Goal: Information Seeking & Learning: Learn about a topic

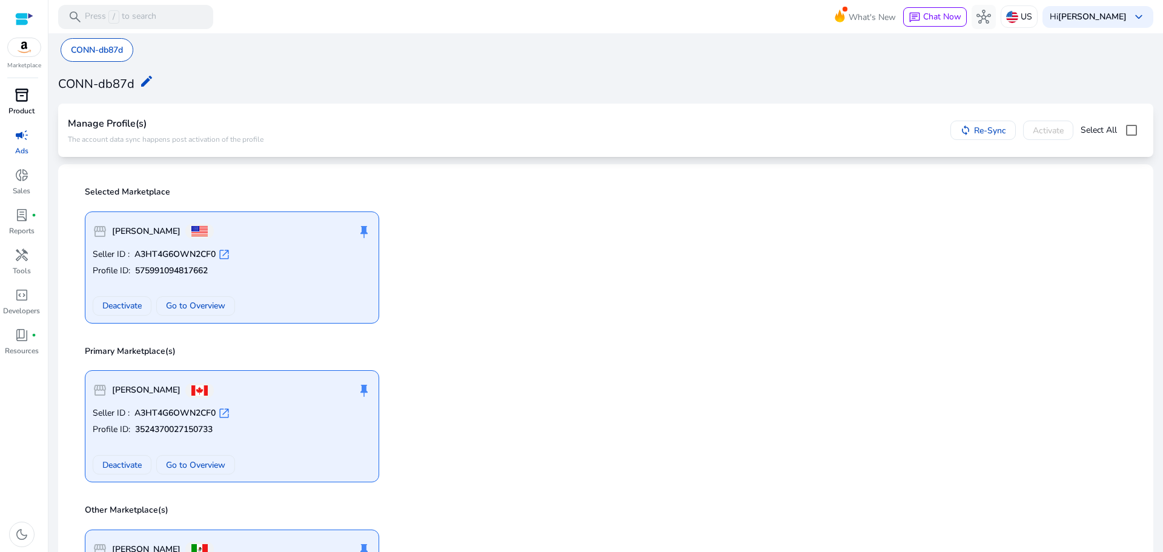
click at [21, 100] on span "inventory_2" at bounding box center [22, 95] width 15 height 15
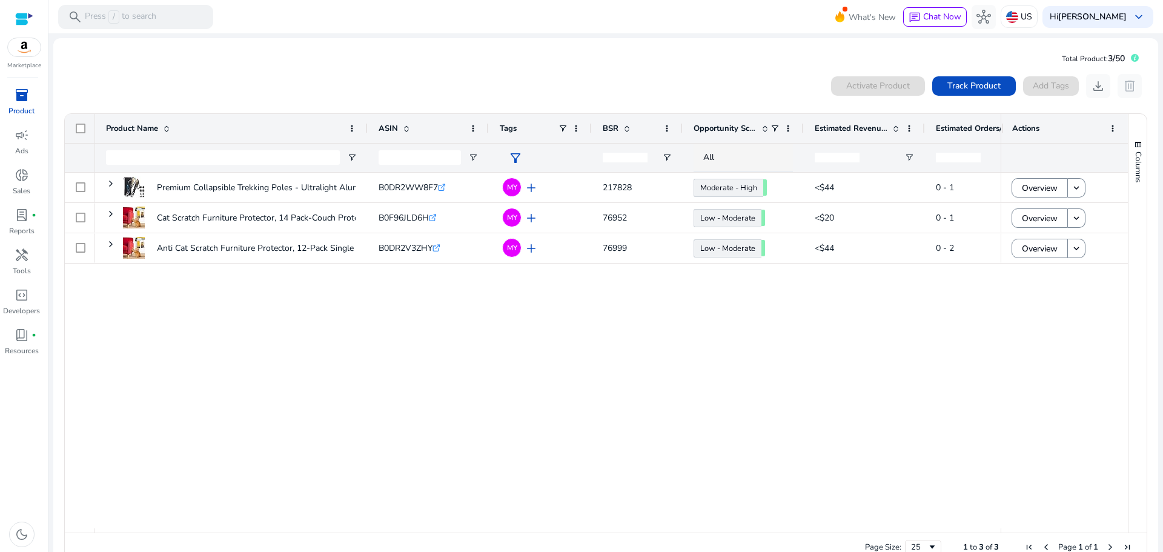
click at [200, 305] on div "Premium Collapsible Trekking Poles - Ultralight Aluminum&Carbon... B0DR2WW8F7 .…" at bounding box center [547, 351] width 905 height 356
click at [274, 365] on div "Premium Collapsible Trekking Poles - Ultralight Aluminum&Carbon... B0DR2WW8F7 .…" at bounding box center [547, 351] width 905 height 356
click at [300, 398] on div "Premium Collapsible Trekking Poles - Ultralight Aluminum&Carbon... B0DR2WW8F7 .…" at bounding box center [547, 351] width 905 height 356
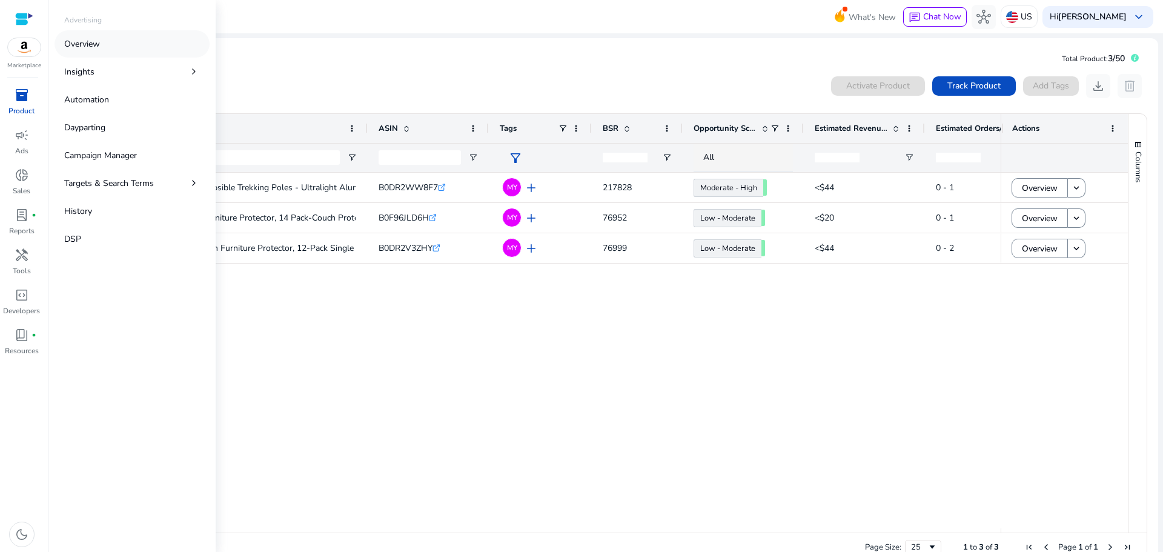
click at [107, 51] on link "Overview" at bounding box center [132, 43] width 155 height 27
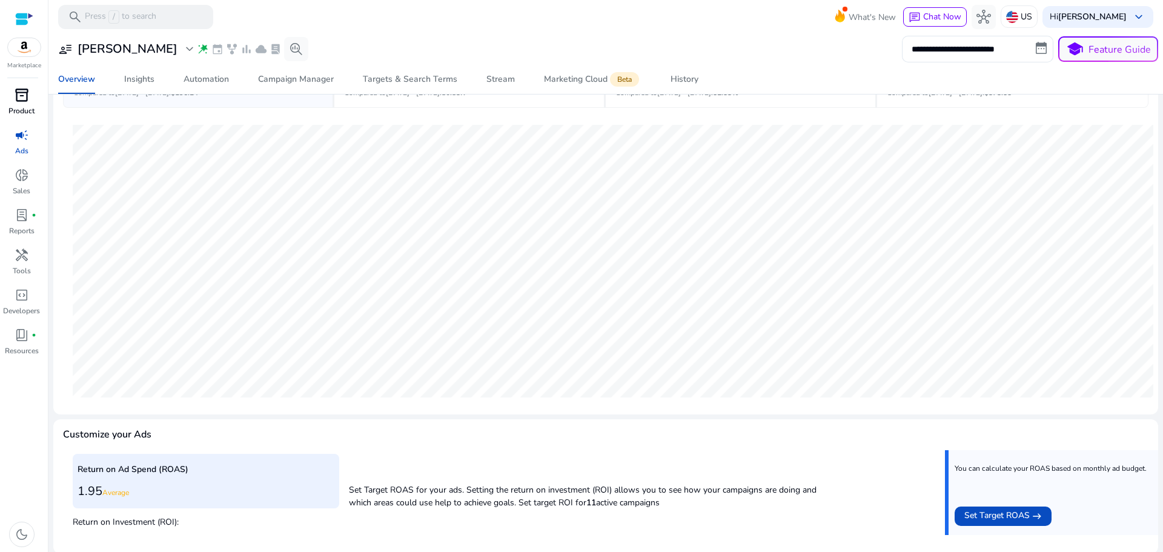
scroll to position [102, 0]
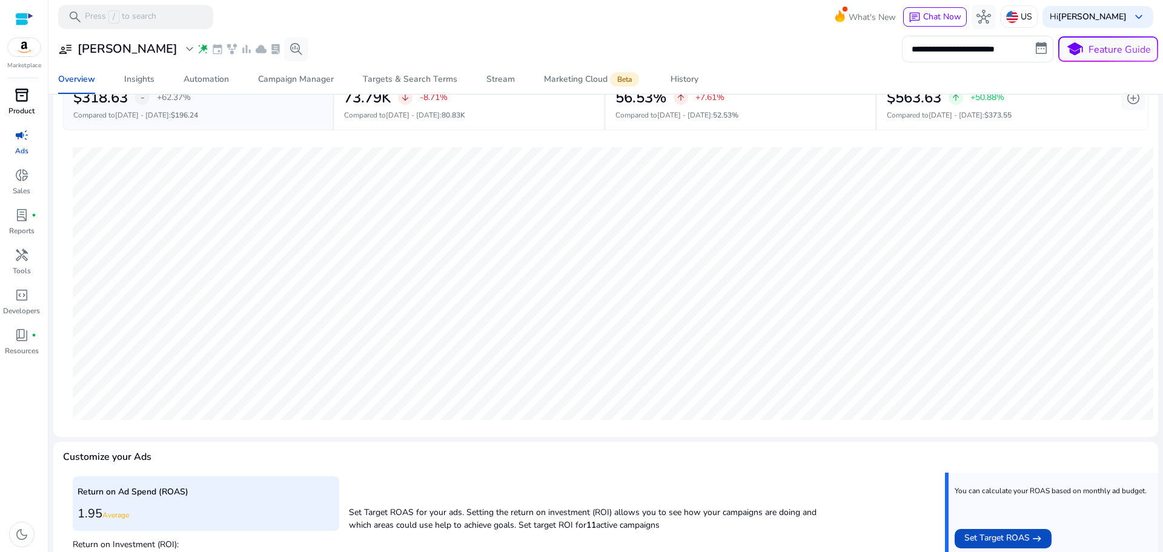
drag, startPoint x: 1152, startPoint y: 194, endPoint x: 1162, endPoint y: 228, distance: 35.4
click at [1162, 228] on mat-sidenav-content "**********" at bounding box center [605, 276] width 1114 height 552
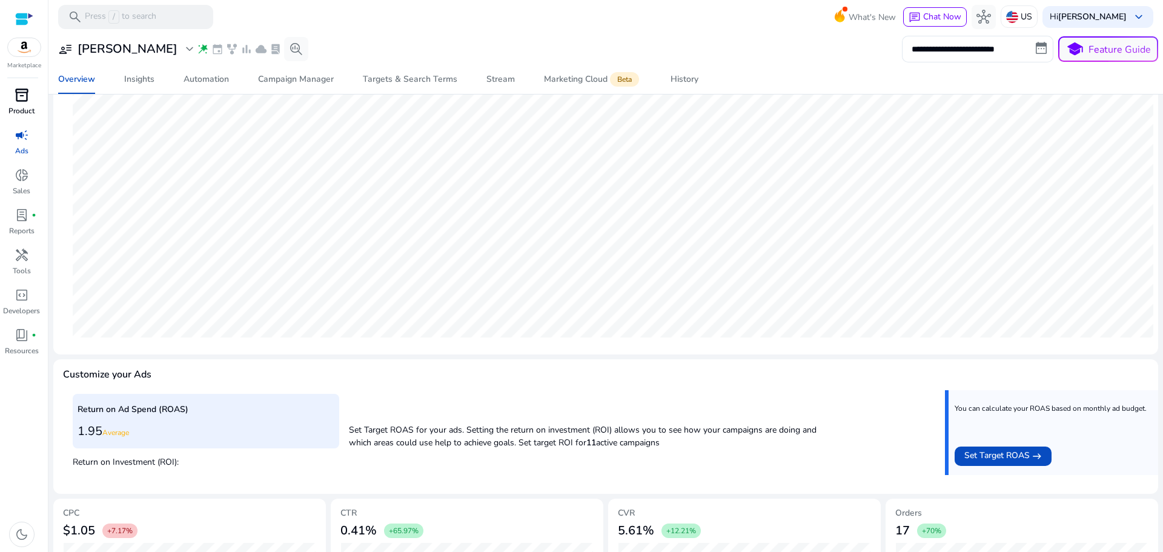
scroll to position [0, 0]
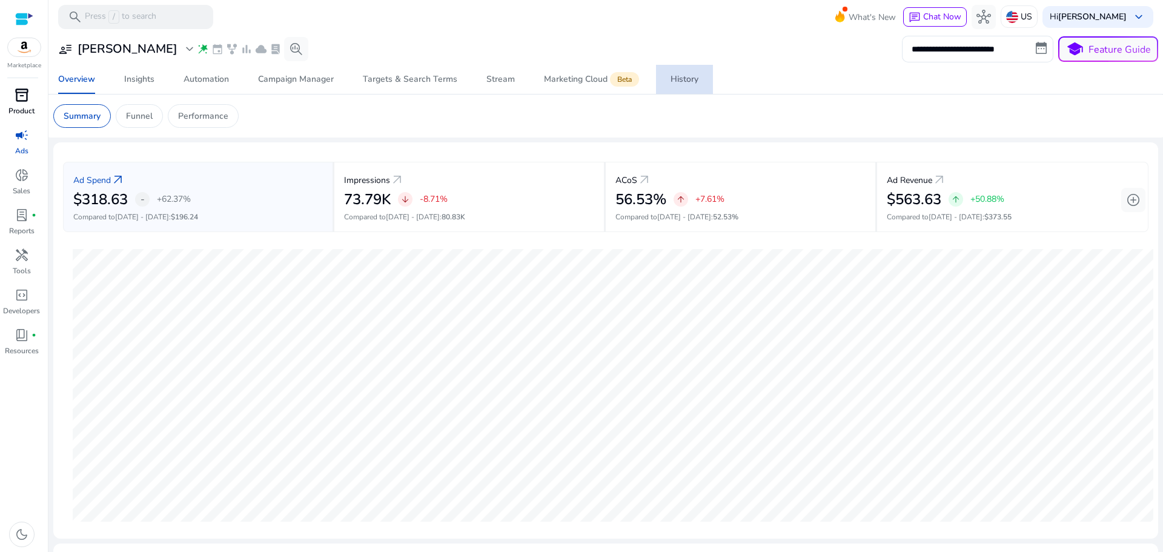
click at [679, 70] on span "History" at bounding box center [684, 79] width 28 height 29
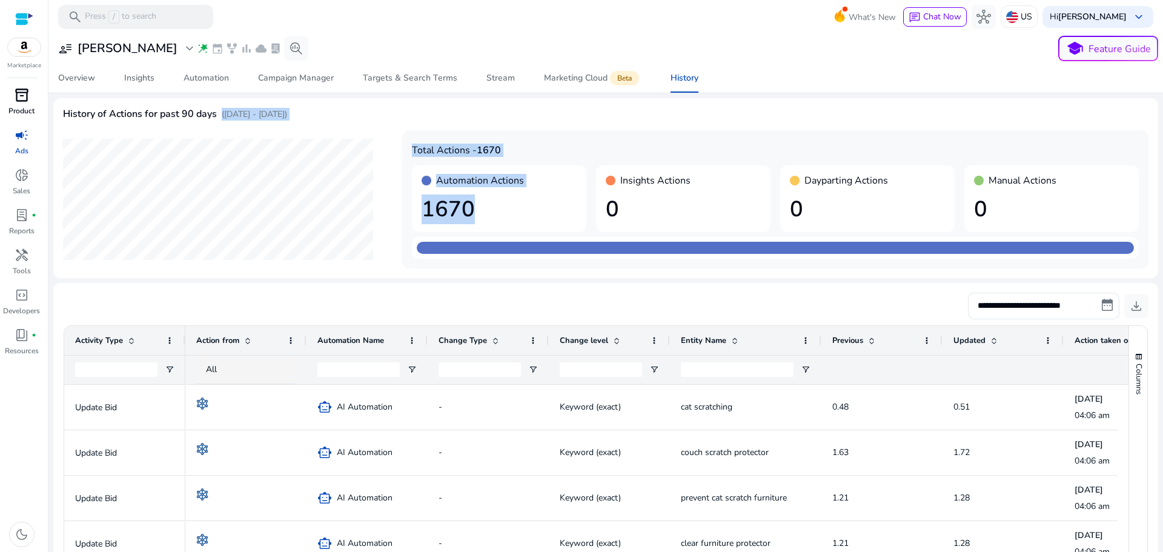
drag, startPoint x: 564, startPoint y: 196, endPoint x: 217, endPoint y: 101, distance: 360.0
click at [217, 101] on mat-card "History of Actions for past 90 days ([DATE] - [DATE]) Total Actions - 1670 Auto…" at bounding box center [605, 188] width 1105 height 180
click at [205, 81] on div "Automation" at bounding box center [206, 78] width 45 height 8
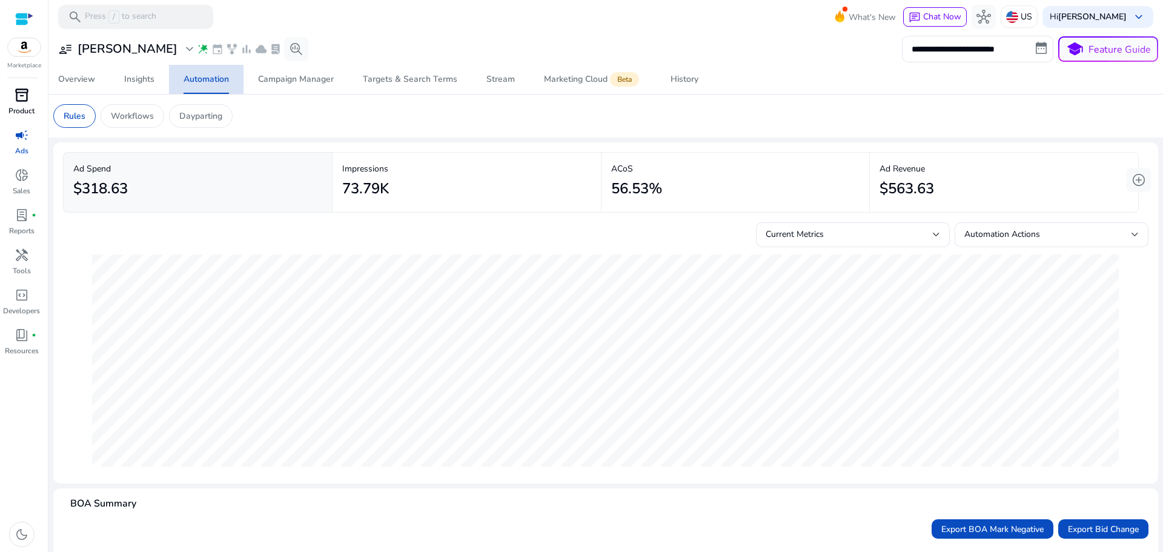
click at [205, 81] on div "Automation" at bounding box center [206, 79] width 45 height 8
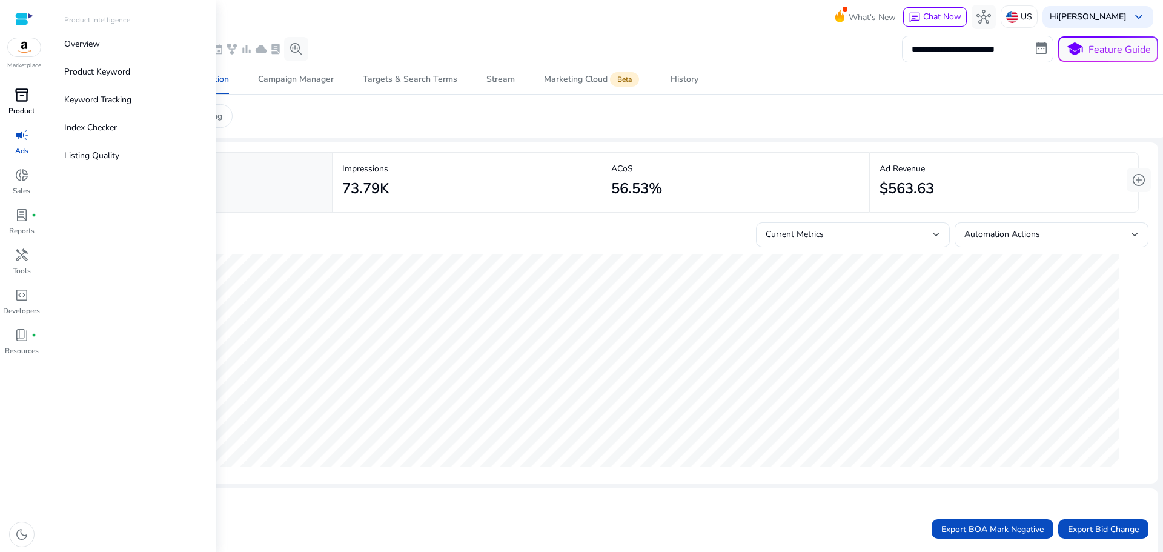
click at [18, 102] on span "inventory_2" at bounding box center [22, 95] width 15 height 15
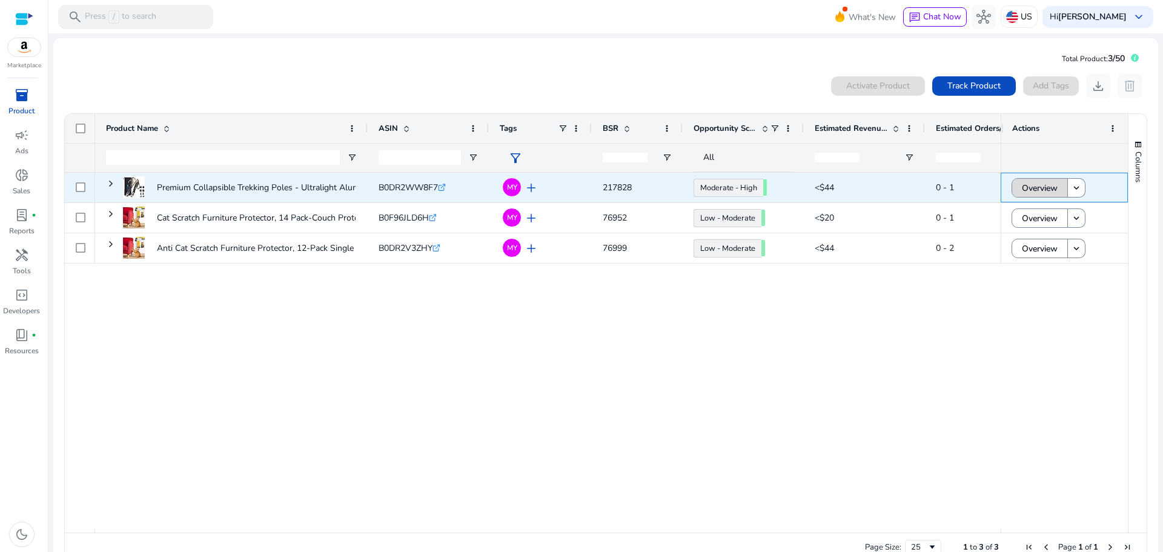
click at [1050, 191] on span "Overview" at bounding box center [1040, 188] width 36 height 25
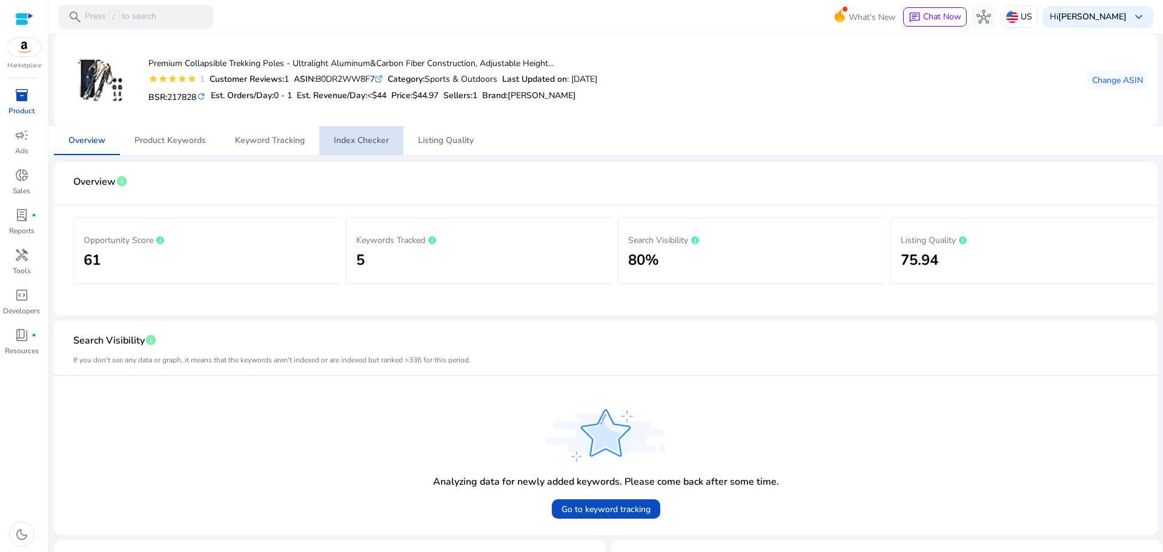
click at [369, 141] on span "Index Checker" at bounding box center [361, 140] width 55 height 8
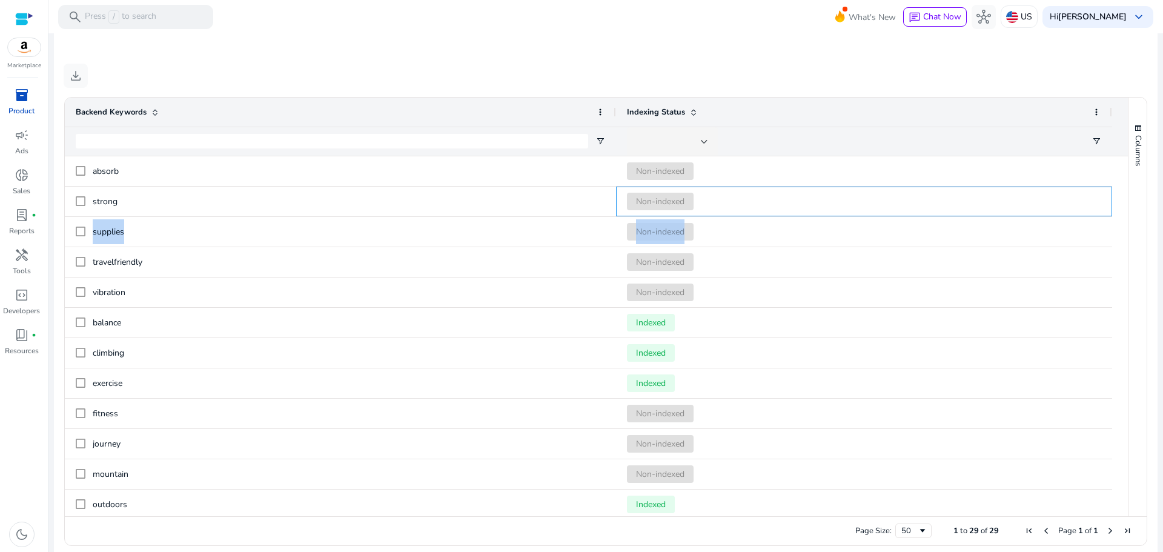
drag, startPoint x: 1093, startPoint y: 200, endPoint x: 1162, endPoint y: 303, distance: 124.0
click at [1162, 303] on mat-sidenav-content "search Press / to search What's New chat Chat Now hub US Hi [PERSON_NAME] keybo…" at bounding box center [605, 276] width 1114 height 552
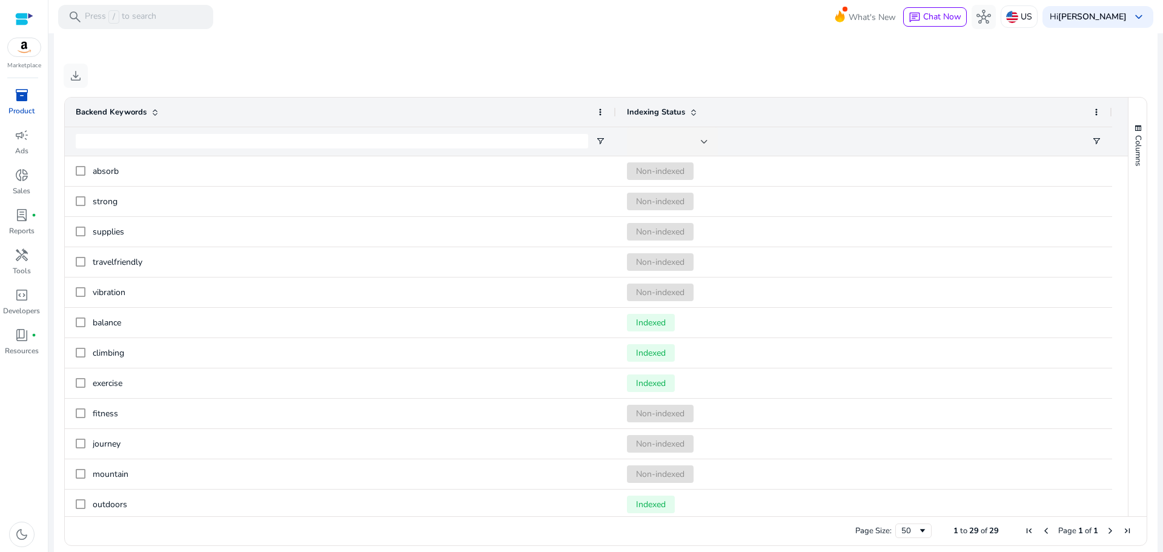
click at [1039, 72] on div "download" at bounding box center [606, 76] width 1084 height 24
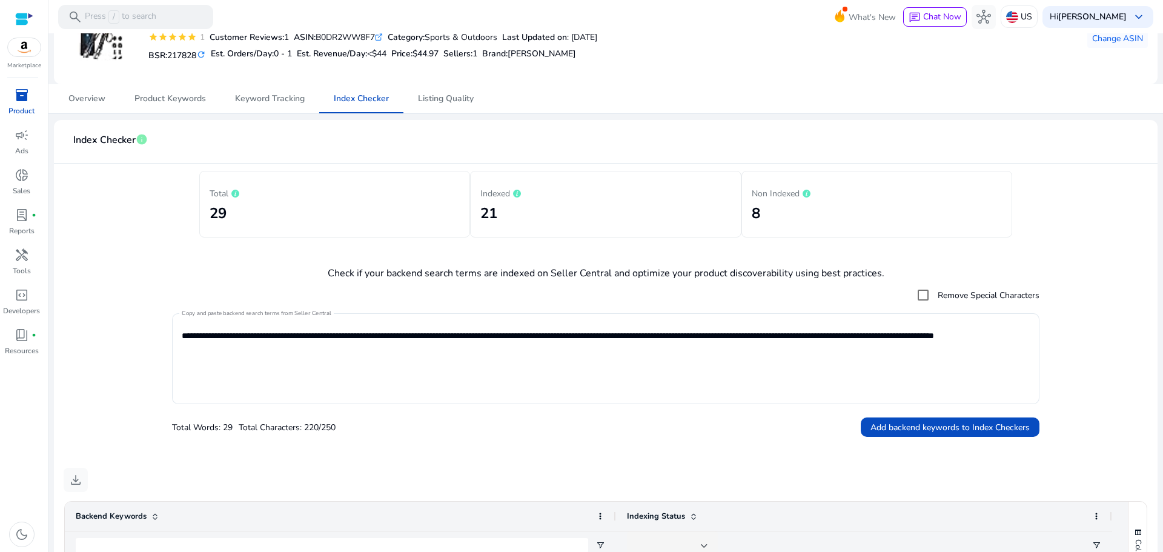
scroll to position [38, 0]
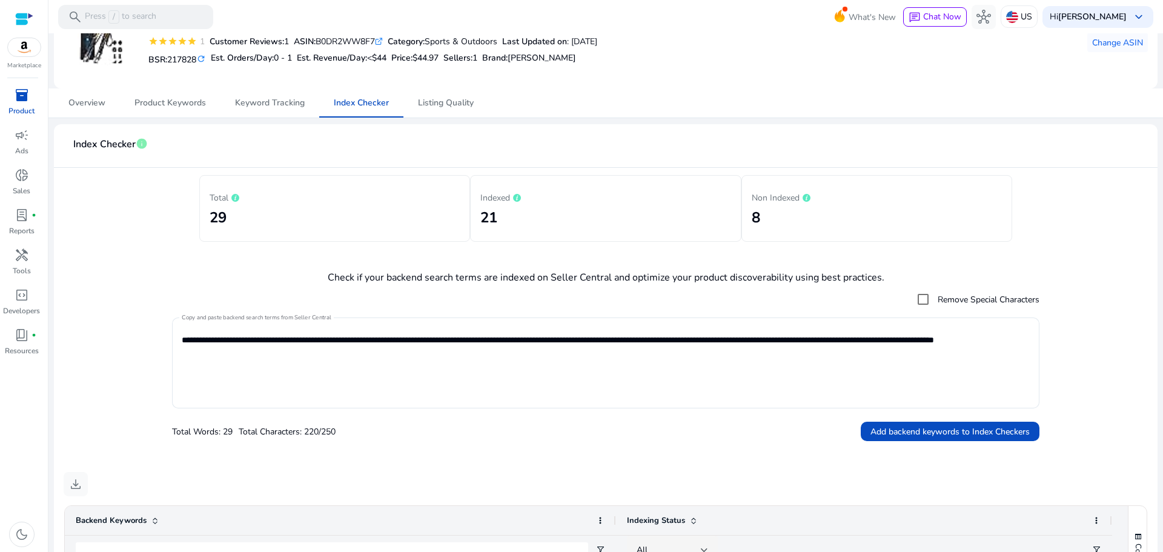
click at [1033, 153] on mat-card-header "Index Checker info" at bounding box center [606, 151] width 1084 height 34
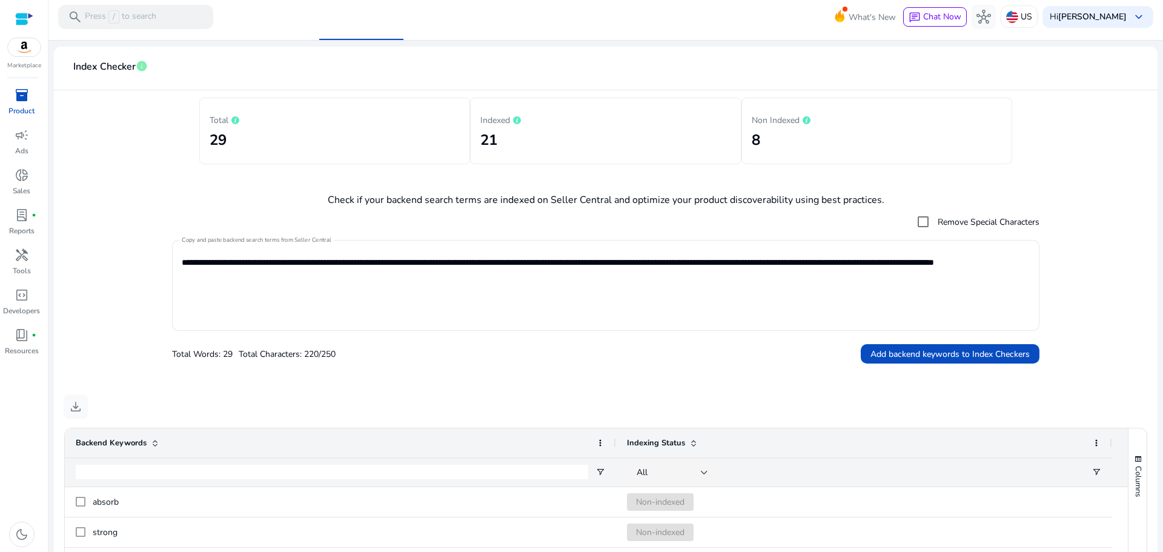
scroll to position [0, 0]
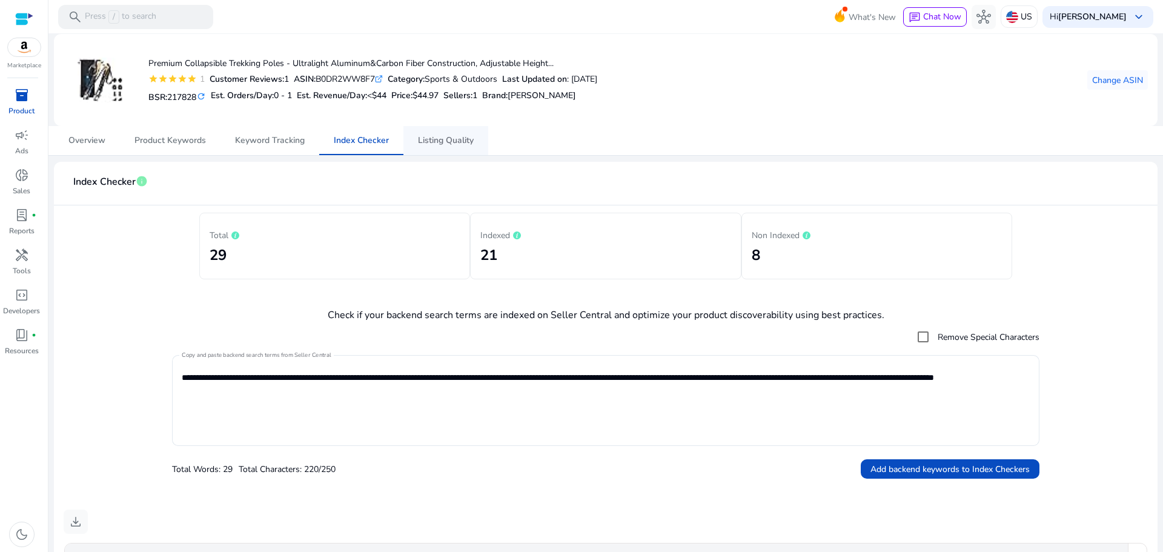
click at [449, 136] on span "Listing Quality" at bounding box center [446, 140] width 56 height 8
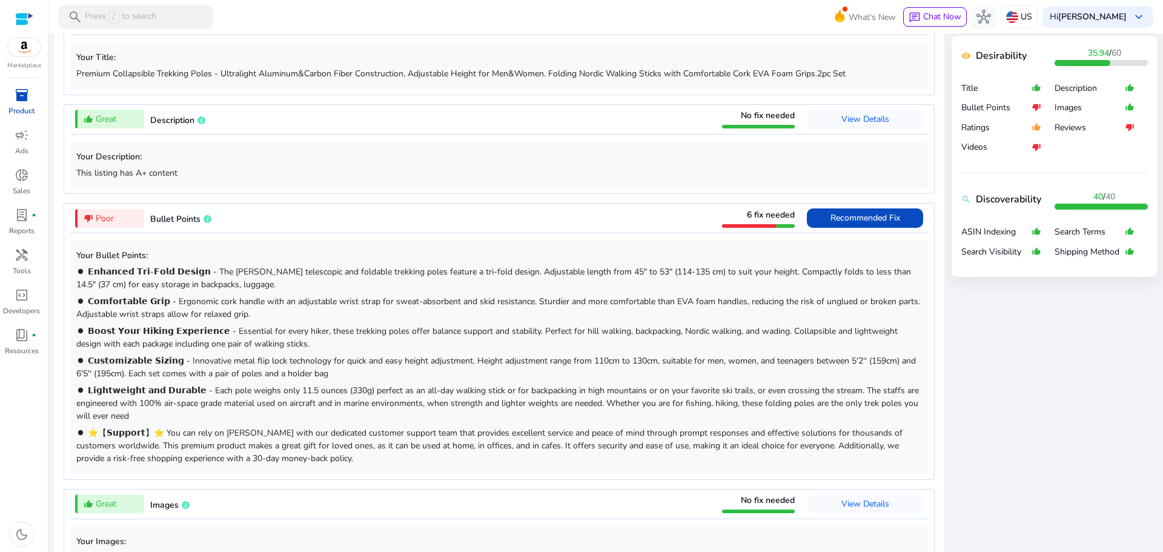
scroll to position [497, 0]
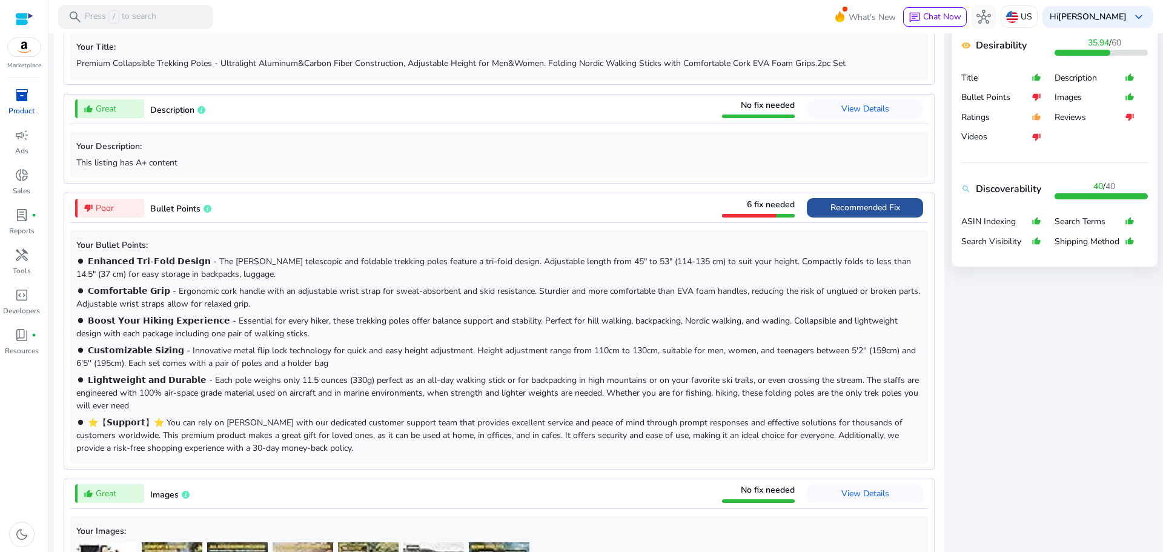
click at [861, 210] on span "Recommended Fix" at bounding box center [865, 208] width 70 height 12
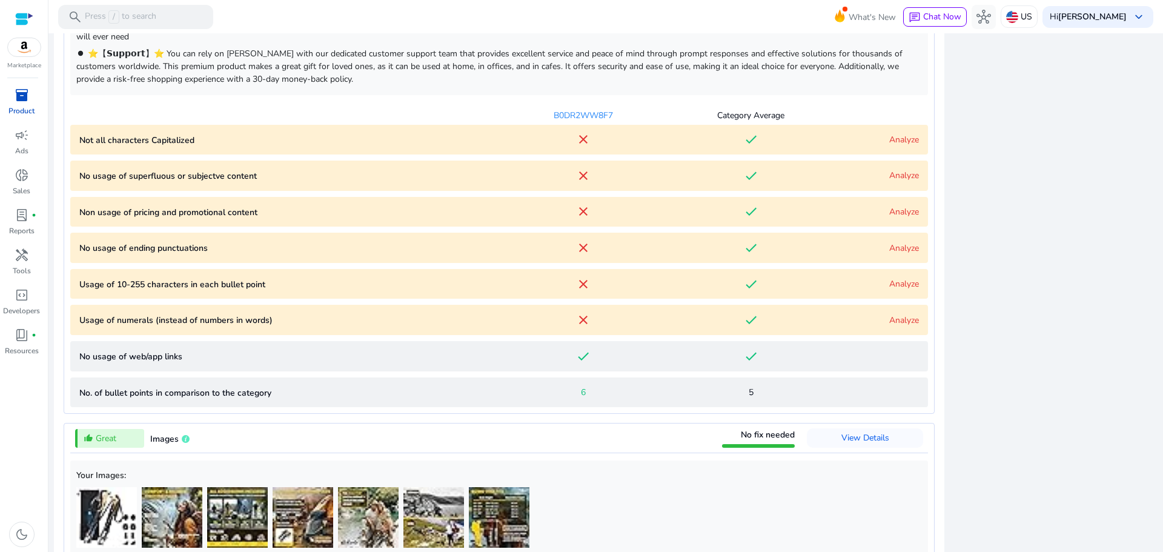
scroll to position [876, 0]
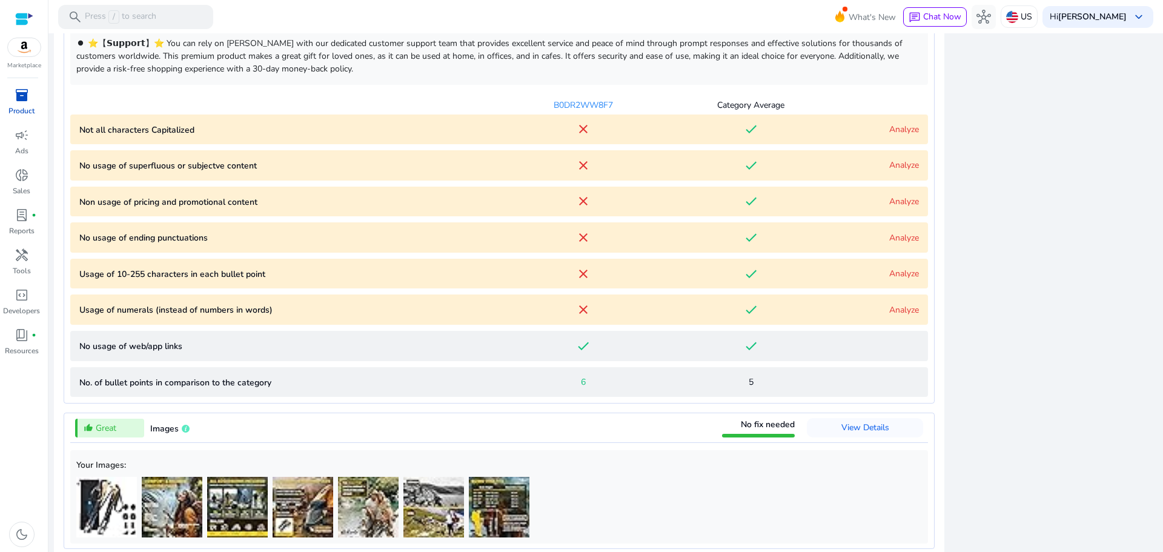
click at [902, 133] on link "Analyze" at bounding box center [904, 130] width 30 height 12
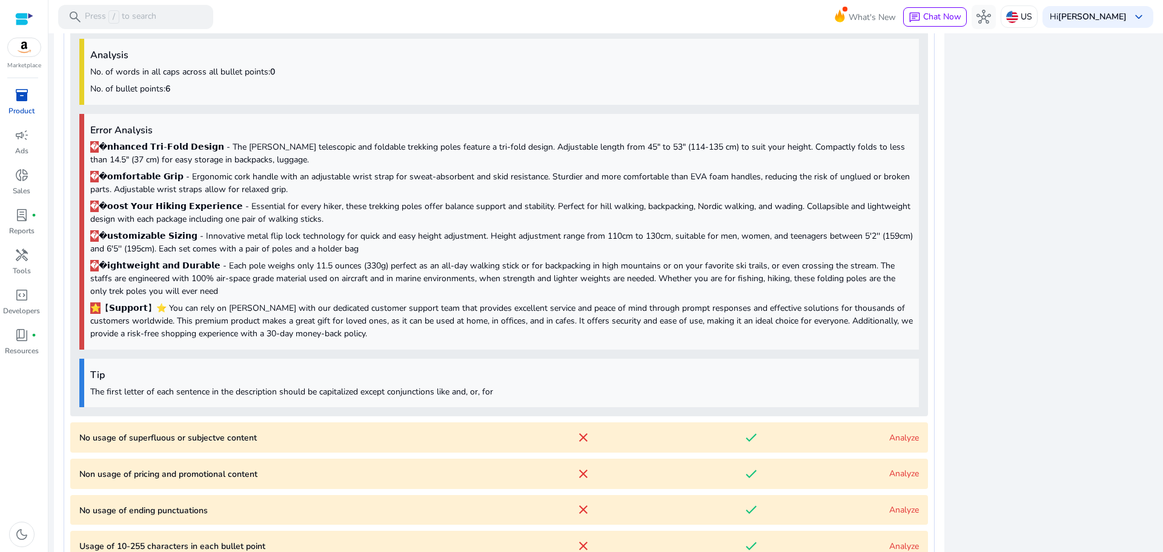
click at [1125, 296] on div "close Our extension is available for your browser! See the Listing Quality scor…" at bounding box center [1054, 377] width 206 height 1899
click at [904, 442] on link "Analyze" at bounding box center [904, 438] width 30 height 12
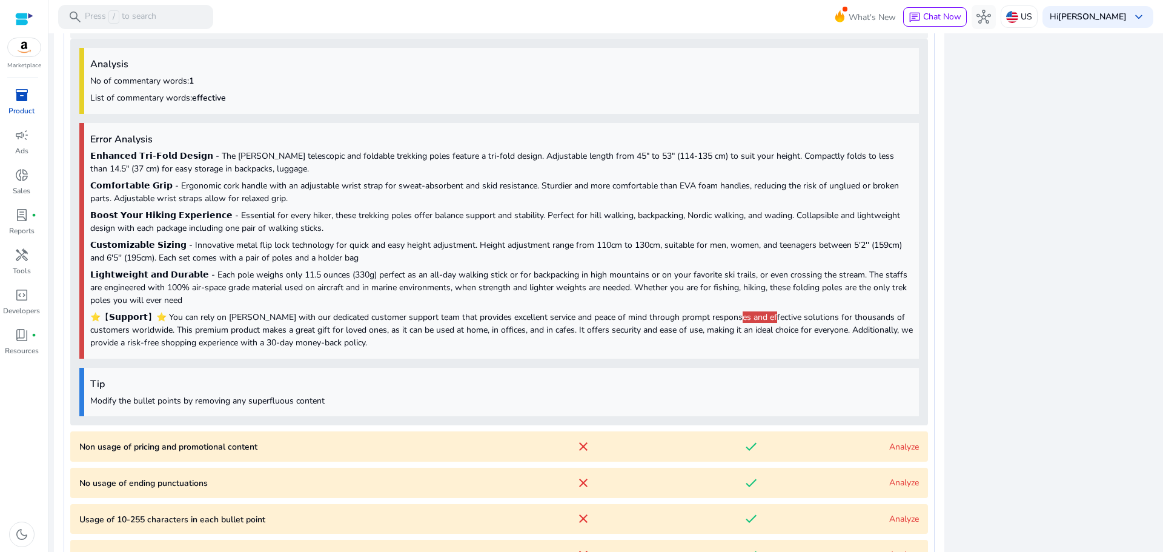
scroll to position [1413, 0]
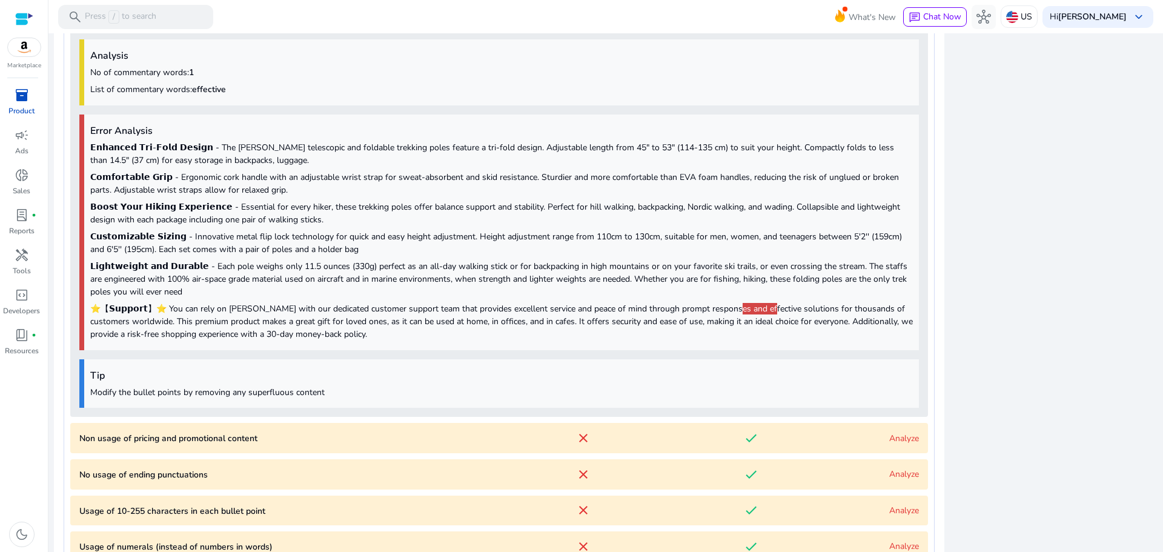
click at [911, 438] on link "Analyze" at bounding box center [904, 438] width 30 height 12
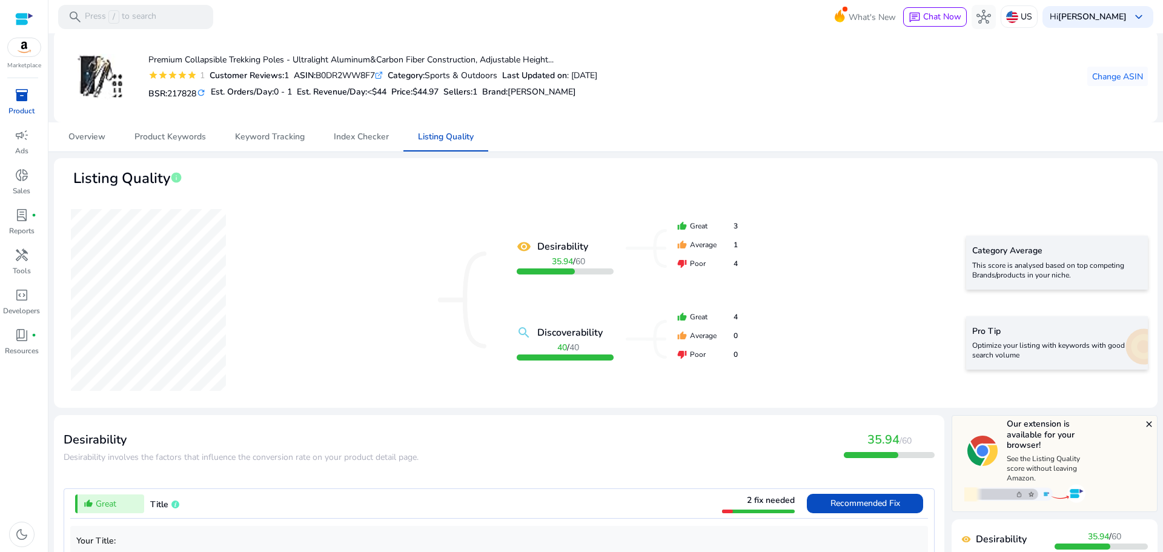
scroll to position [0, 0]
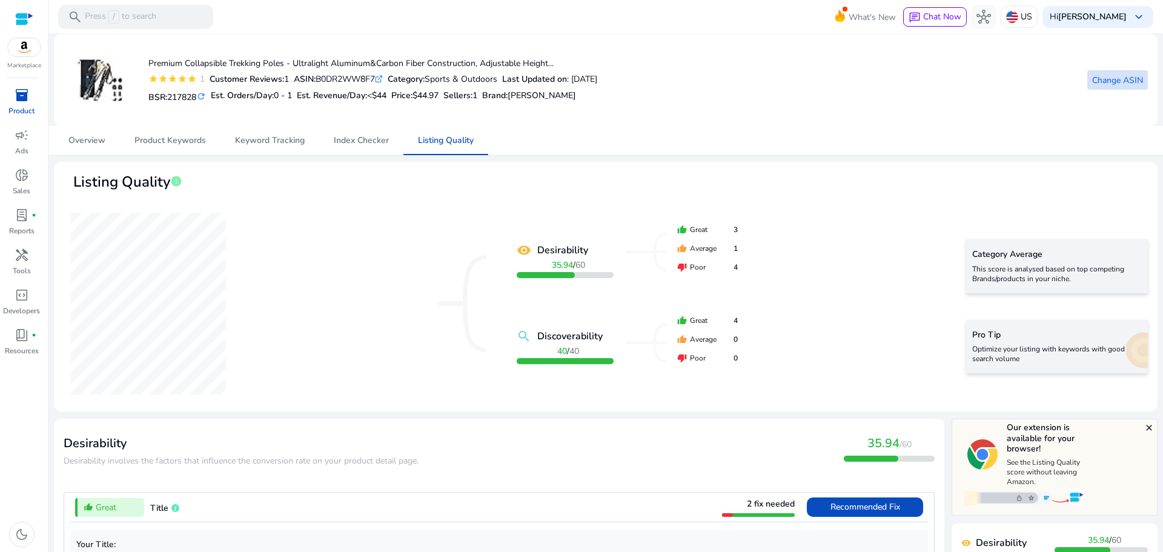
click at [1105, 82] on span "Change ASIN" at bounding box center [1117, 80] width 51 height 13
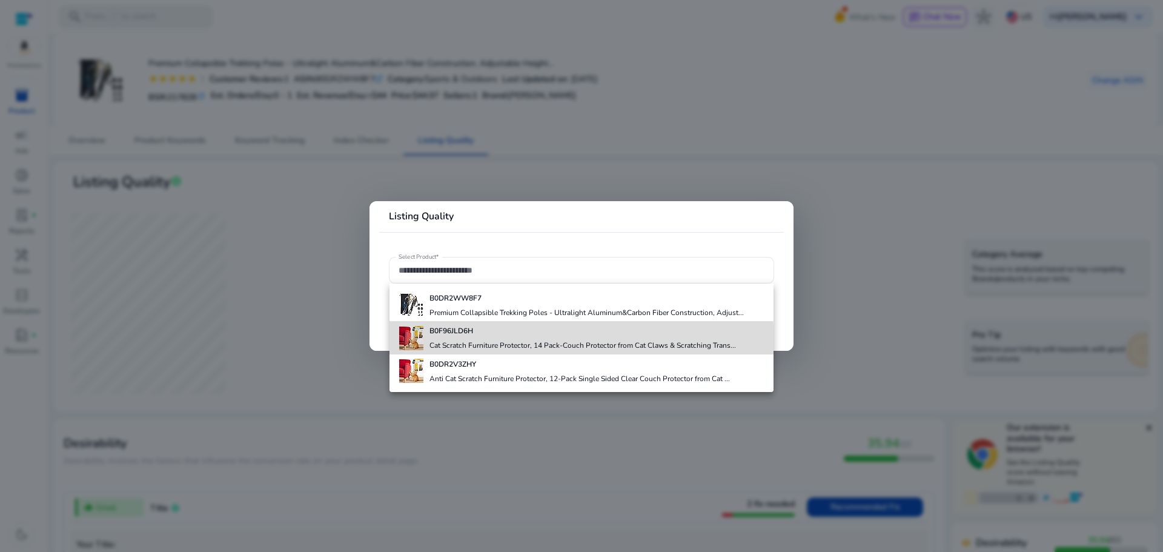
click at [483, 344] on h4 "Cat Scratch Furniture Protector, 14 Pack-Couch Protector from Cat Claws & Scrat…" at bounding box center [582, 345] width 306 height 10
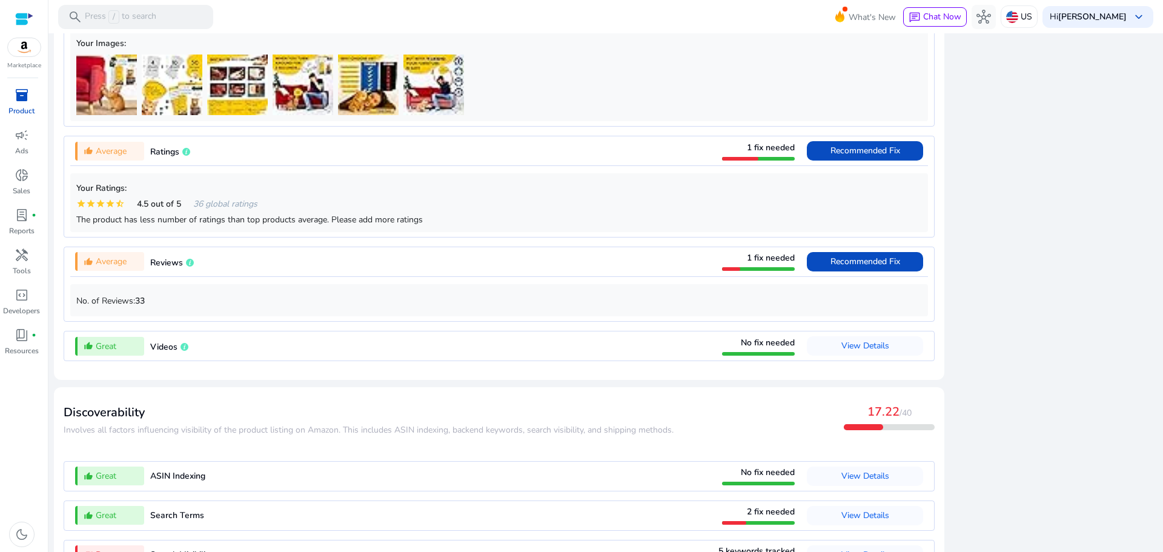
scroll to position [1020, 0]
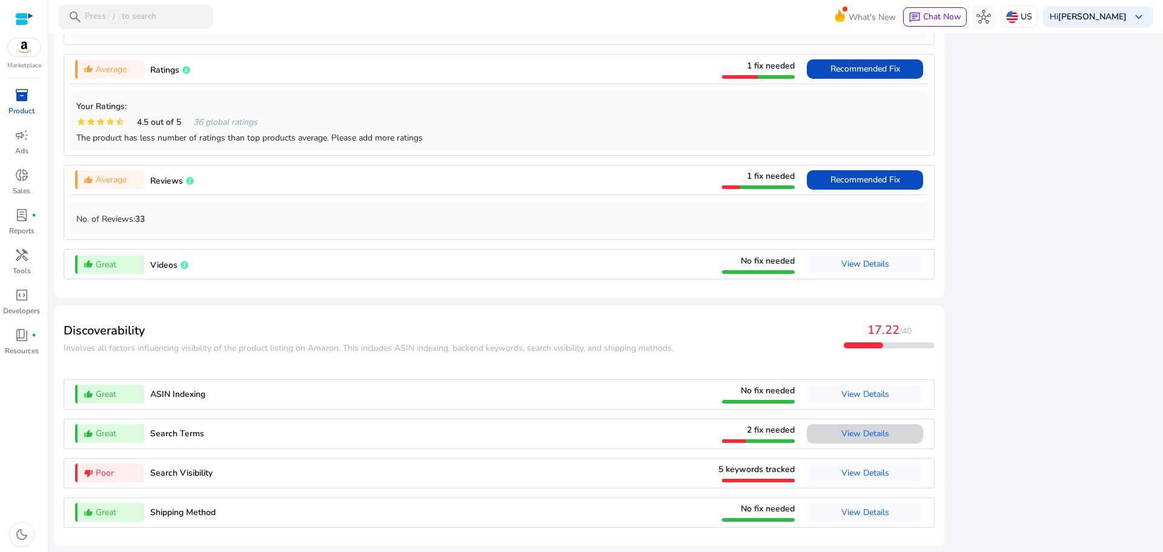
click at [861, 432] on span "View Details" at bounding box center [865, 434] width 48 height 12
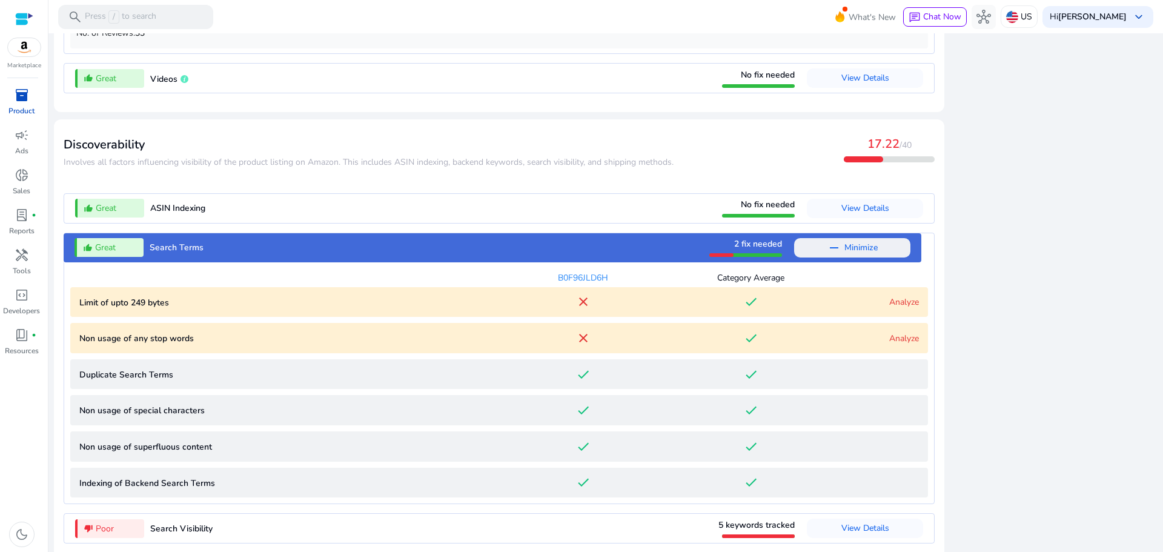
scroll to position [1262, 0]
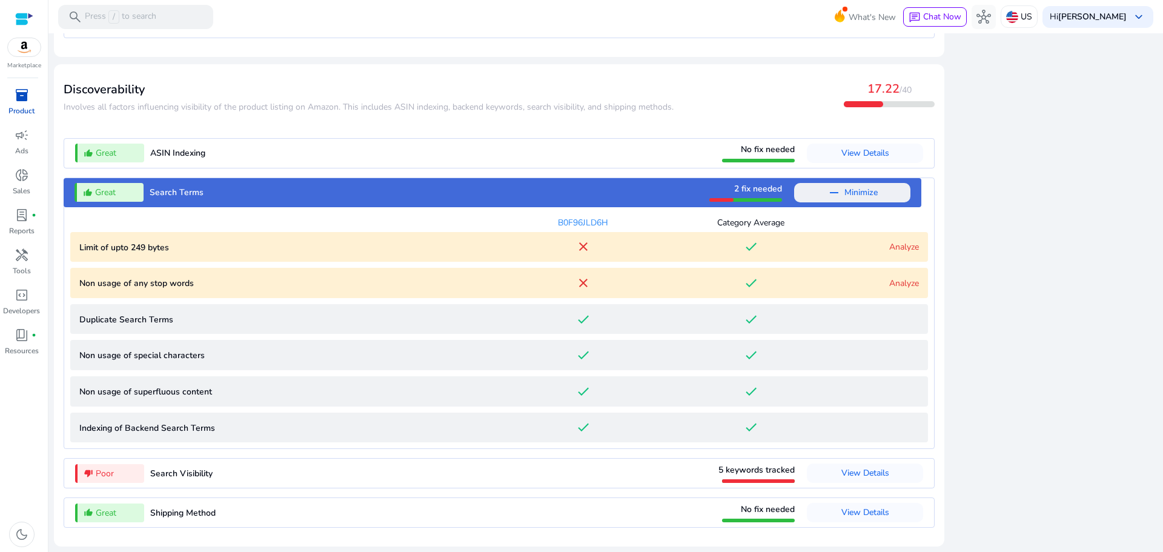
click at [894, 247] on link "Analyze" at bounding box center [904, 247] width 30 height 12
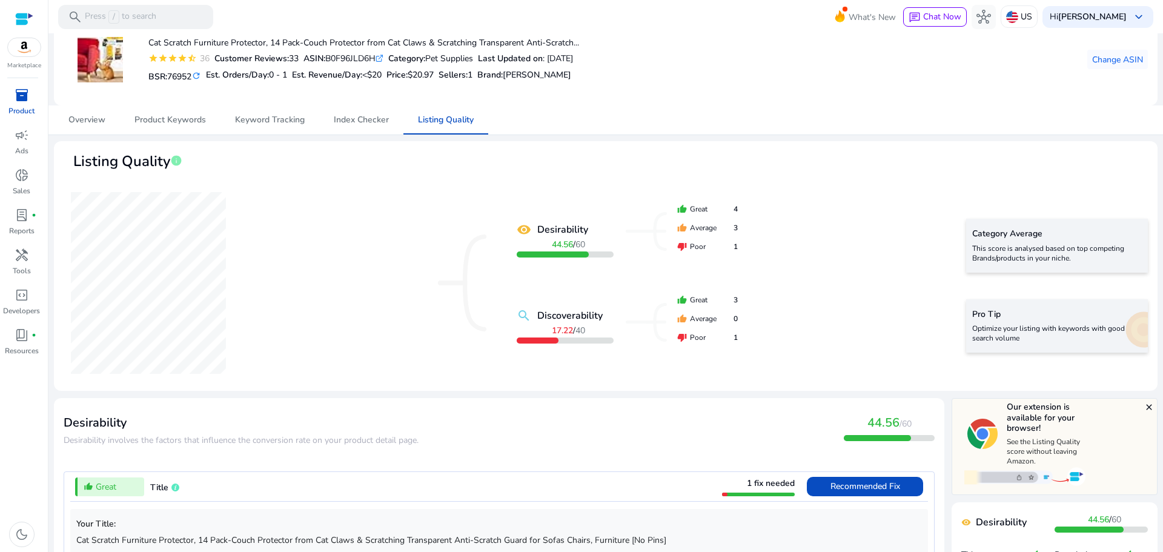
scroll to position [0, 0]
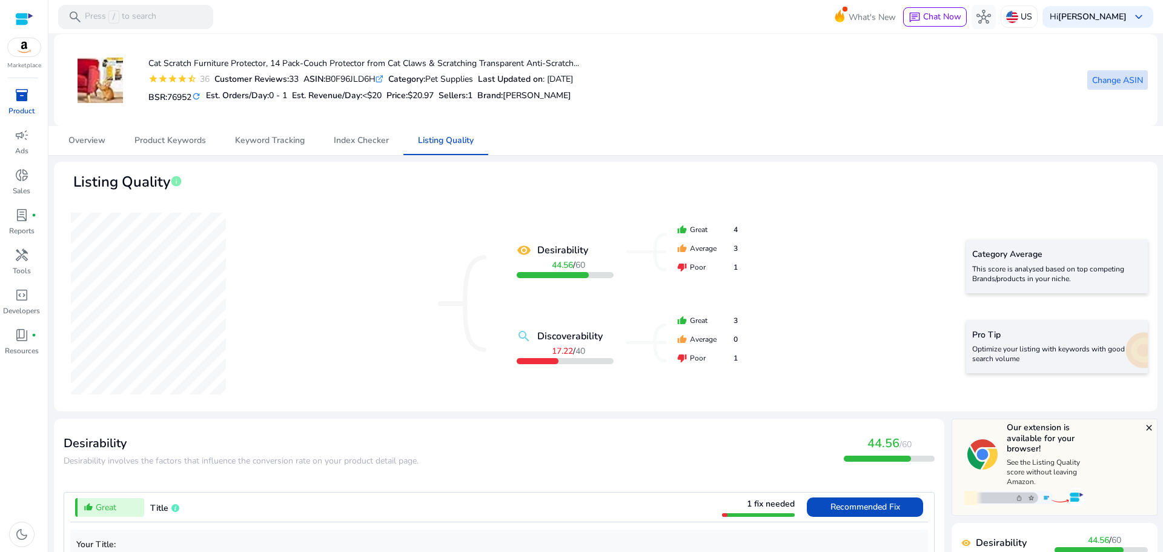
click at [1106, 80] on span "Change ASIN" at bounding box center [1117, 80] width 51 height 13
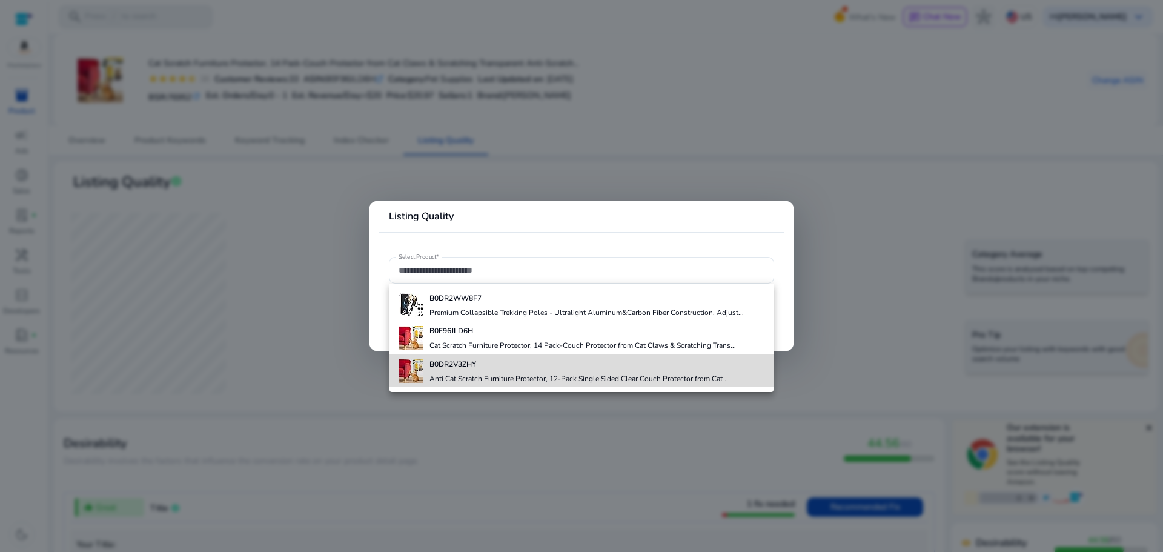
click at [482, 368] on h4 "B0DR2V3ZHY" at bounding box center [579, 364] width 300 height 10
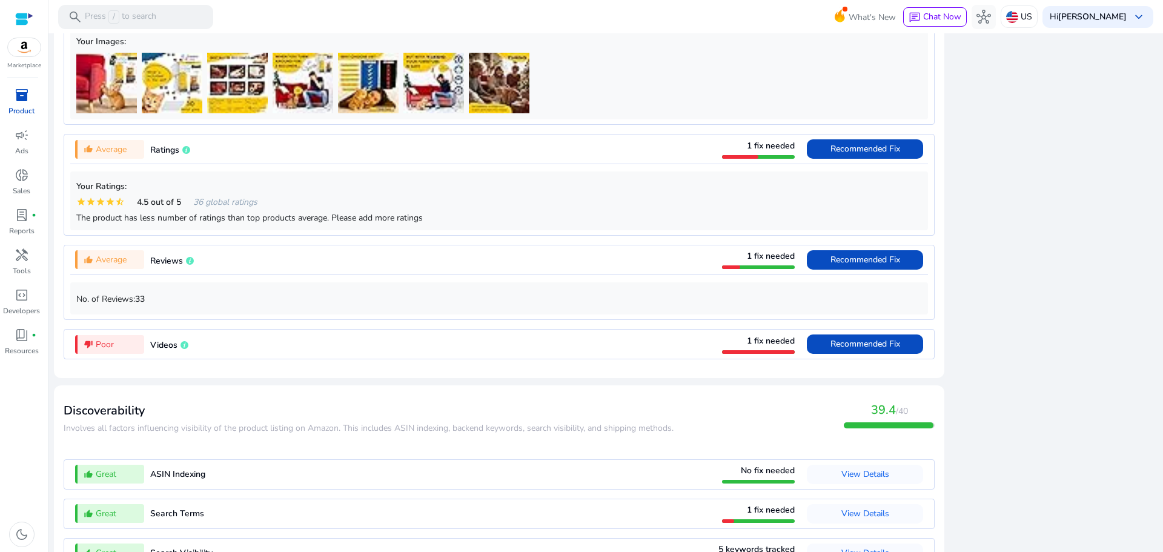
scroll to position [1029, 0]
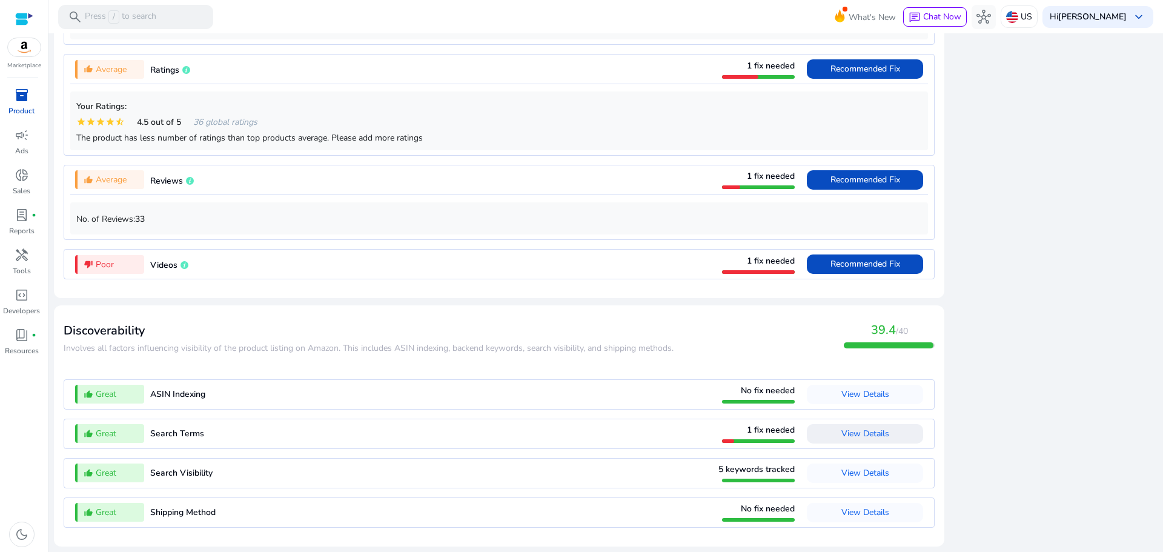
click at [859, 433] on span "View Details" at bounding box center [865, 434] width 48 height 12
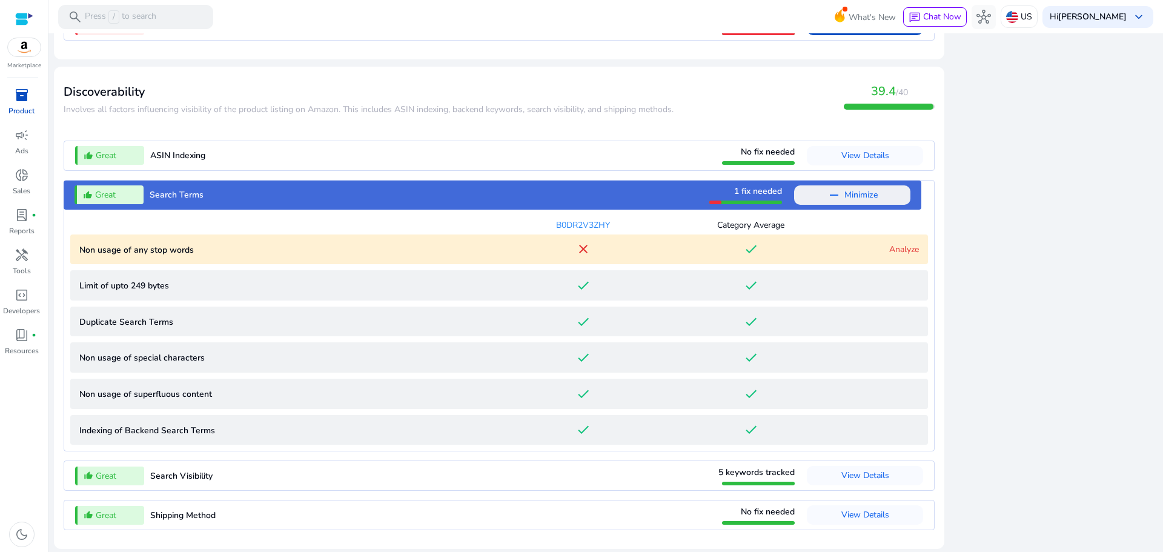
scroll to position [1270, 0]
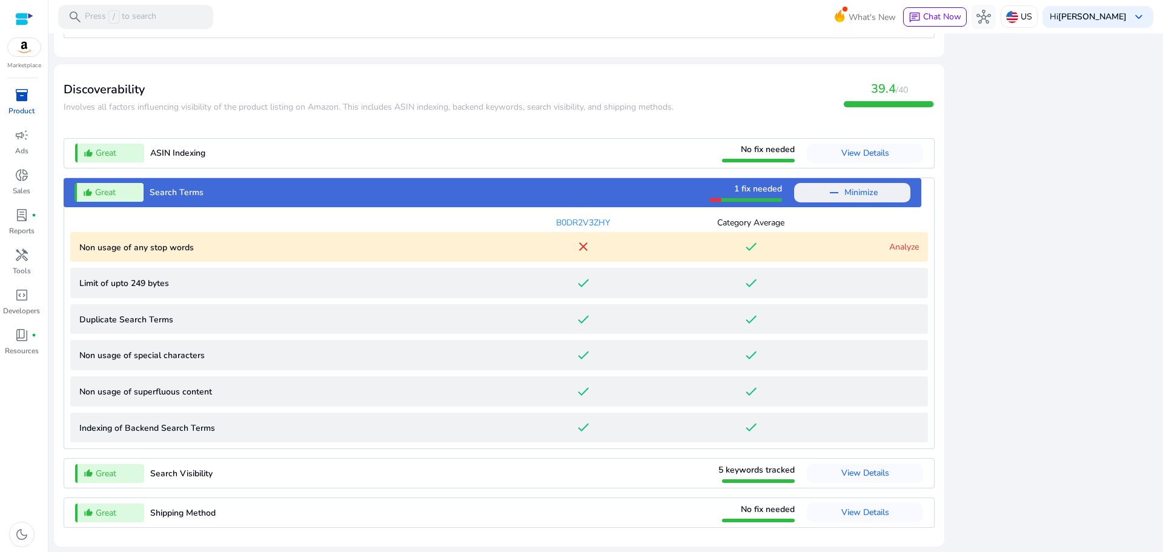
click at [576, 246] on mat-icon "close" at bounding box center [583, 246] width 15 height 15
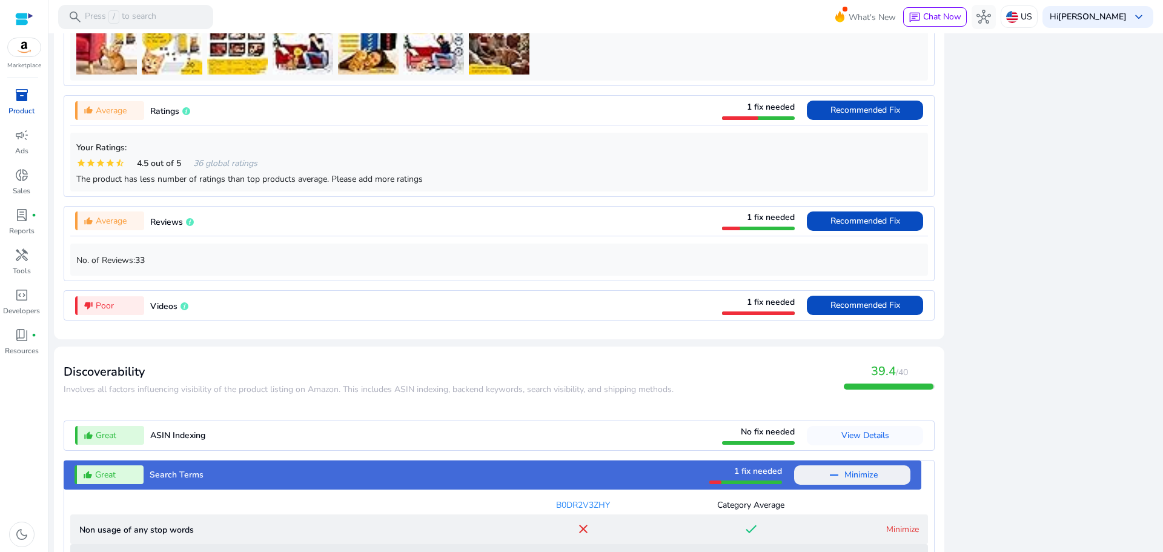
scroll to position [941, 0]
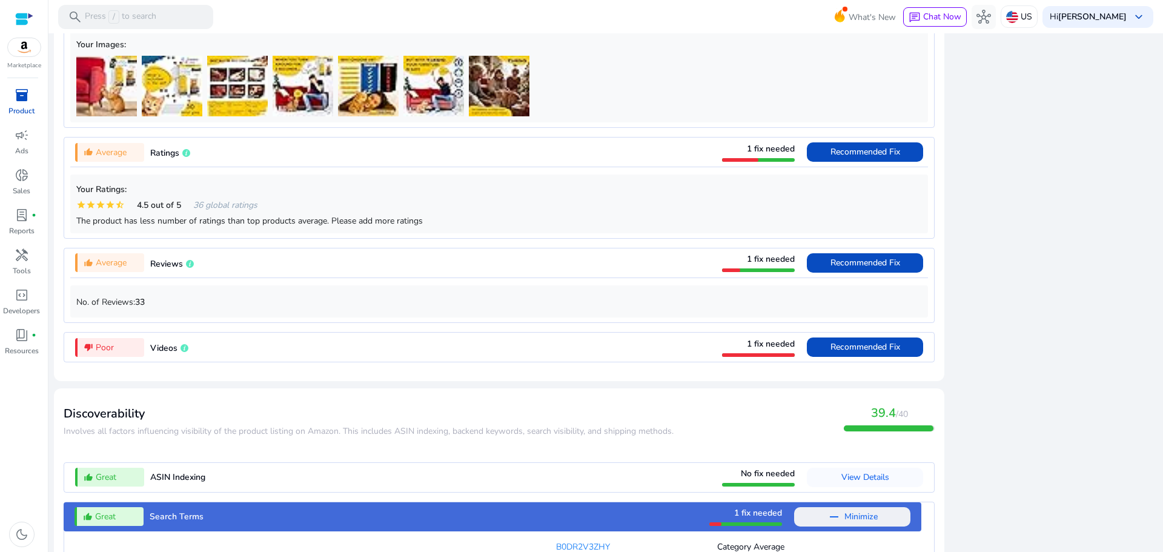
drag, startPoint x: 1135, startPoint y: 314, endPoint x: 1138, endPoint y: 296, distance: 19.0
click at [1138, 296] on div "close Our extension is available for your browser! See the Listing Quality scor…" at bounding box center [1054, 209] width 206 height 1465
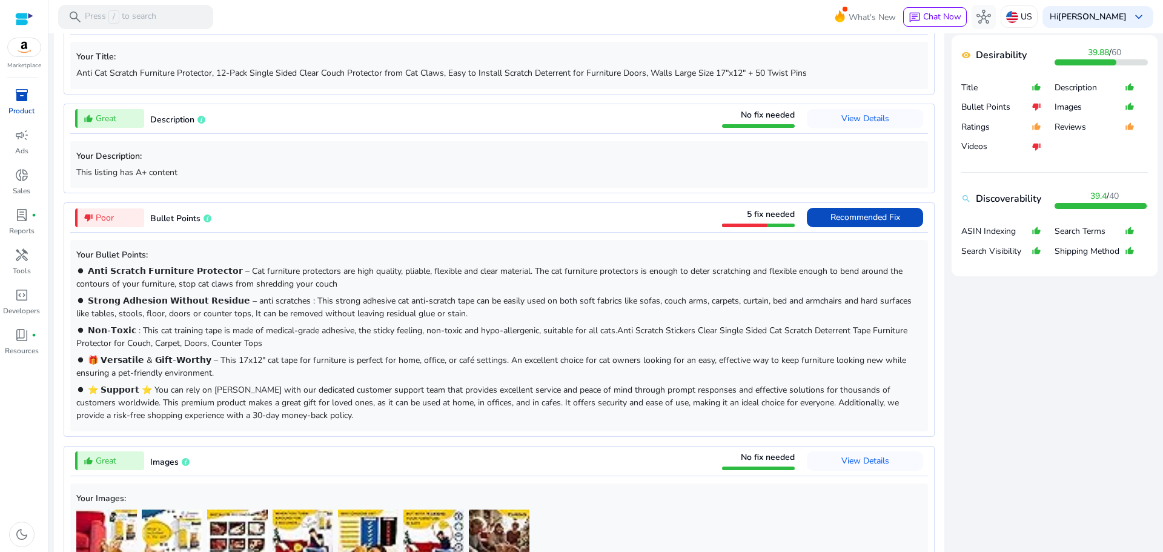
scroll to position [444, 0]
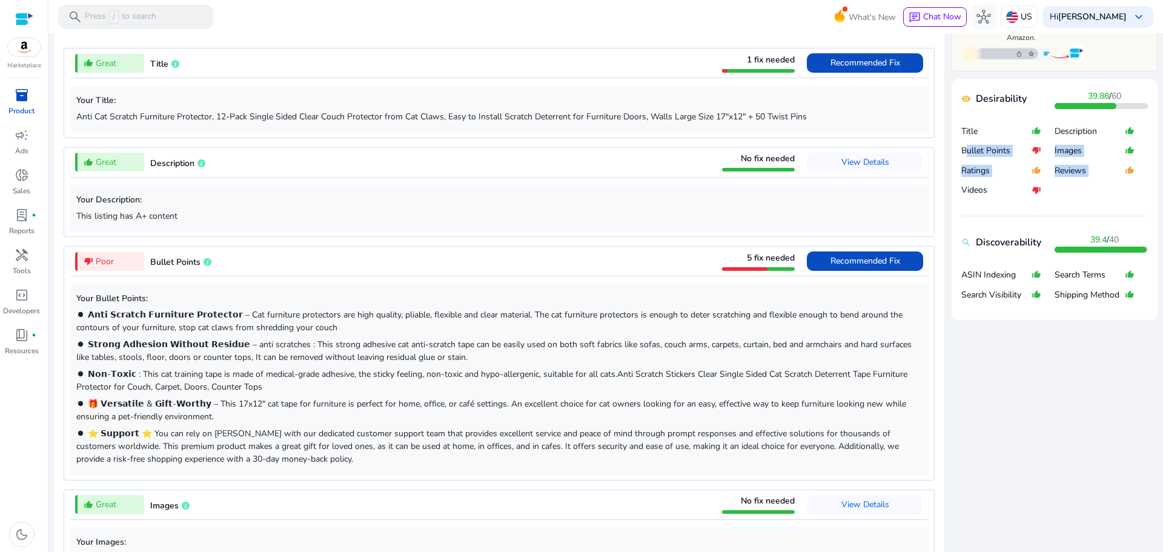
drag, startPoint x: 1157, startPoint y: 167, endPoint x: 1157, endPoint y: 127, distance: 40.0
click at [1157, 127] on mat-sidenav-content "search Press / to search What's New chat Chat Now hub US Hi [PERSON_NAME] keybo…" at bounding box center [605, 276] width 1114 height 552
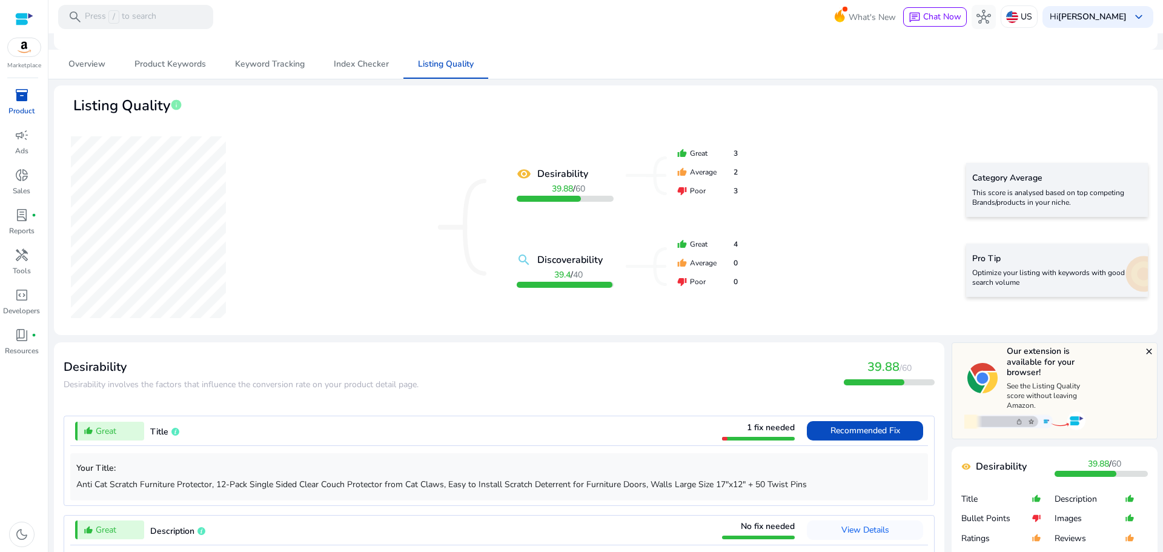
scroll to position [44, 0]
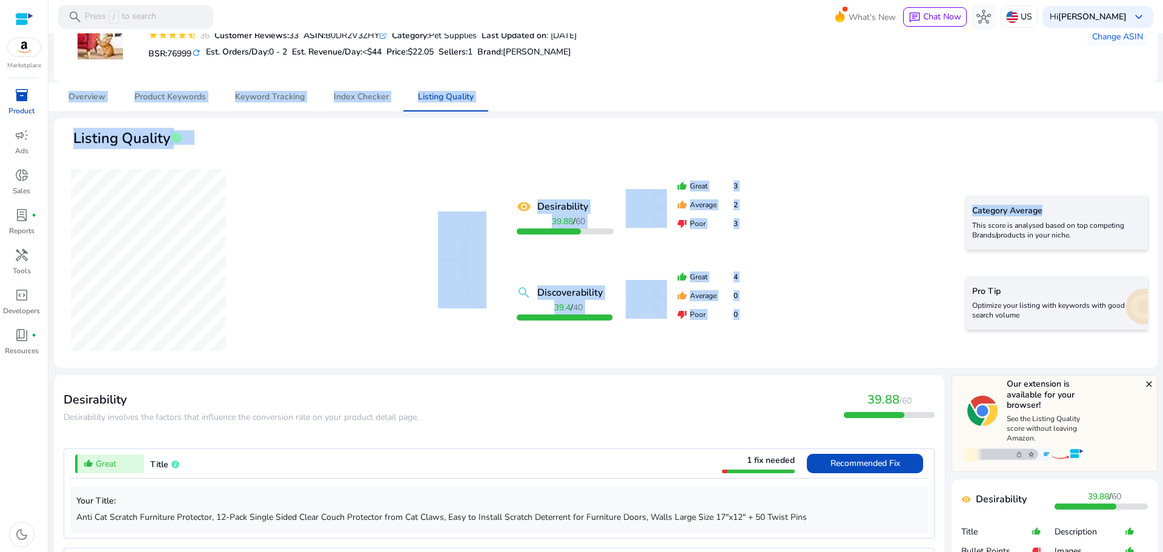
drag, startPoint x: 1156, startPoint y: 50, endPoint x: 1162, endPoint y: 185, distance: 135.8
click at [1162, 185] on mat-sidenav-content "search Press / to search What's New chat Chat Now hub US Hi [PERSON_NAME] keybo…" at bounding box center [605, 276] width 1114 height 552
click at [1016, 91] on div "Overview Product Keywords Keyword Tracking Index Checker Listing Quality" at bounding box center [605, 96] width 1103 height 29
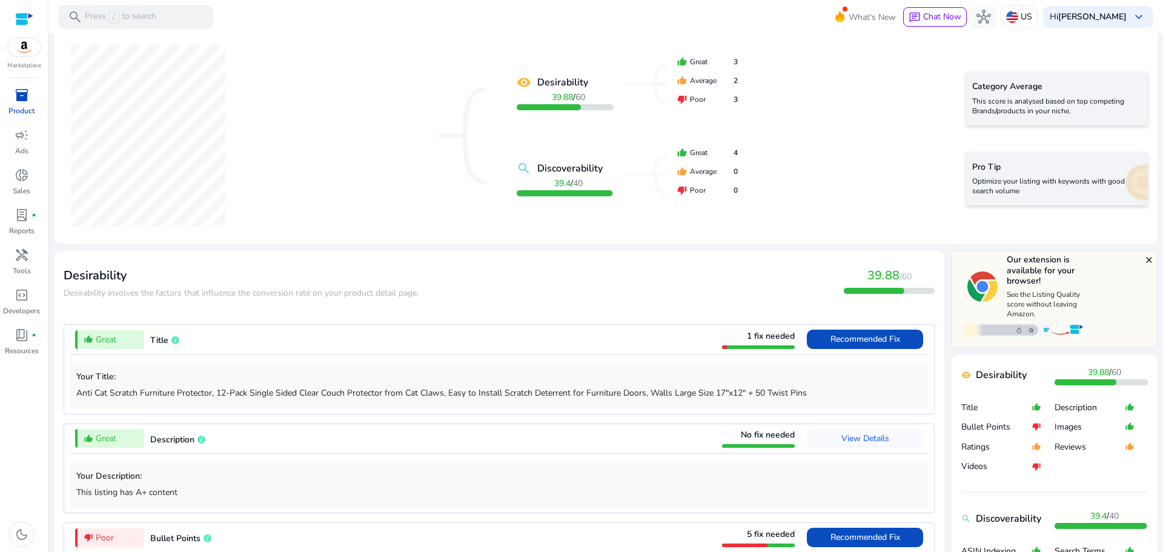
scroll to position [0, 0]
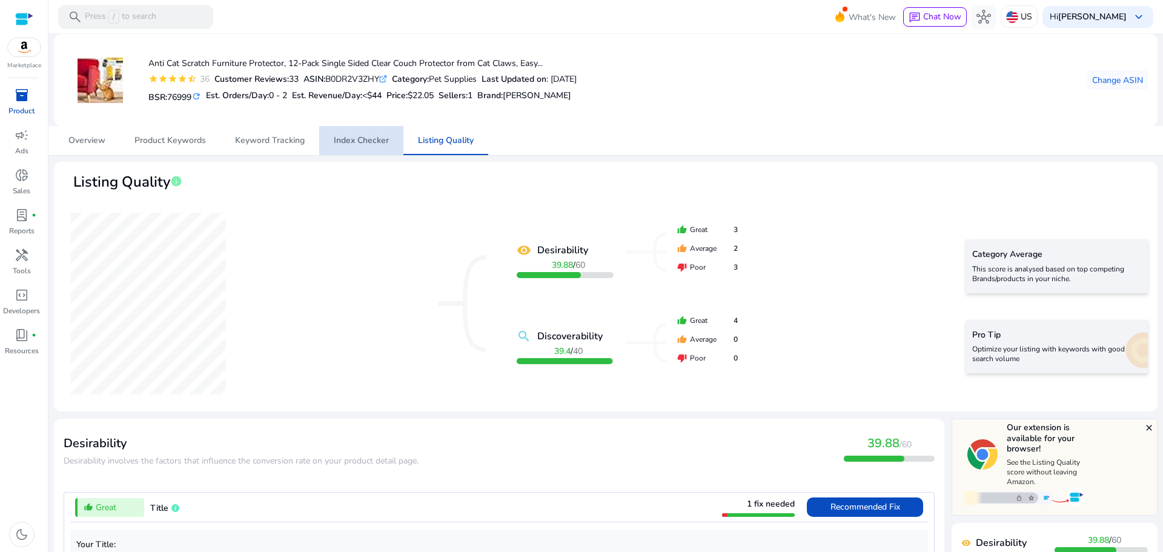
click at [379, 146] on span "Index Checker" at bounding box center [361, 140] width 55 height 29
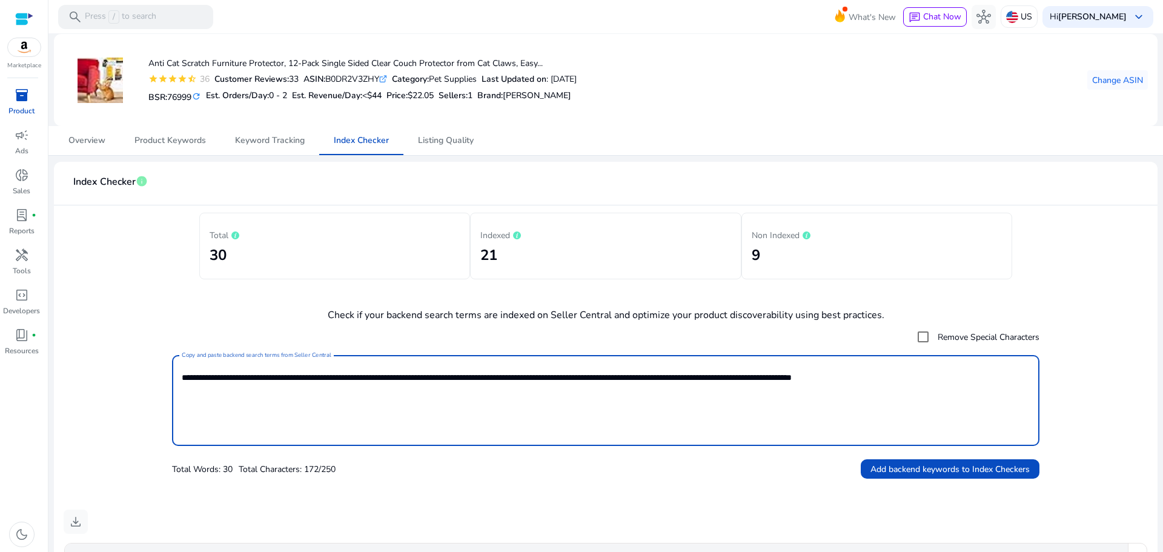
drag, startPoint x: 224, startPoint y: 378, endPoint x: 122, endPoint y: 357, distance: 103.9
click at [122, 357] on form "**********" at bounding box center [606, 402] width 1084 height 154
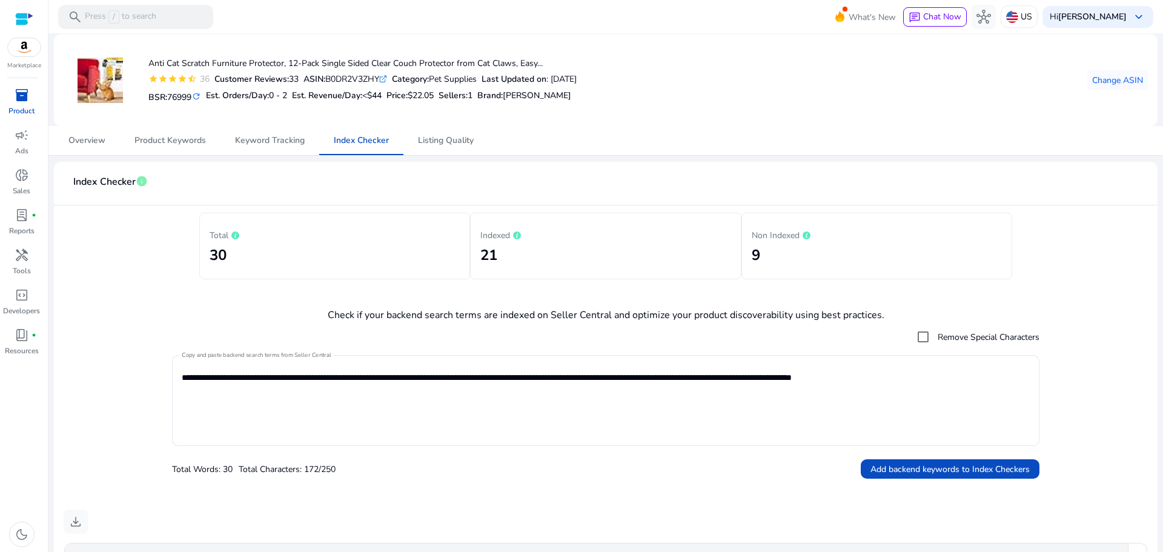
click at [122, 357] on form "**********" at bounding box center [606, 402] width 1084 height 154
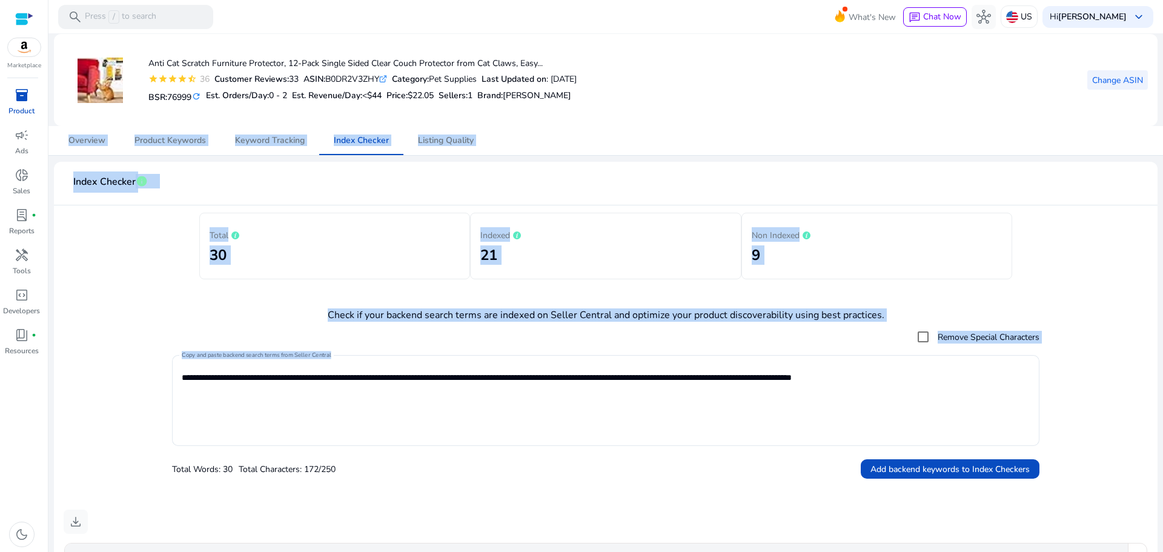
drag, startPoint x: 122, startPoint y: 357, endPoint x: 1105, endPoint y: 85, distance: 1019.8
click at [1105, 85] on div "**********" at bounding box center [605, 520] width 1105 height 974
click at [1105, 85] on span "Change ASIN" at bounding box center [1117, 80] width 51 height 13
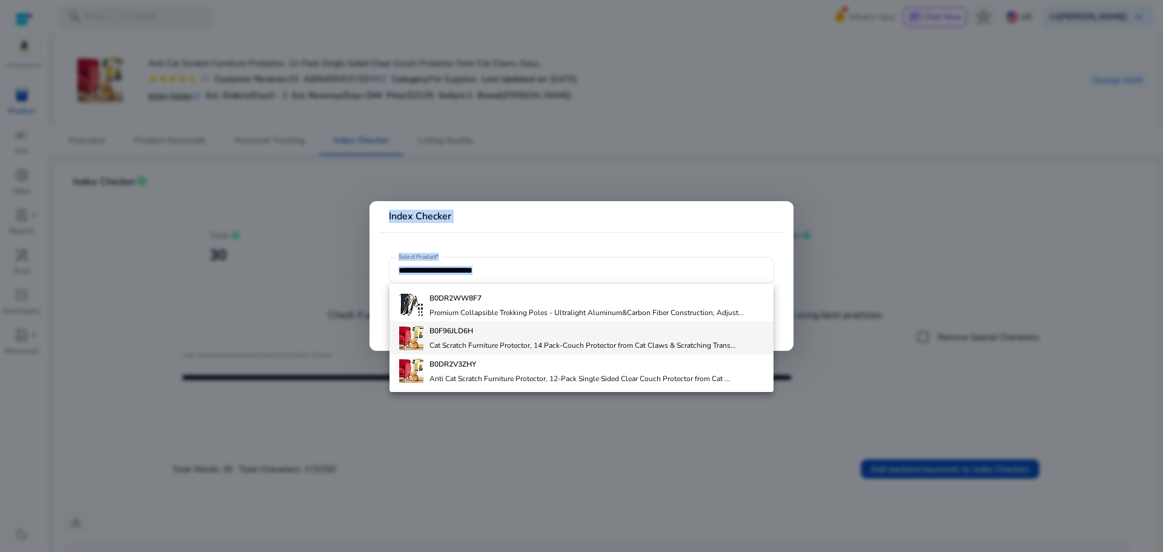
drag, startPoint x: 1105, startPoint y: 85, endPoint x: 463, endPoint y: 342, distance: 692.0
click at [463, 342] on div "Index Checker Select Product* B0DR2WW8F7 Premium Collapsible Trekking Poles - U…" at bounding box center [581, 276] width 1163 height 552
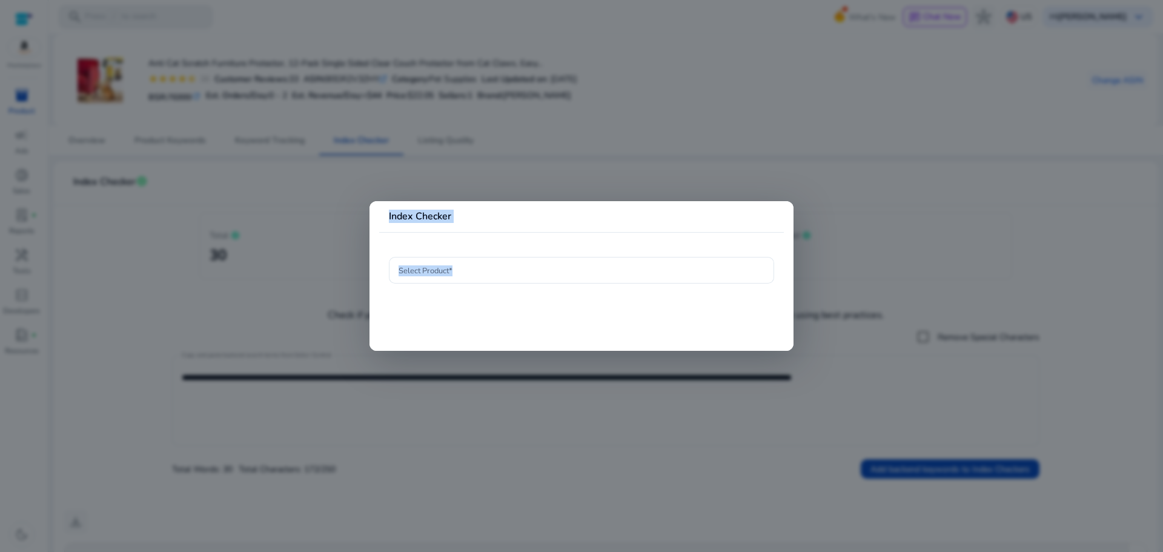
click at [463, 342] on mat-card "Index Checker Select Product*" at bounding box center [581, 276] width 424 height 150
drag, startPoint x: 463, startPoint y: 342, endPoint x: 415, endPoint y: 273, distance: 83.2
click at [415, 273] on mat-card "Index Checker Select Product*" at bounding box center [581, 276] width 424 height 150
click at [415, 271] on input "Select Product*" at bounding box center [582, 269] width 366 height 13
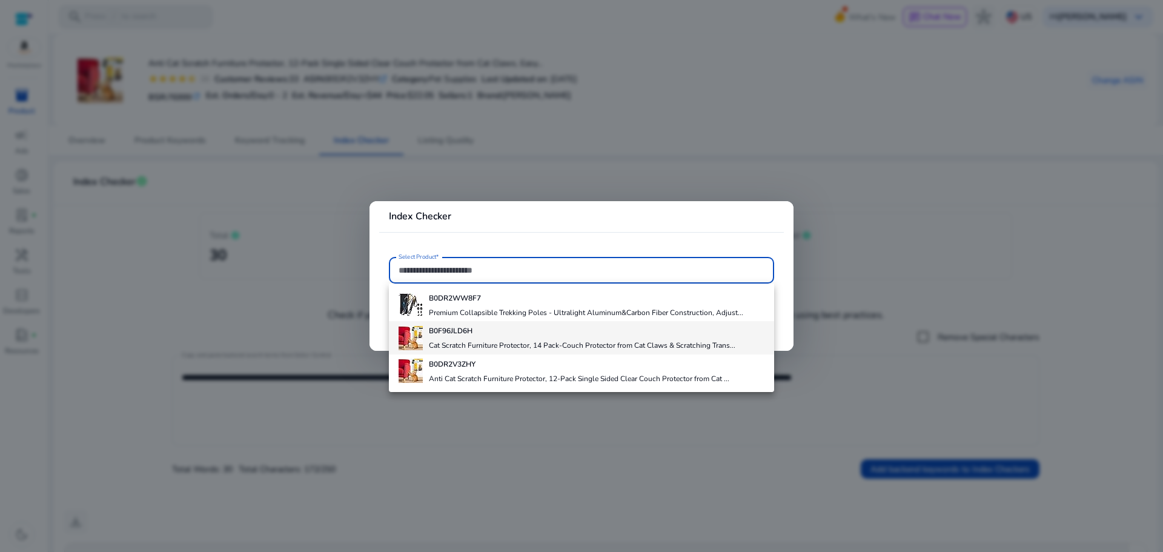
drag, startPoint x: 415, startPoint y: 271, endPoint x: 441, endPoint y: 340, distance: 73.0
click at [441, 340] on div "Index Checker Select Product* B0DR2WW8F7 Premium Collapsible Trekking Poles - U…" at bounding box center [581, 276] width 1163 height 552
click at [441, 340] on div "B0F96JLD6H Cat Scratch Furniture Protector, 14 Pack-Couch Protector from Cat Cl…" at bounding box center [582, 337] width 306 height 33
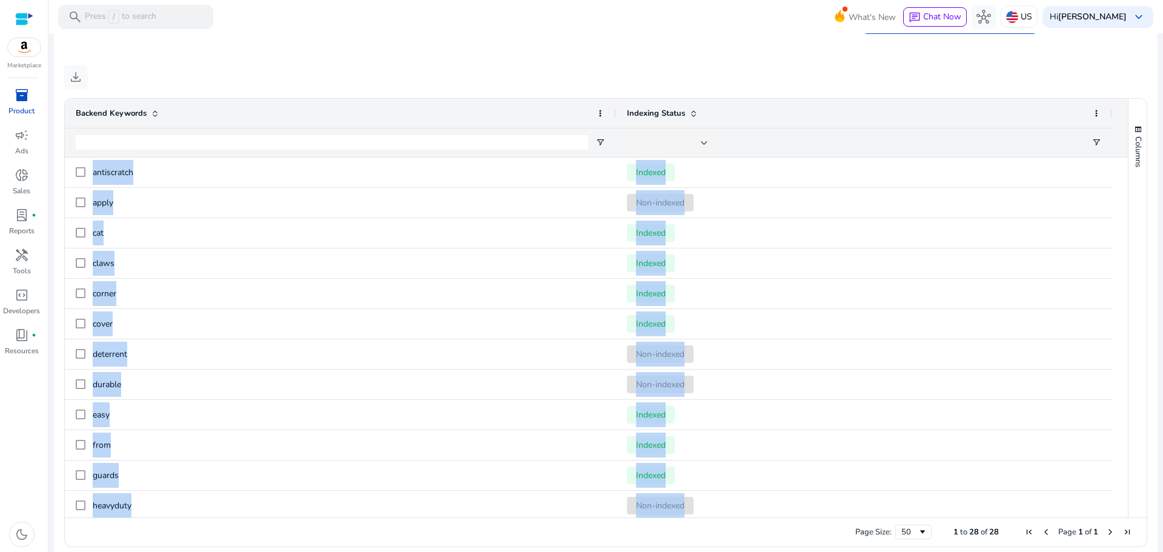
scroll to position [446, 0]
drag, startPoint x: 441, startPoint y: 340, endPoint x: 1017, endPoint y: 81, distance: 631.9
click at [987, 87] on div "download" at bounding box center [606, 76] width 1084 height 24
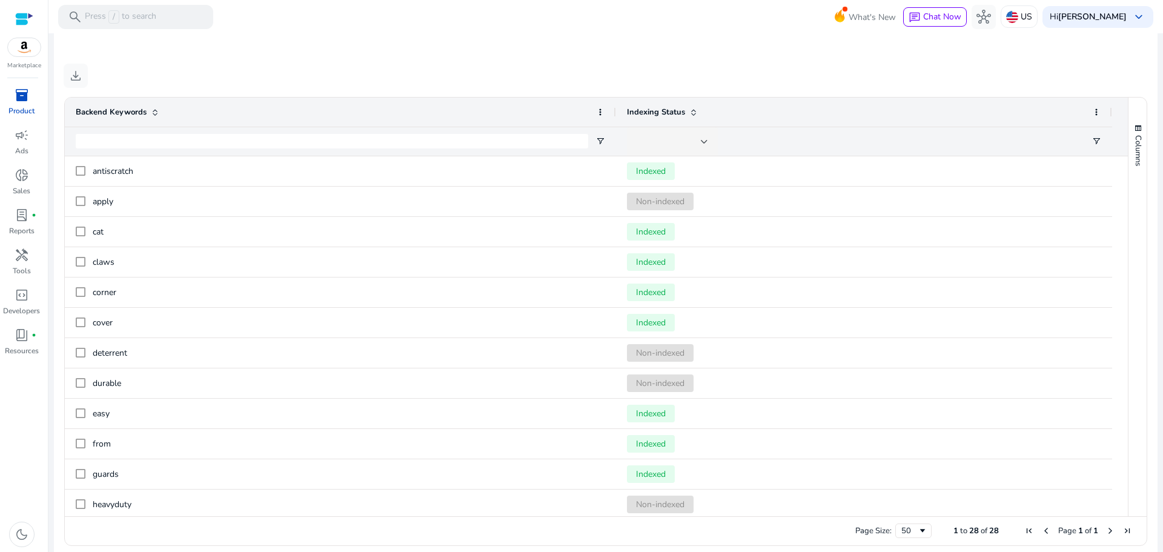
click at [987, 87] on div "download" at bounding box center [606, 76] width 1084 height 24
drag, startPoint x: 987, startPoint y: 87, endPoint x: 932, endPoint y: 61, distance: 60.7
click at [932, 61] on mat-card "**********" at bounding box center [605, 138] width 1103 height 845
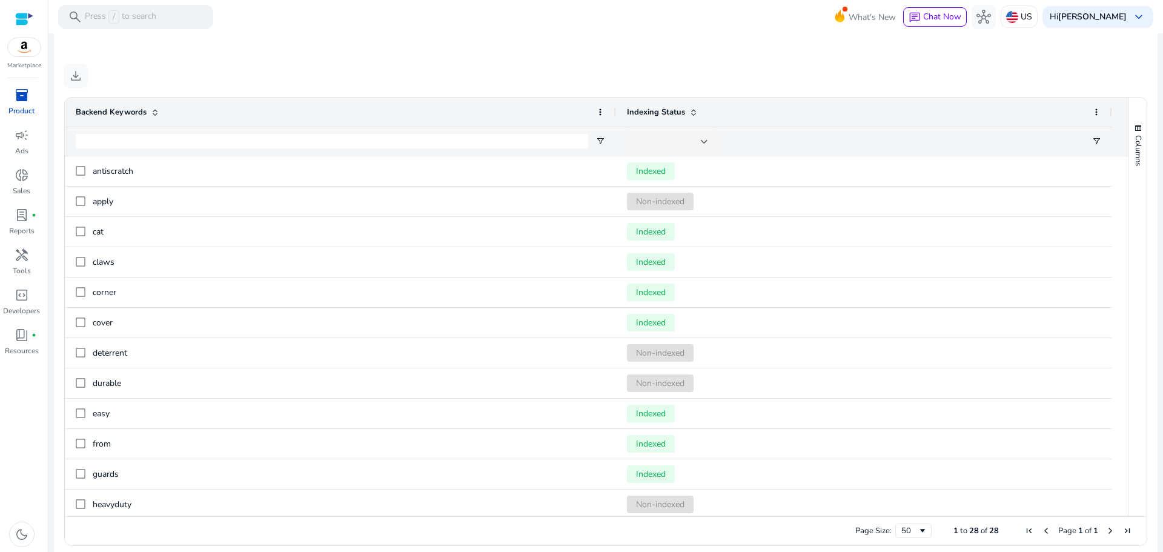
click at [932, 61] on mat-card "**********" at bounding box center [605, 138] width 1103 height 845
drag, startPoint x: 1125, startPoint y: 237, endPoint x: 1123, endPoint y: 299, distance: 62.4
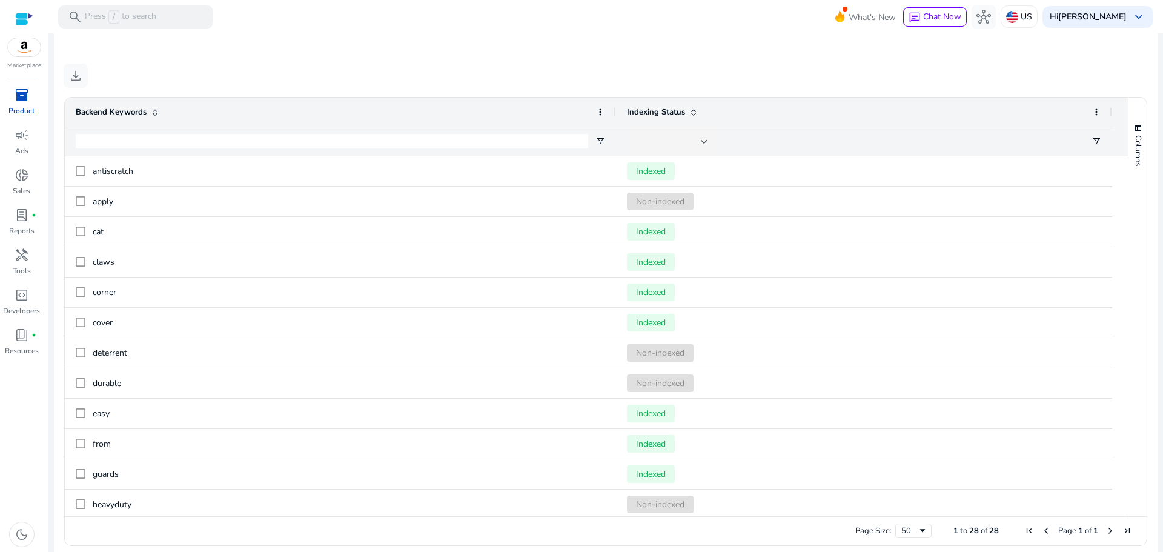
click at [1128, 299] on div "Columns Backend Keywords Column Labels Drag here to set column labels" at bounding box center [1137, 307] width 19 height 418
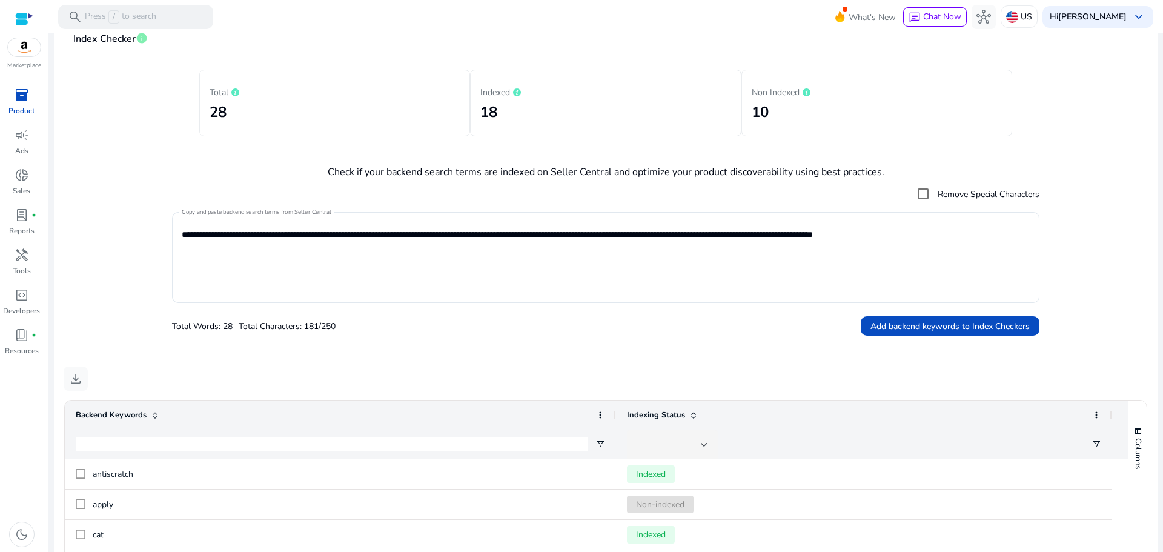
scroll to position [119, 0]
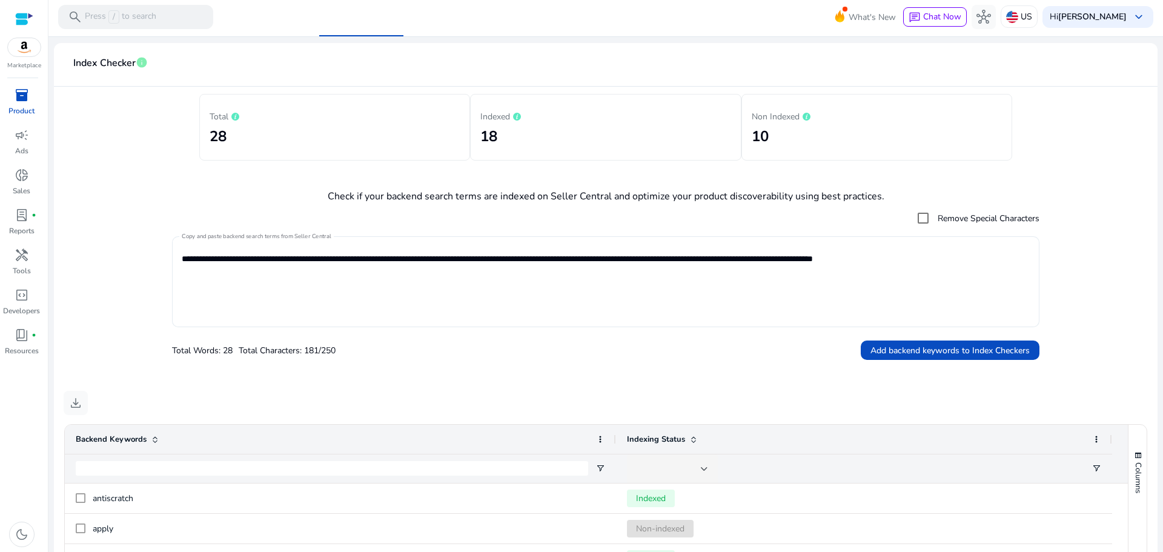
click at [523, 260] on textarea "**********" at bounding box center [606, 281] width 848 height 79
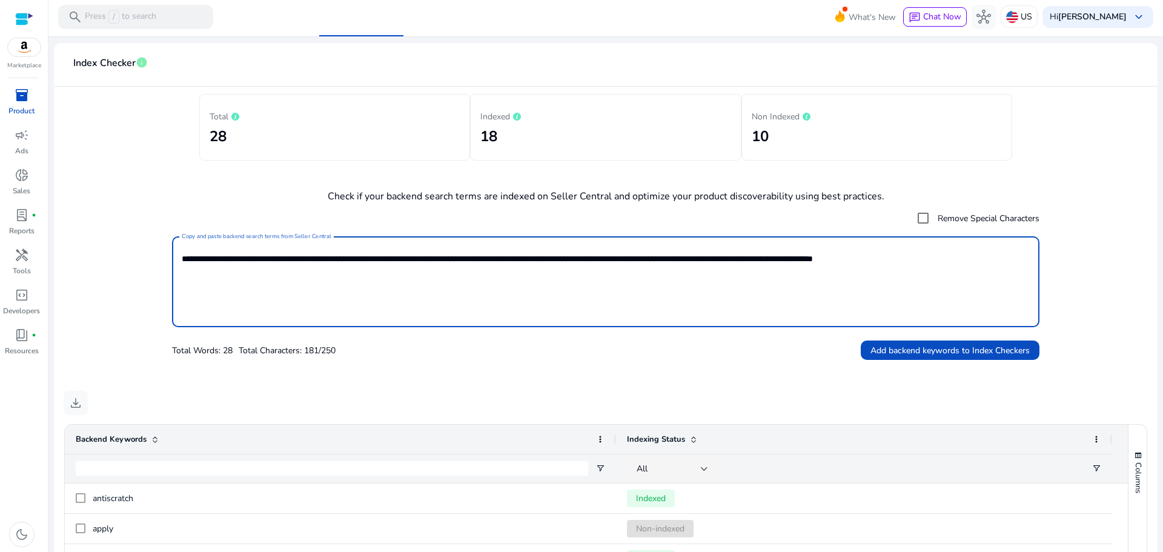
click at [523, 260] on textarea "**********" at bounding box center [606, 281] width 848 height 79
click at [426, 259] on textarea "**********" at bounding box center [606, 281] width 848 height 79
type textarea "**********"
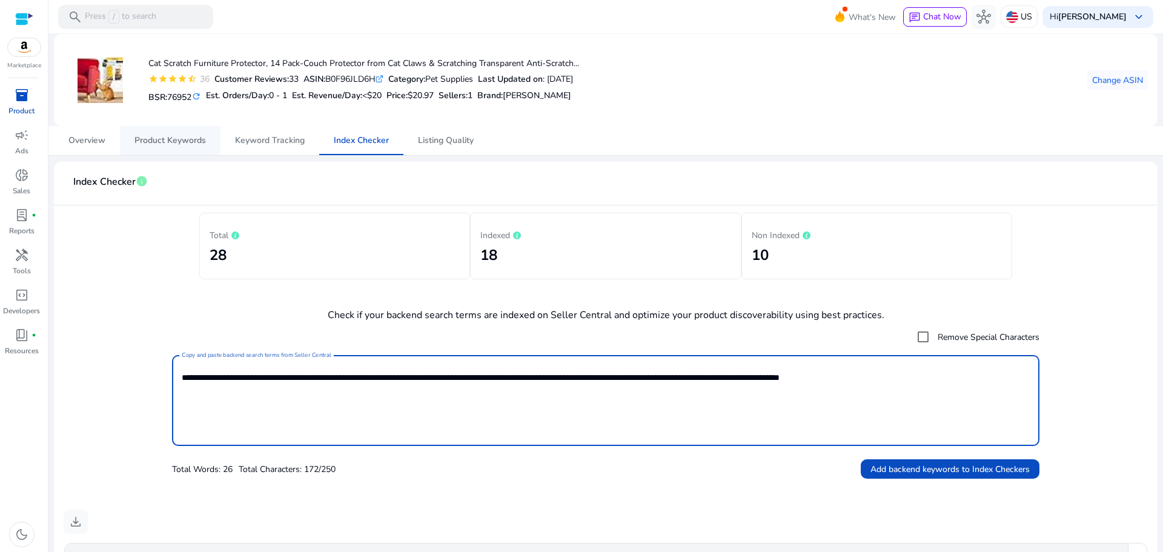
type textarea "**********"
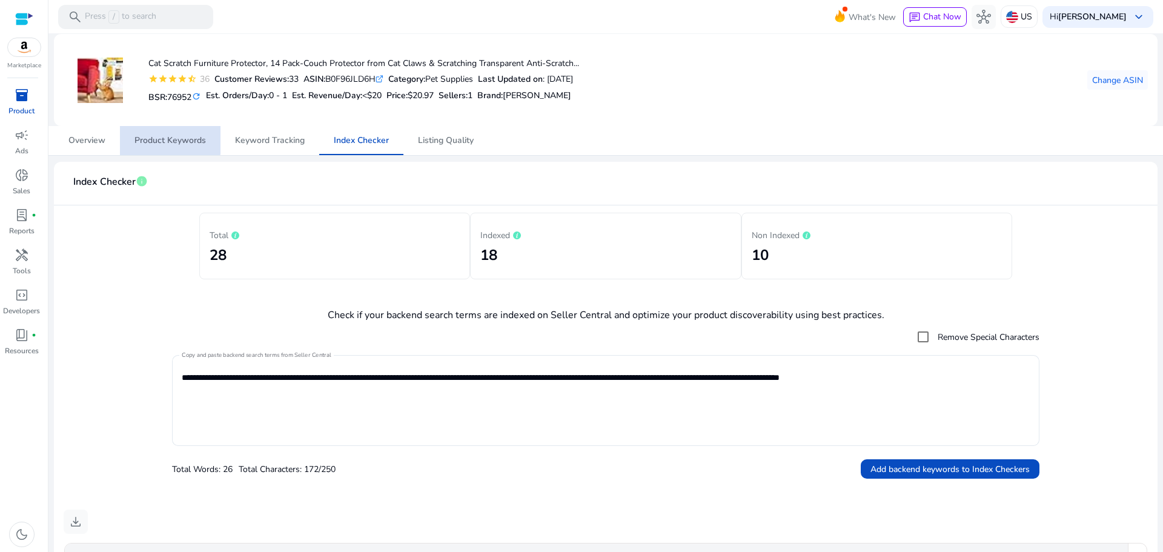
click at [152, 138] on span "Product Keywords" at bounding box center [169, 140] width 71 height 8
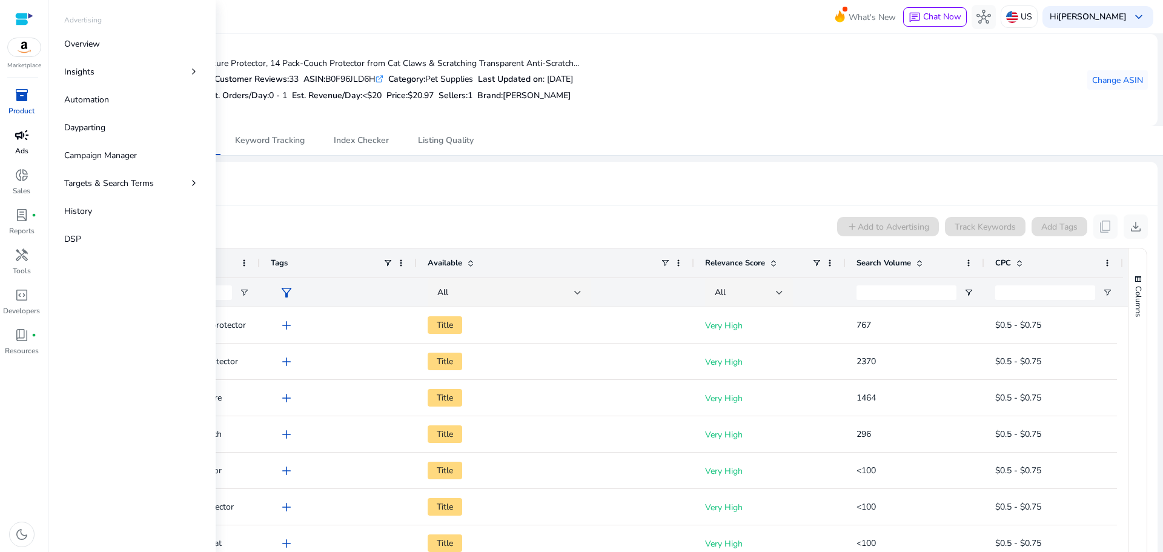
click at [30, 142] on div "campaign" at bounding box center [22, 134] width 34 height 19
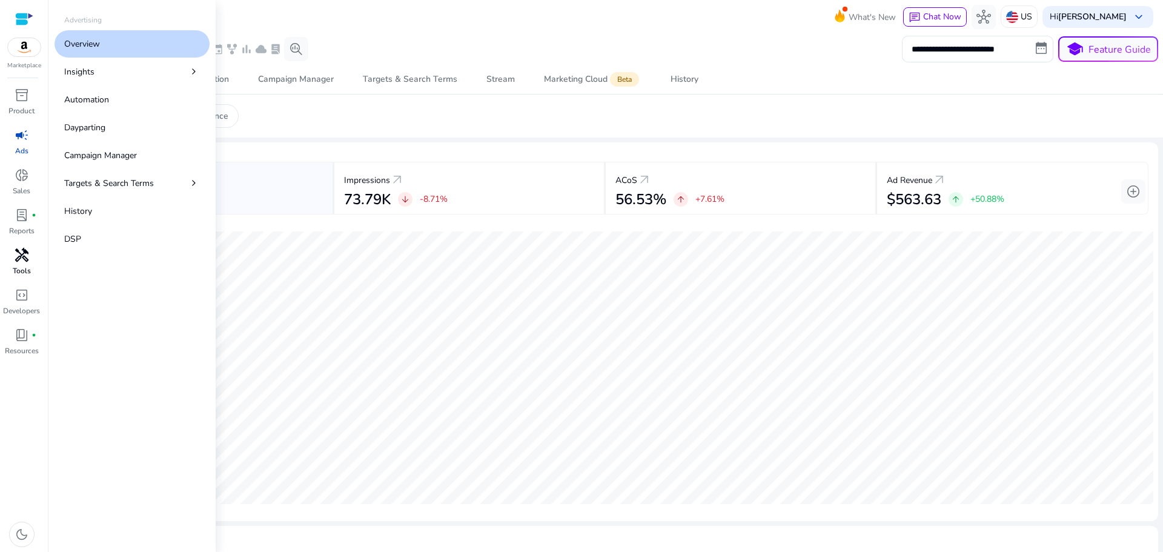
click at [31, 263] on div "handyman" at bounding box center [22, 254] width 34 height 19
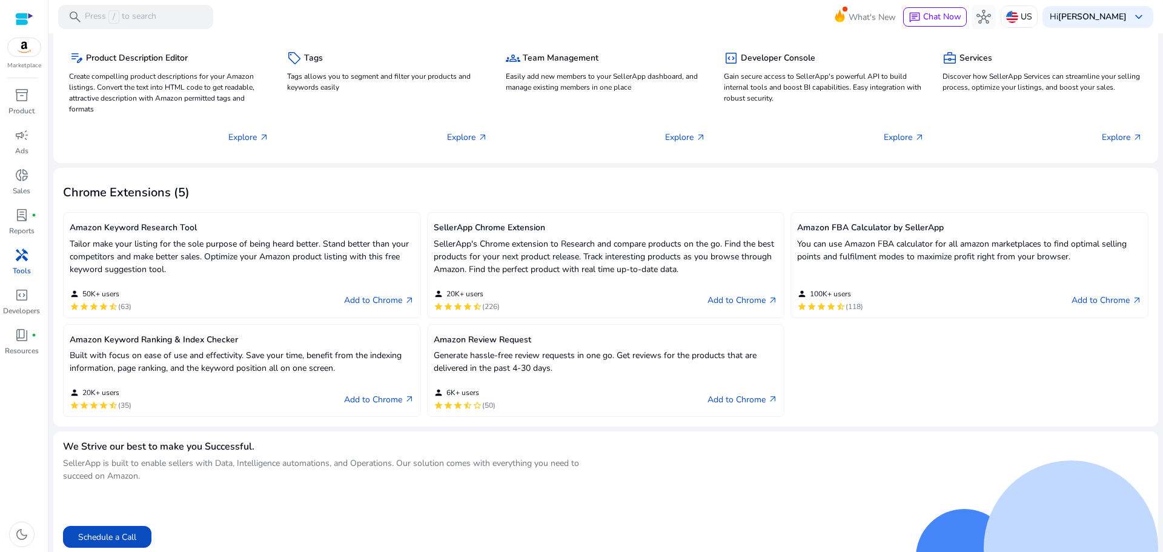
scroll to position [189, 0]
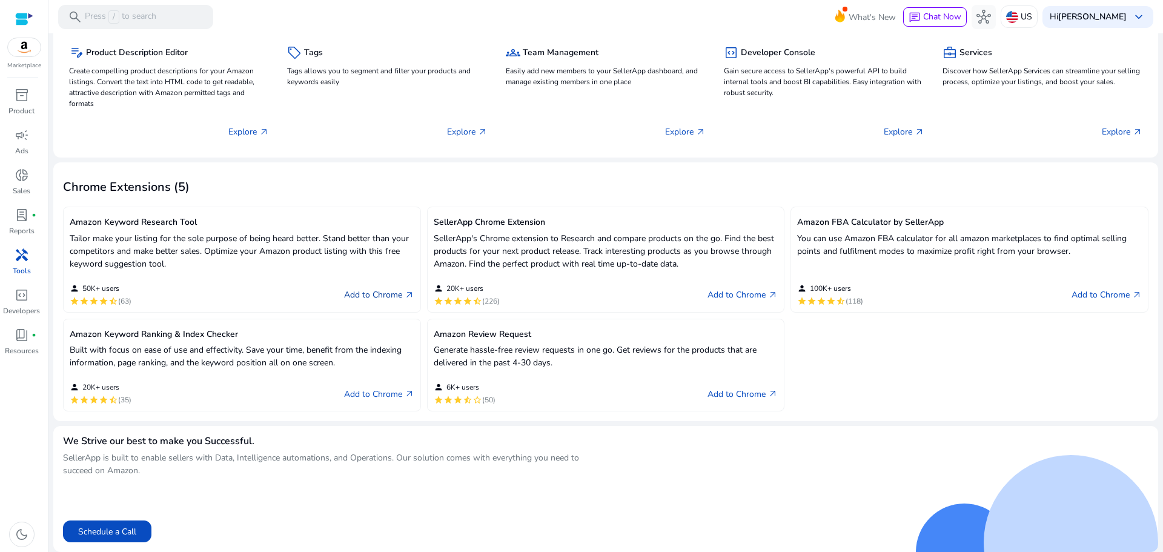
click at [363, 289] on link "Add to Chrome arrow_outward" at bounding box center [379, 295] width 70 height 15
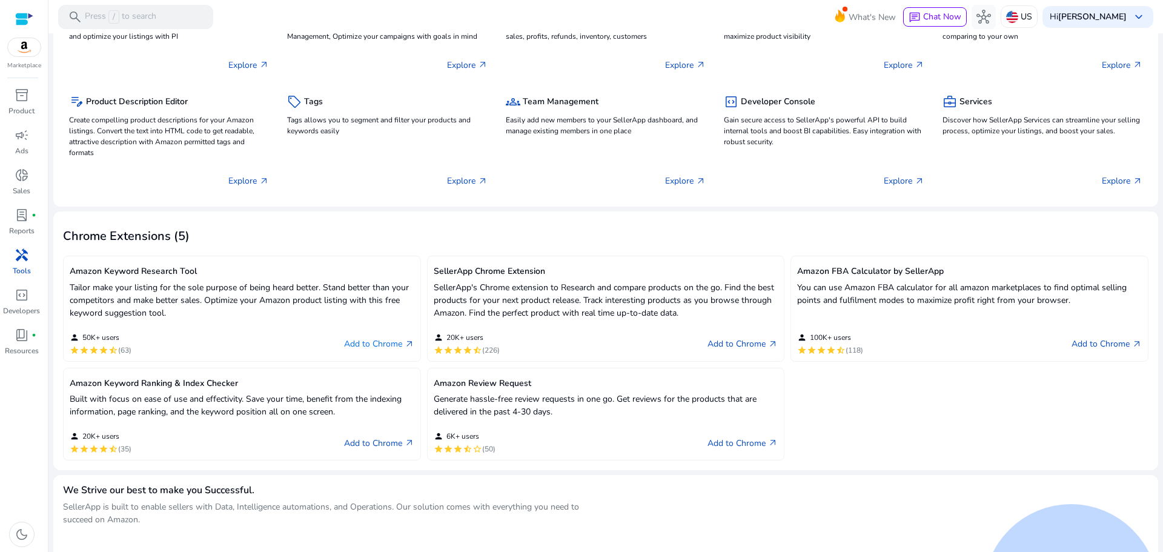
scroll to position [0, 0]
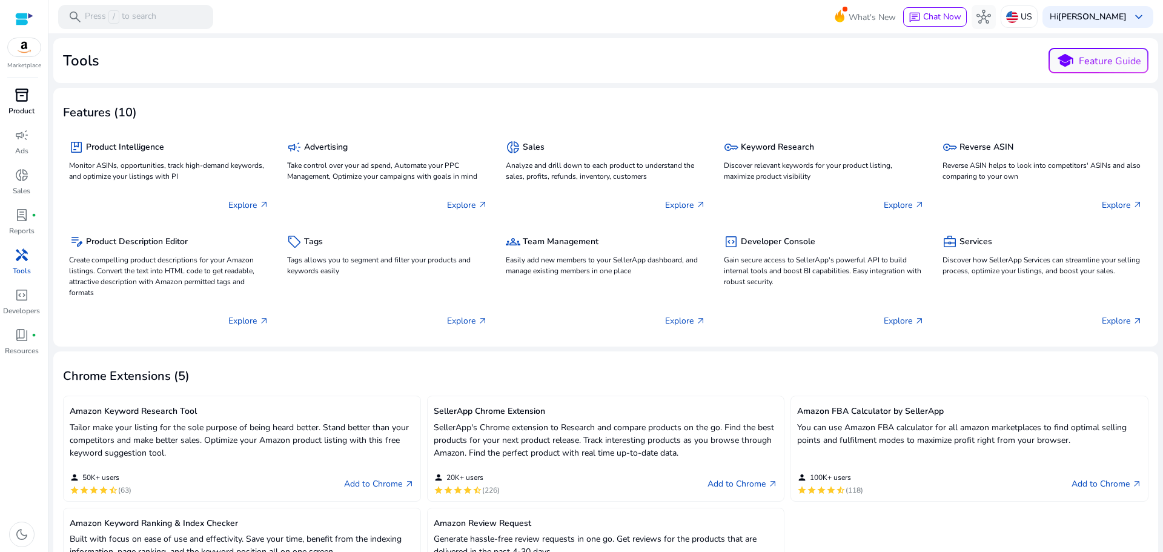
click at [24, 104] on div "inventory_2" at bounding box center [22, 94] width 34 height 19
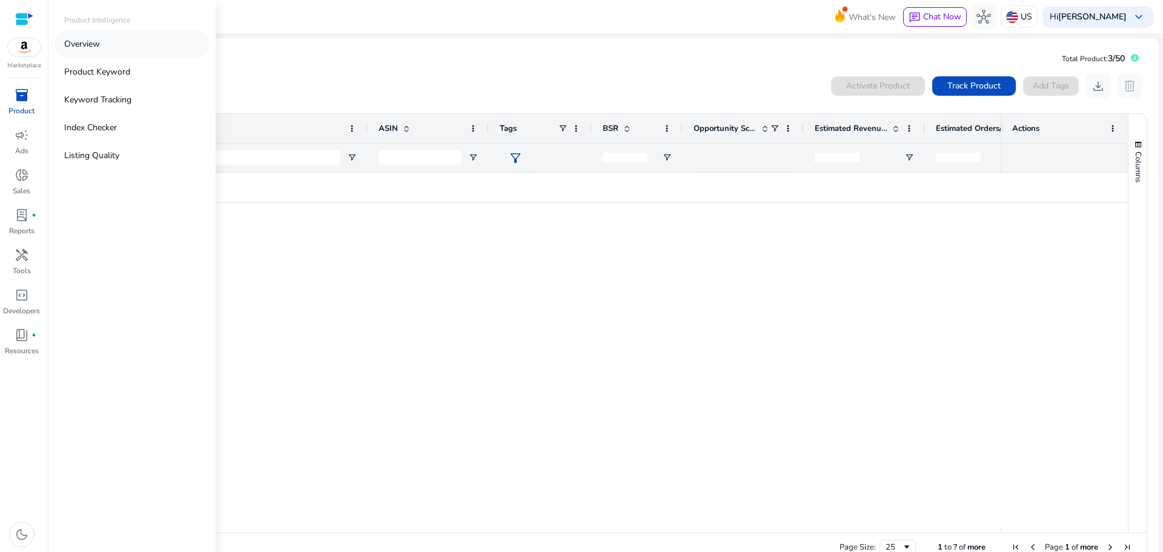
click at [108, 50] on link "Overview" at bounding box center [132, 43] width 155 height 27
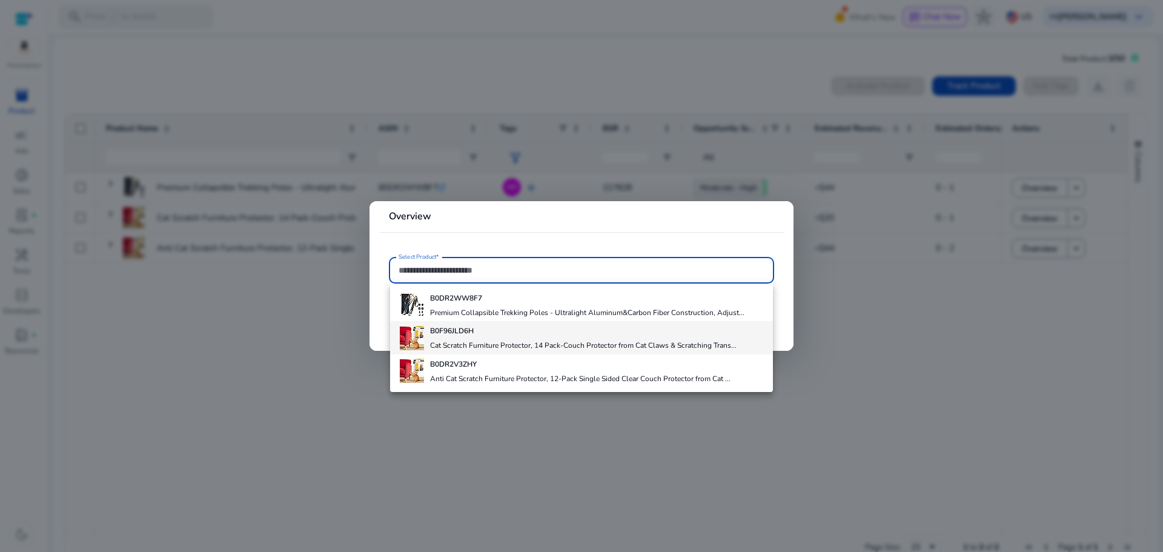
click at [475, 331] on h4 "B0F96JLD6H" at bounding box center [583, 331] width 306 height 10
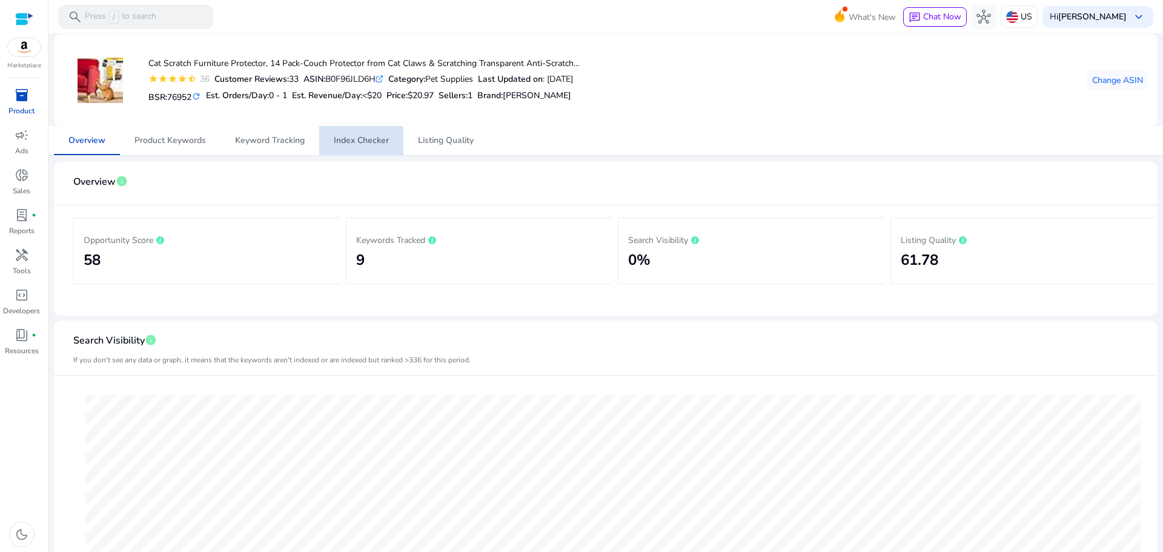
click at [343, 144] on span "Index Checker" at bounding box center [361, 140] width 55 height 8
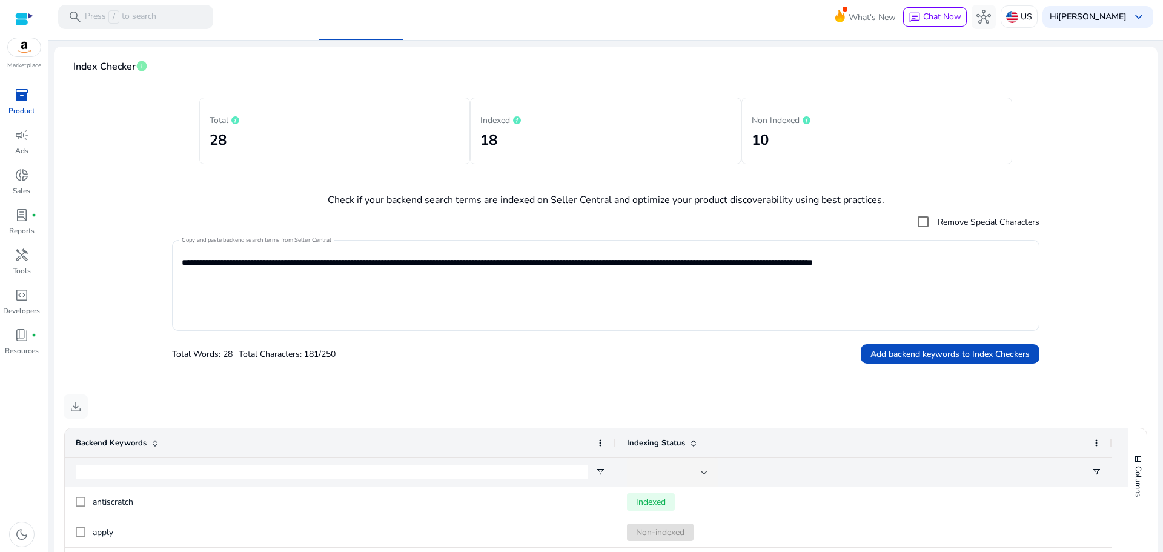
scroll to position [43, 0]
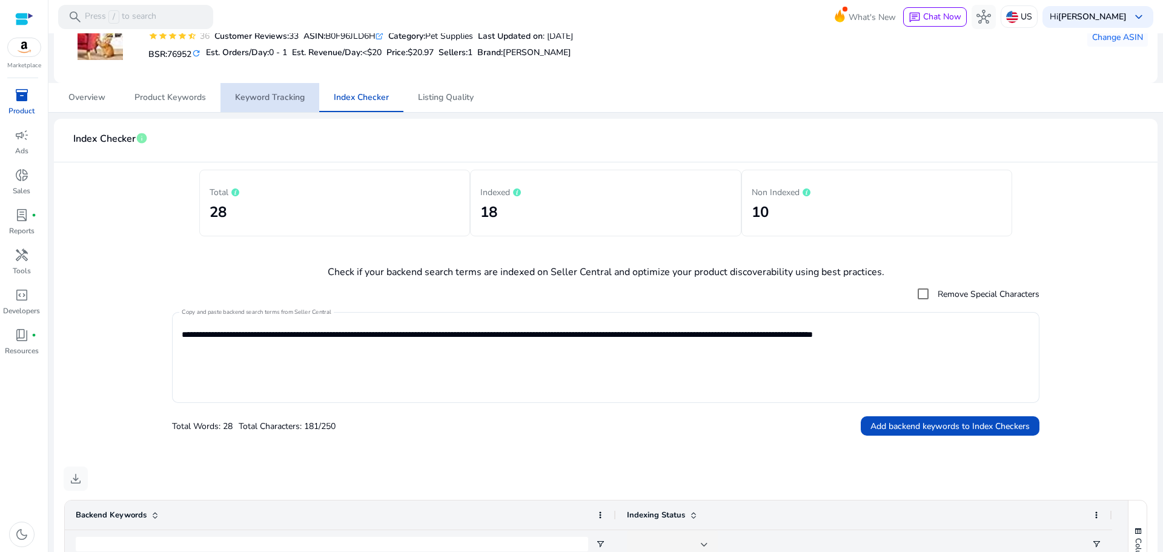
click at [254, 94] on span "Keyword Tracking" at bounding box center [270, 97] width 70 height 8
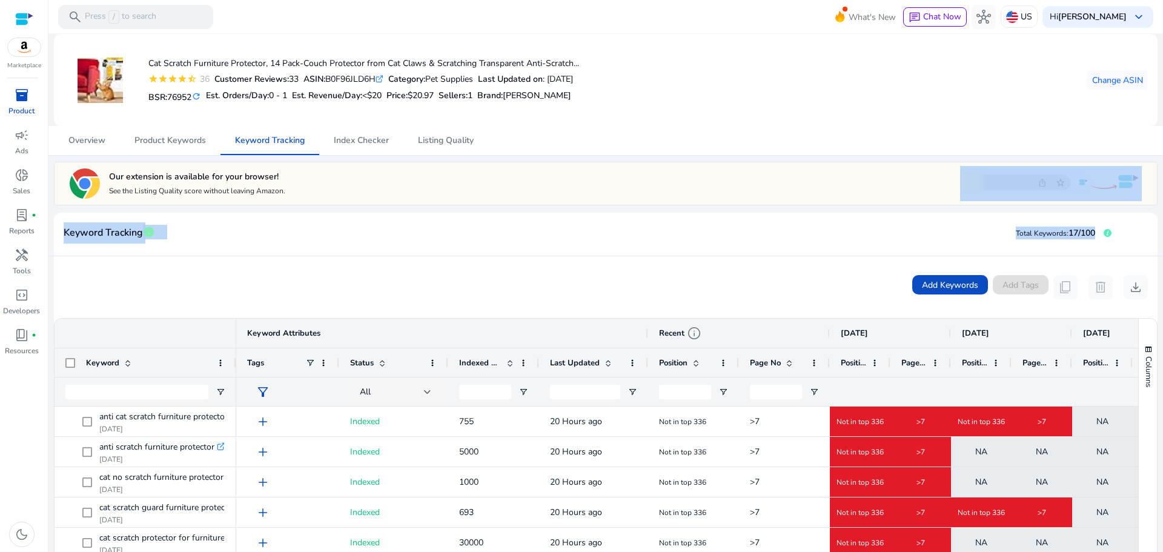
drag, startPoint x: 1134, startPoint y: 158, endPoint x: 1108, endPoint y: 230, distance: 76.6
click at [1108, 230] on div "Cat Scratch Furniture Protector, 14 Pack-Couch Protector from Cat Claws & Scrat…" at bounding box center [605, 406] width 1105 height 746
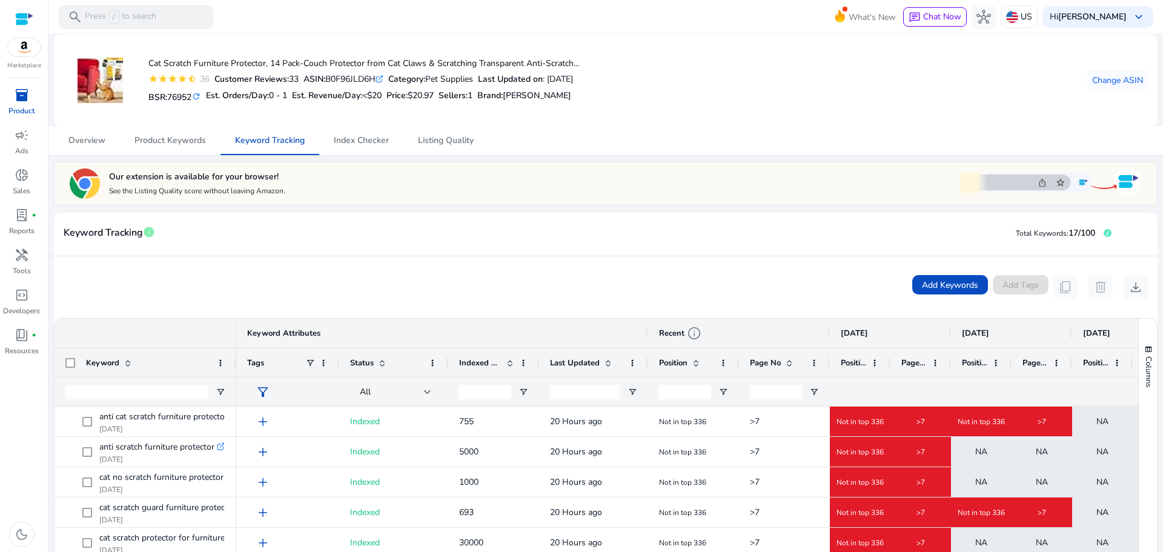
click at [922, 83] on div "Cat Scratch Furniture Protector, 14 Pack-Couch Protector from Cat Claws & Scrat…" at bounding box center [606, 80] width 1084 height 73
click at [1103, 235] on icon at bounding box center [1107, 233] width 8 height 8
click at [1074, 207] on span "17" at bounding box center [1072, 205] width 8 height 10
click at [1039, 235] on span "Total Keywords:" at bounding box center [1042, 233] width 53 height 10
click at [96, 145] on span "Overview" at bounding box center [86, 140] width 37 height 8
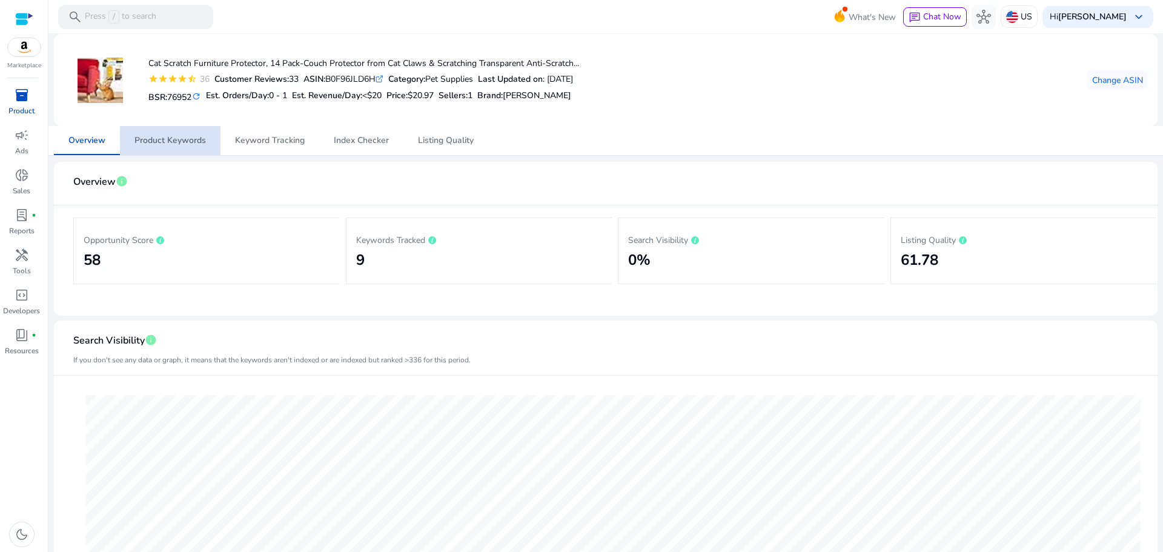
click at [191, 136] on span "Product Keywords" at bounding box center [169, 140] width 71 height 8
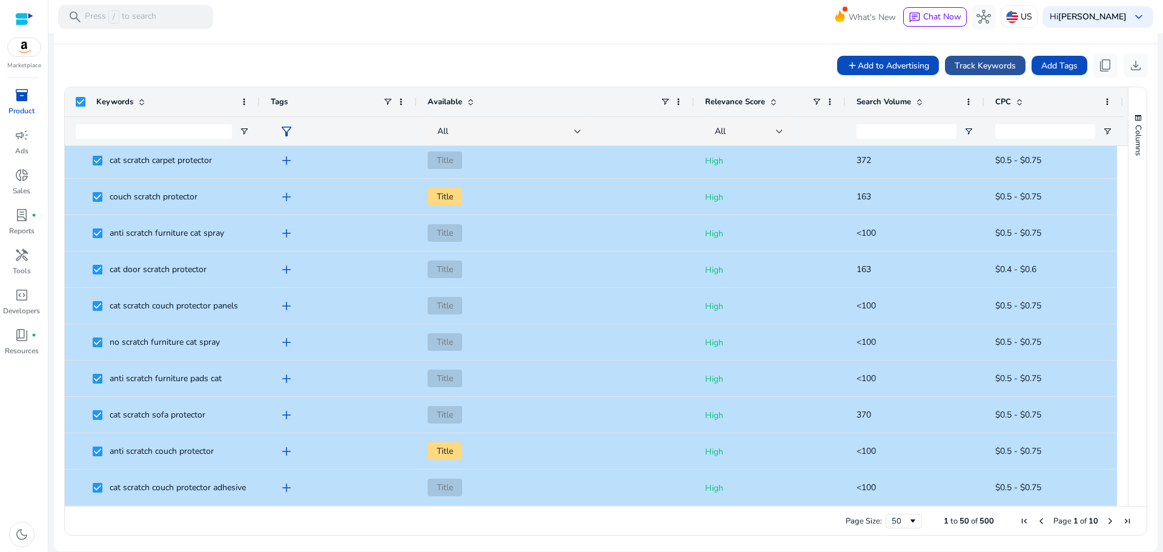
click at [987, 65] on span "Track Keywords" at bounding box center [984, 65] width 61 height 13
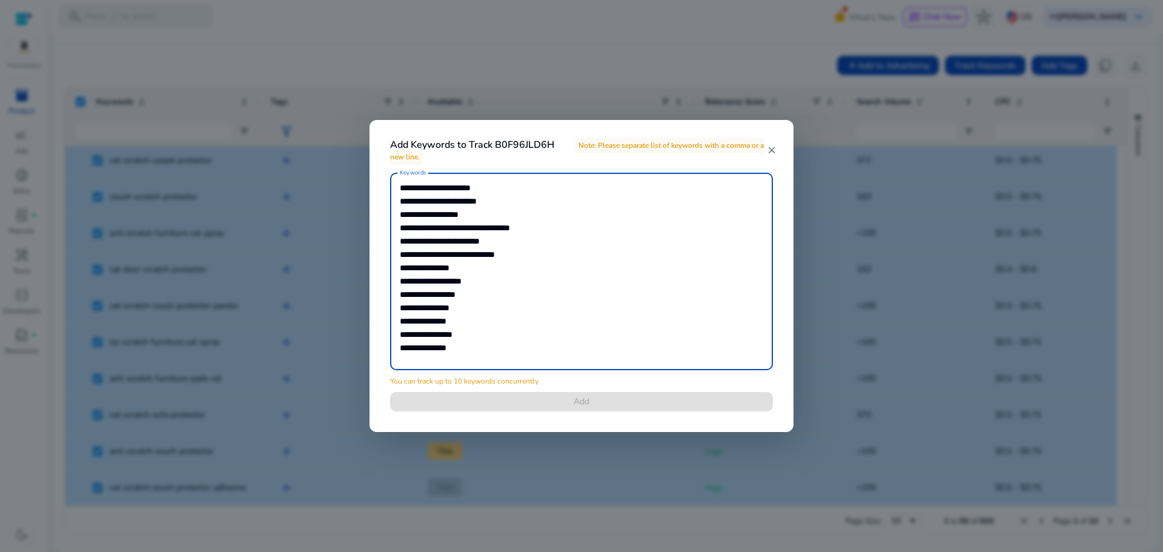
drag, startPoint x: 474, startPoint y: 358, endPoint x: 401, endPoint y: 354, distance: 72.8
drag, startPoint x: 401, startPoint y: 354, endPoint x: 422, endPoint y: 350, distance: 21.5
click at [422, 350] on textarea "Keywords" at bounding box center [581, 271] width 363 height 185
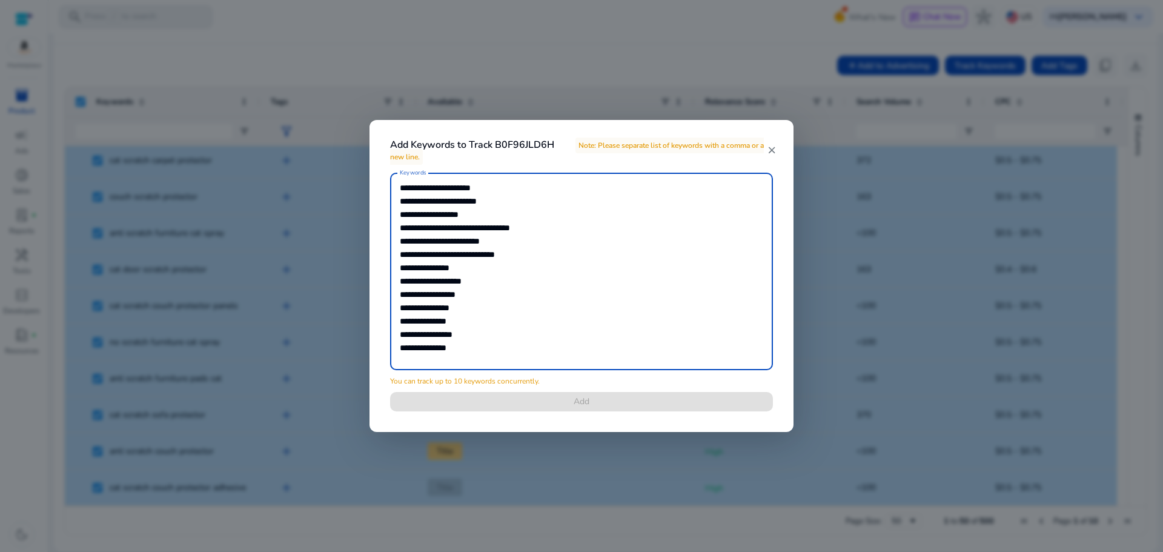
click at [422, 350] on textarea "Keywords" at bounding box center [581, 271] width 363 height 185
click at [448, 357] on textarea "Keywords" at bounding box center [581, 271] width 363 height 185
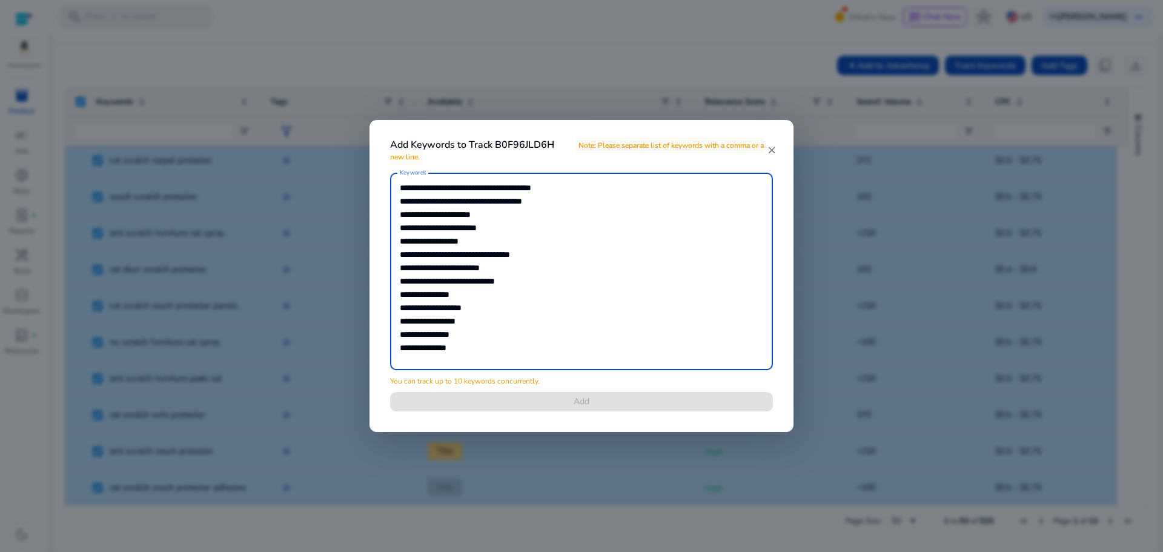
click at [448, 357] on textarea "Keywords" at bounding box center [581, 271] width 363 height 185
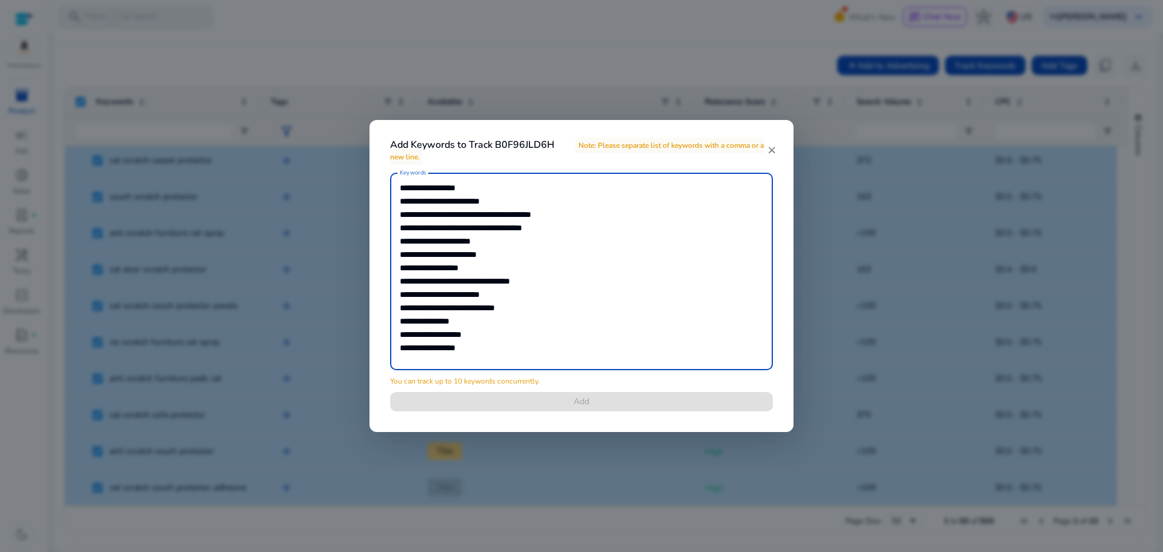
drag, startPoint x: 448, startPoint y: 357, endPoint x: 500, endPoint y: 342, distance: 54.2
click at [500, 342] on textarea "Keywords" at bounding box center [581, 271] width 363 height 185
type textarea "**********"
click at [771, 150] on mat-icon "close" at bounding box center [771, 150] width 10 height 11
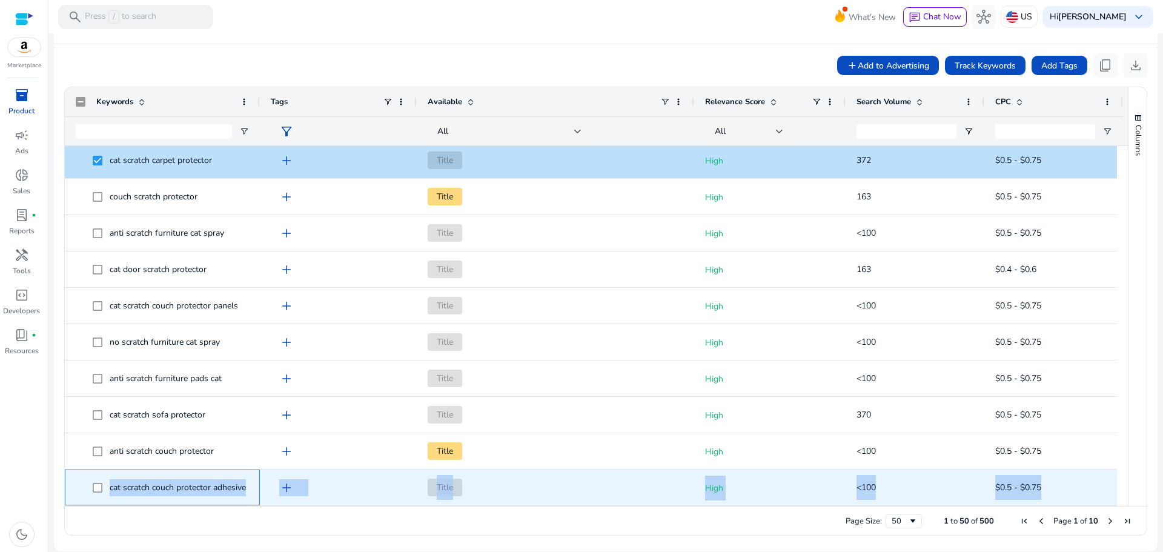
click at [95, 489] on span at bounding box center [101, 487] width 17 height 25
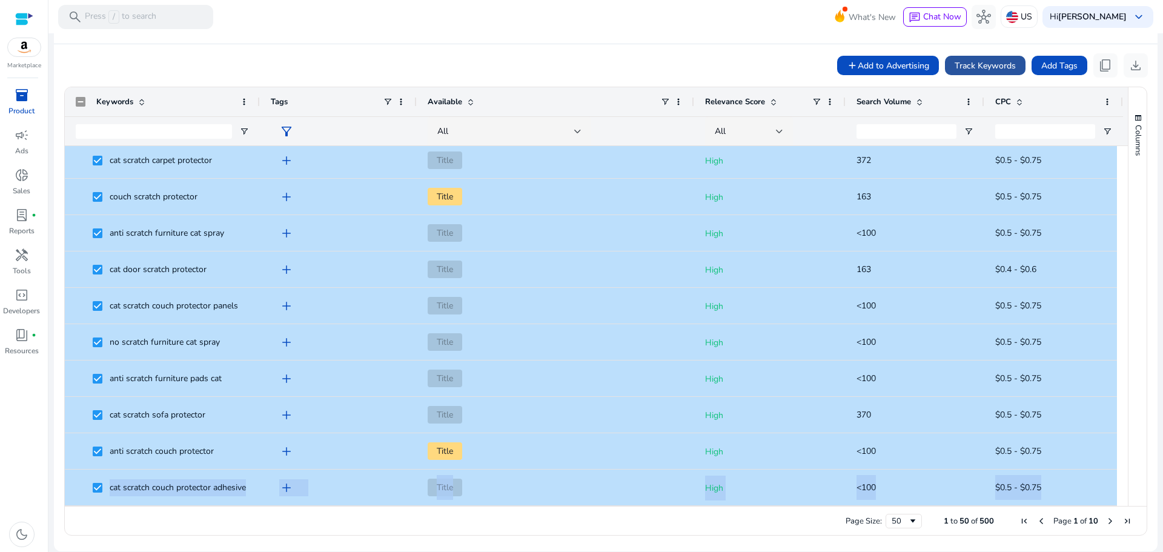
click at [966, 63] on span "Track Keywords" at bounding box center [984, 65] width 61 height 13
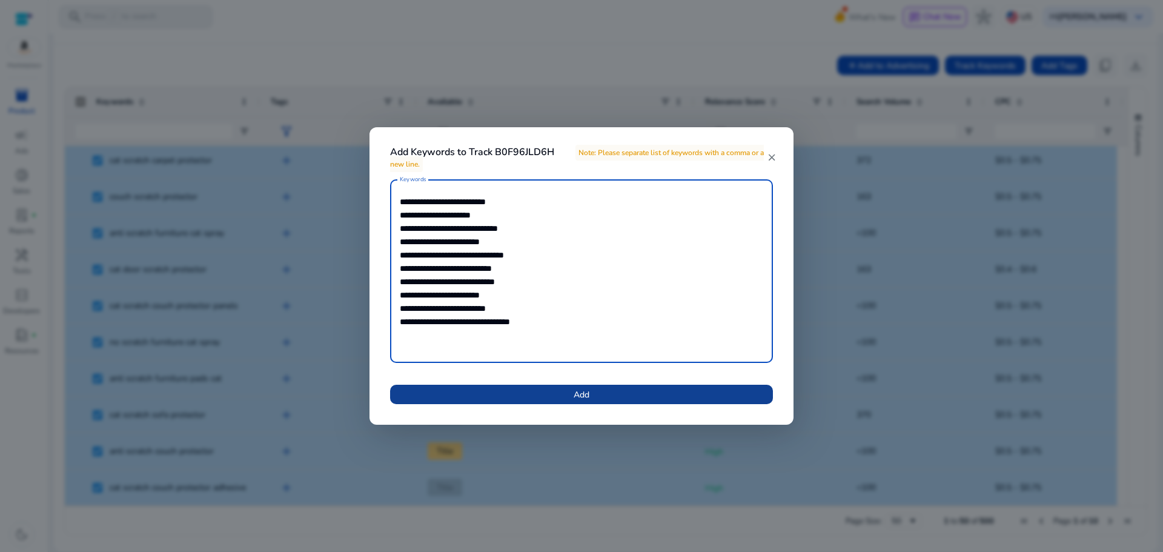
click at [574, 383] on span at bounding box center [581, 394] width 383 height 29
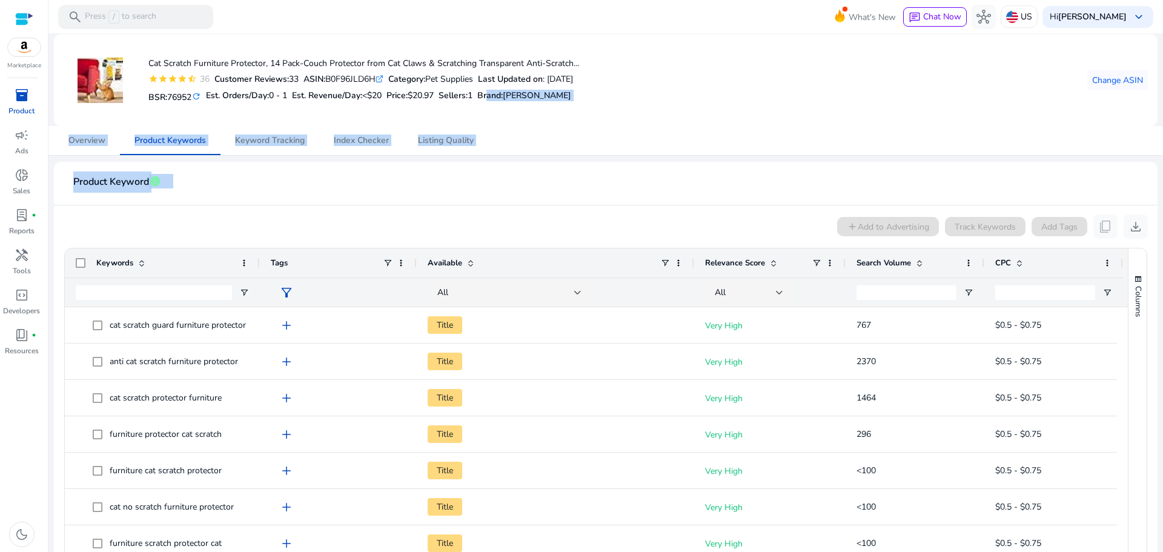
drag, startPoint x: 633, startPoint y: 74, endPoint x: 500, endPoint y: 98, distance: 134.8
click at [500, 98] on span "Brand" at bounding box center [489, 96] width 24 height 12
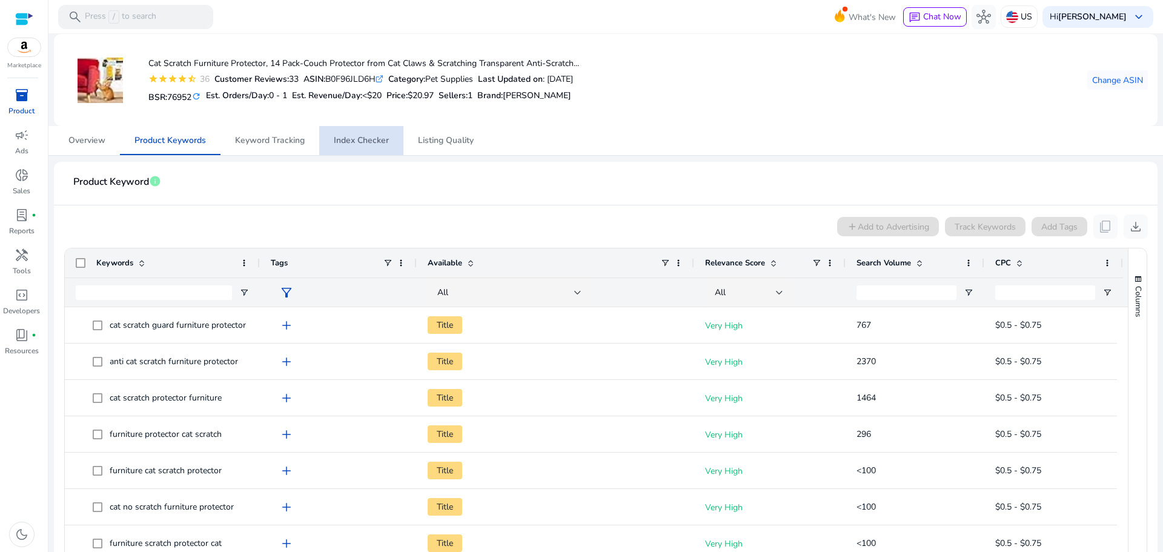
click at [362, 145] on span "Index Checker" at bounding box center [361, 140] width 55 height 8
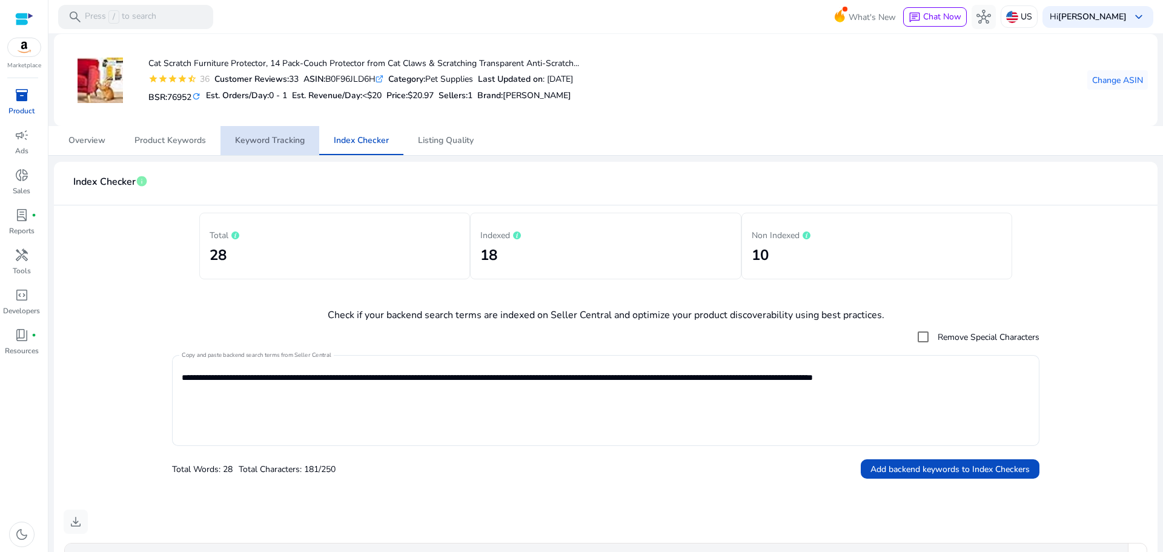
click at [274, 142] on span "Keyword Tracking" at bounding box center [270, 140] width 70 height 8
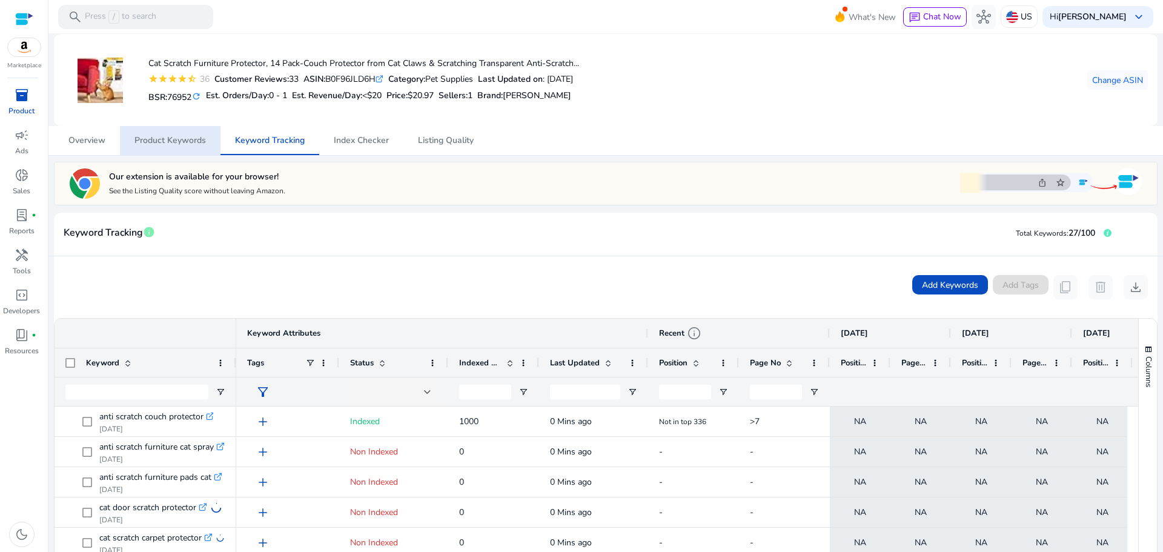
click at [340, 218] on div "Keyword Tracking info Total Keywords: 27/100" at bounding box center [605, 235] width 1103 height 44
click at [202, 141] on span "Product Keywords" at bounding box center [169, 140] width 71 height 8
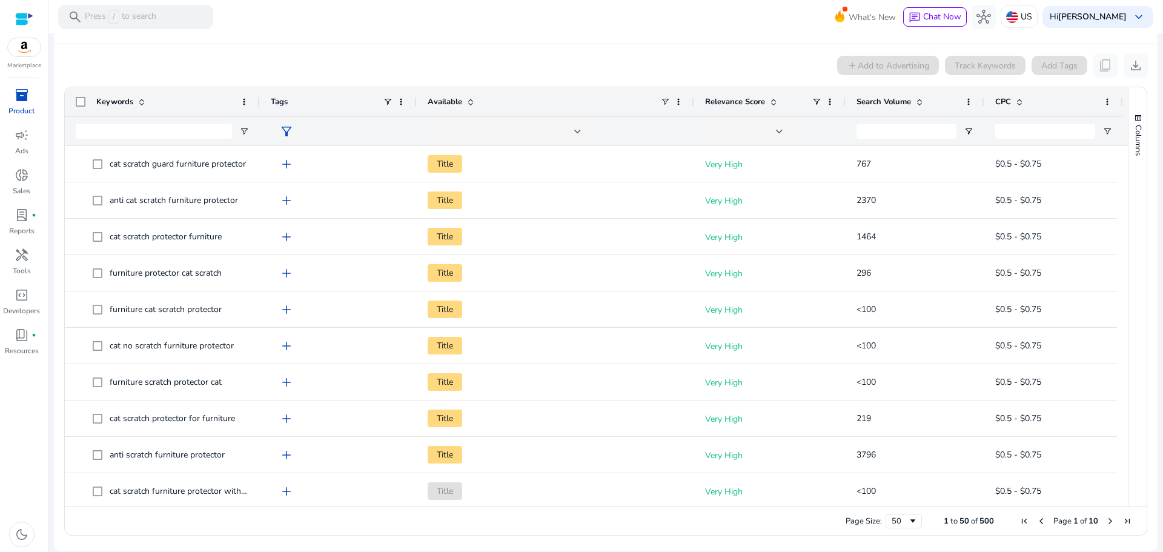
drag, startPoint x: 1157, startPoint y: 449, endPoint x: 1157, endPoint y: 325, distance: 124.8
click at [1157, 338] on mat-sidenav-content "search Press / to search What's New chat Chat Now hub US Hi Mohammad Abidat key…" at bounding box center [605, 276] width 1114 height 552
click at [1157, 306] on mat-sidenav-content "search Press / to search What's New chat Chat Now hub US Hi Mohammad Abidat key…" at bounding box center [605, 276] width 1114 height 552
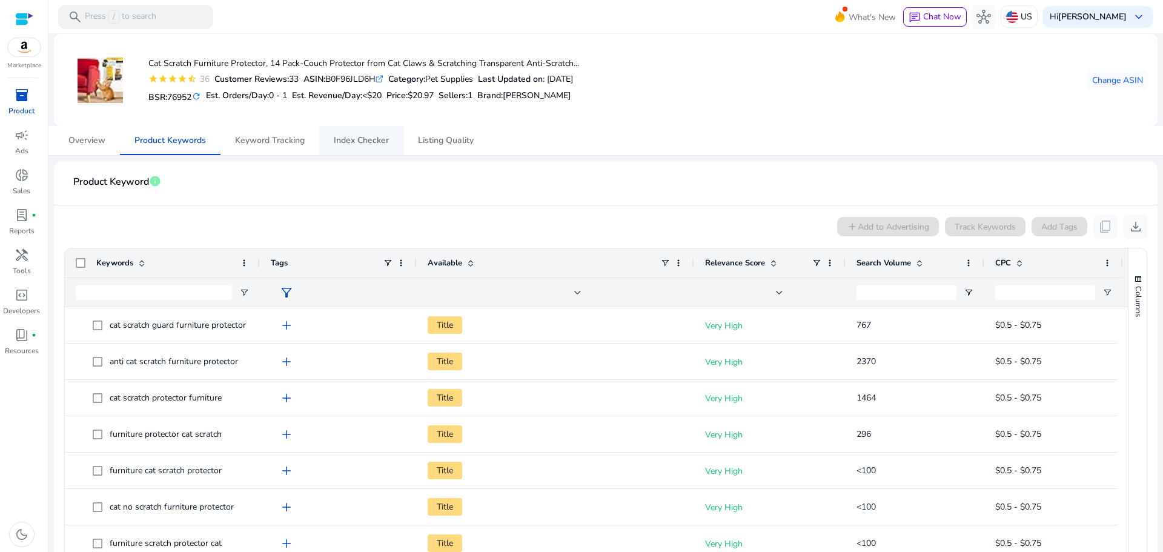
click at [354, 145] on span "Index Checker" at bounding box center [361, 140] width 55 height 8
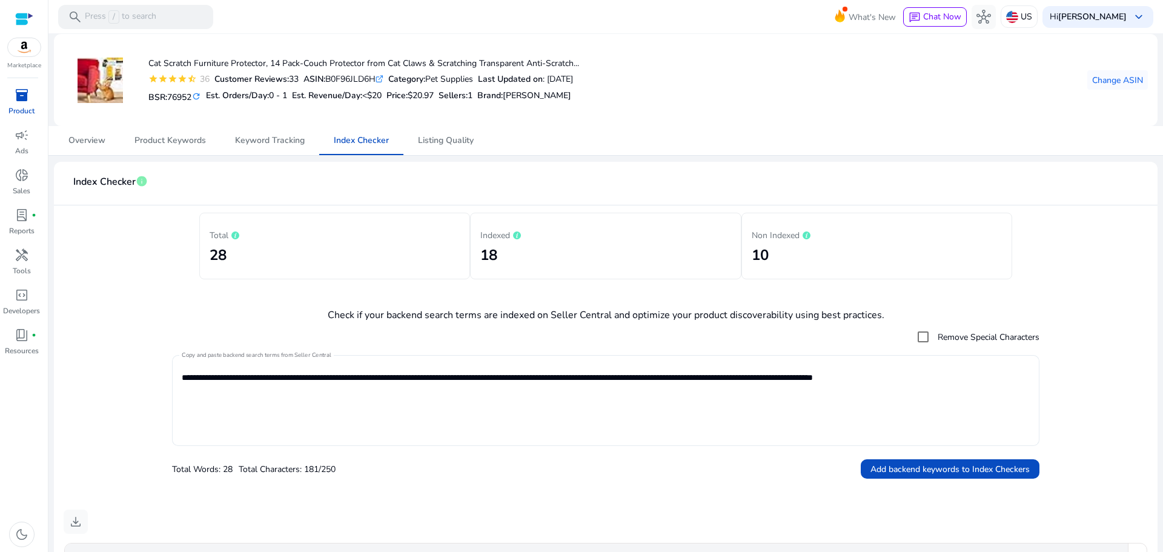
click at [327, 378] on textarea "**********" at bounding box center [606, 400] width 848 height 79
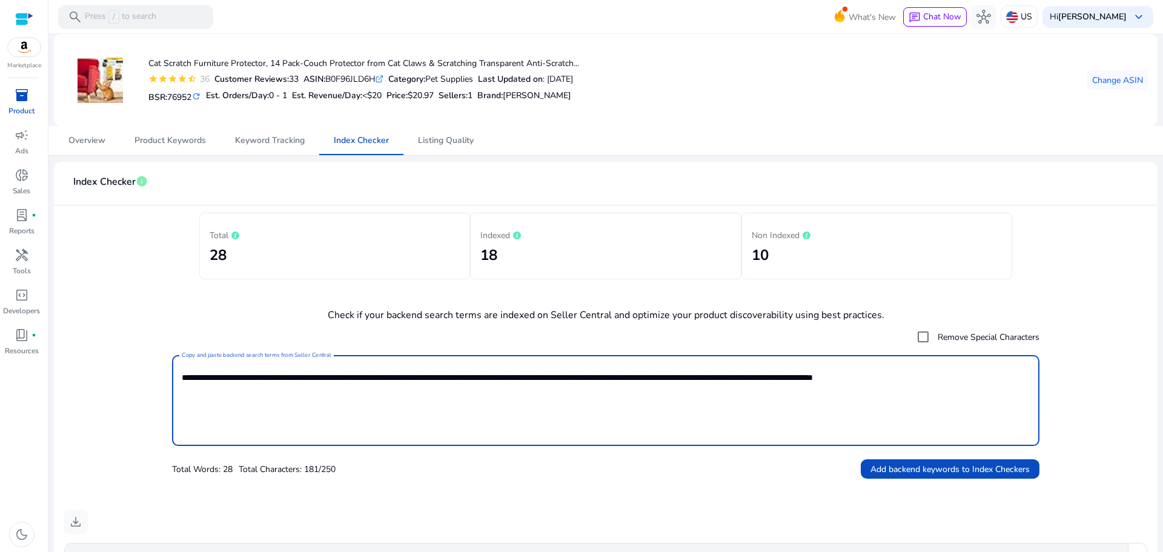
click at [326, 377] on textarea "**********" at bounding box center [606, 400] width 848 height 79
paste textarea "**********"
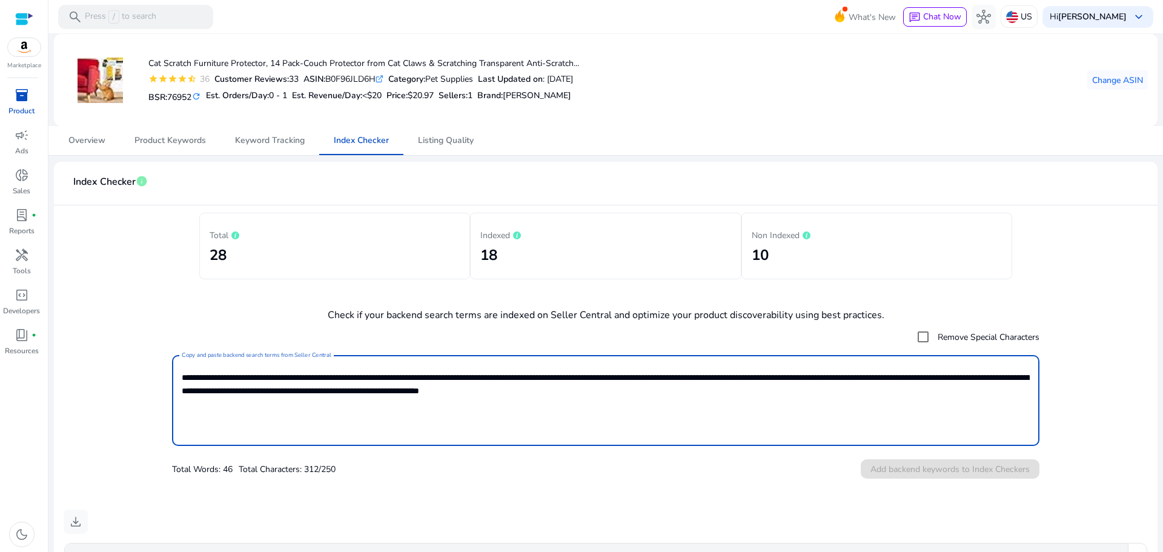
type textarea "**********"
click at [1106, 368] on form "**********" at bounding box center [606, 402] width 1084 height 154
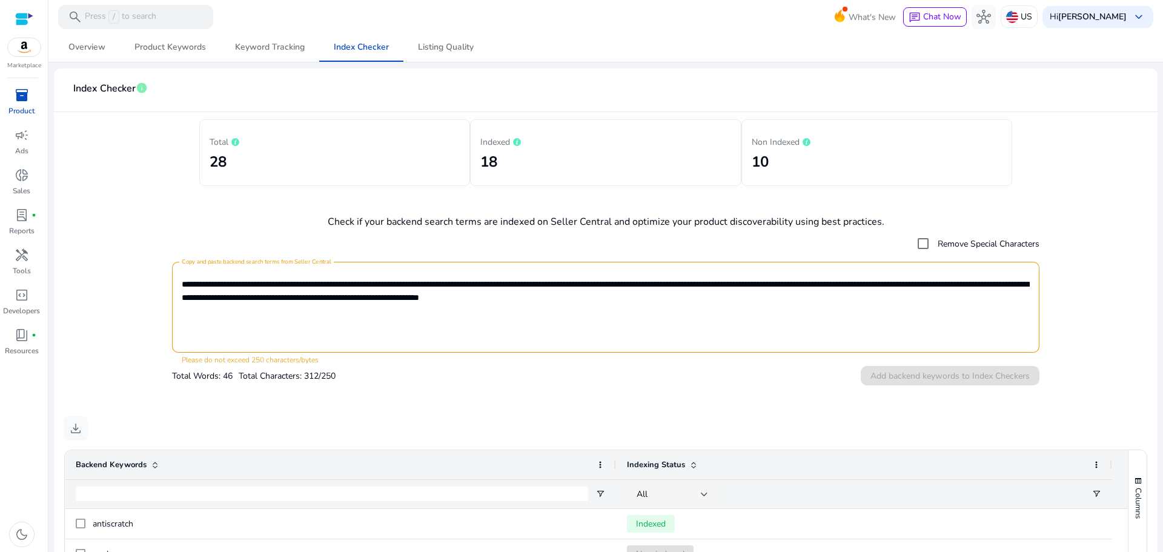
scroll to position [98, 0]
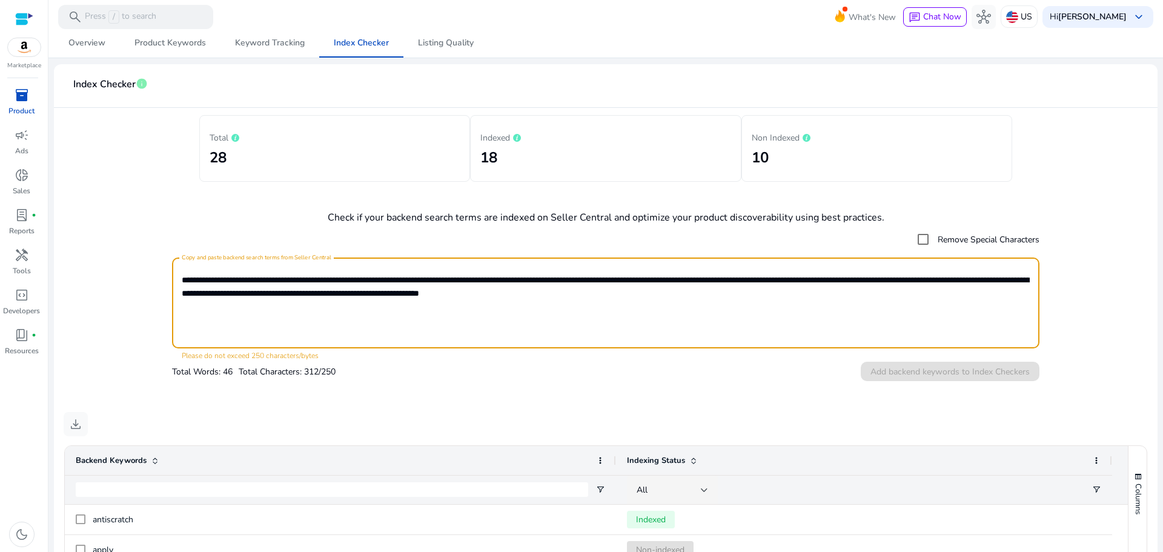
drag, startPoint x: 694, startPoint y: 303, endPoint x: 689, endPoint y: 300, distance: 6.2
click at [689, 300] on textarea "**********" at bounding box center [606, 302] width 848 height 79
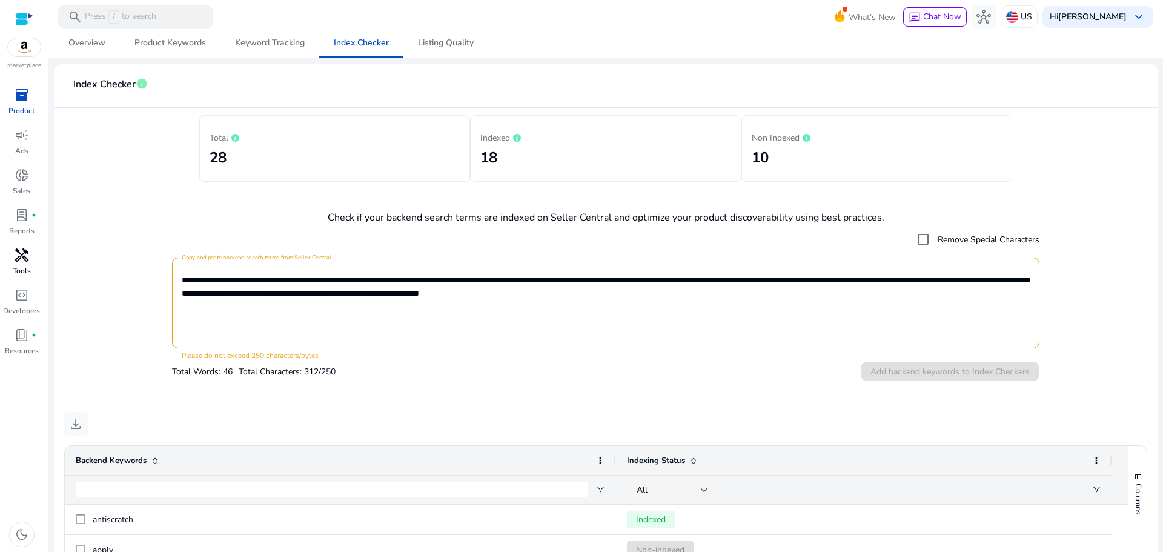
click at [21, 265] on link "handyman Tools" at bounding box center [21, 265] width 43 height 40
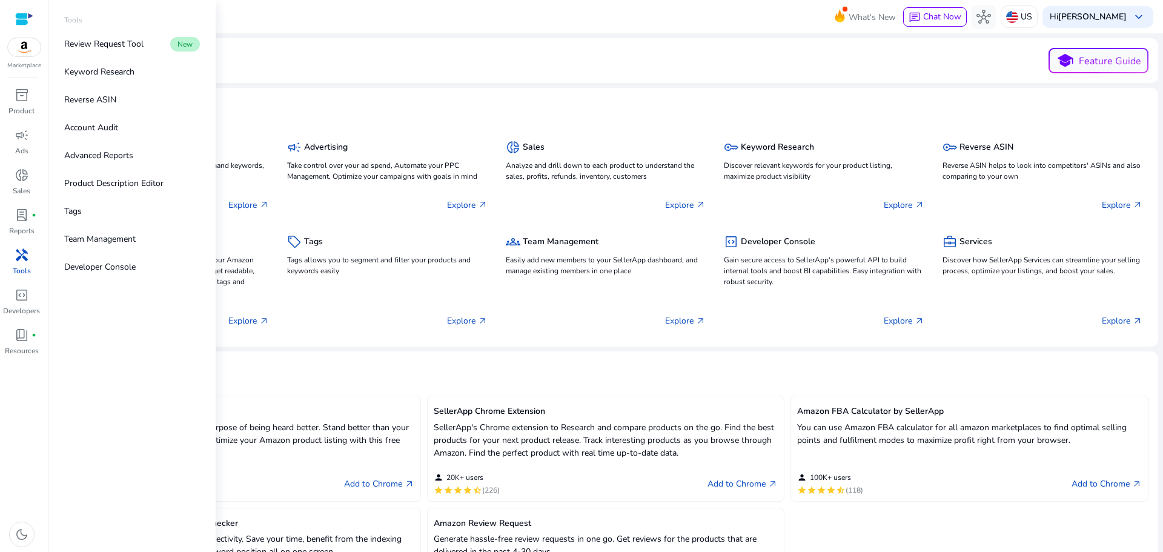
click at [20, 258] on span "handyman" at bounding box center [22, 255] width 15 height 15
click at [105, 44] on p "Review Request Tool" at bounding box center [103, 44] width 79 height 13
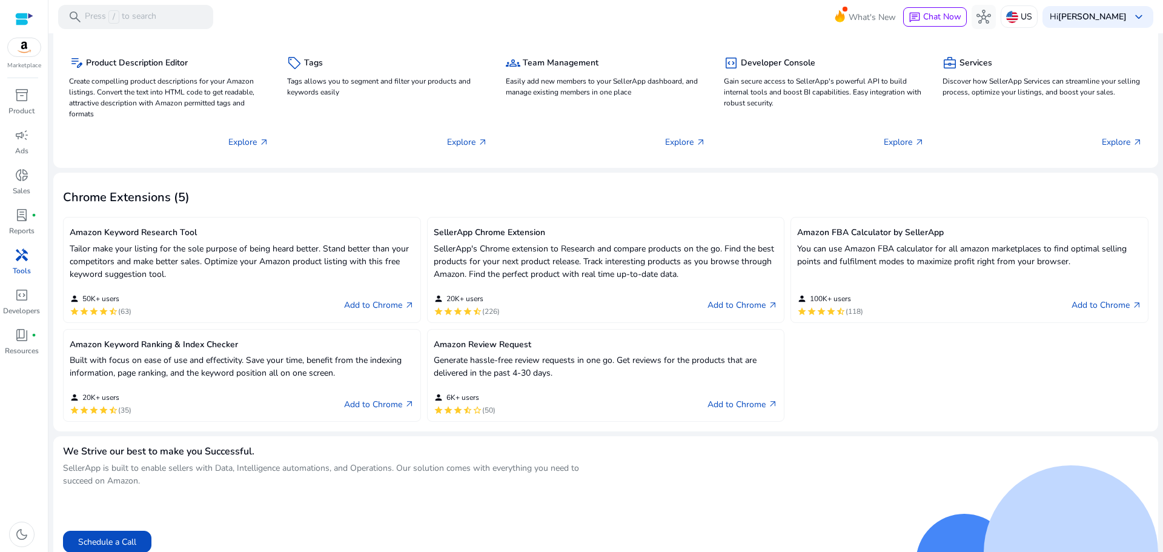
scroll to position [189, 0]
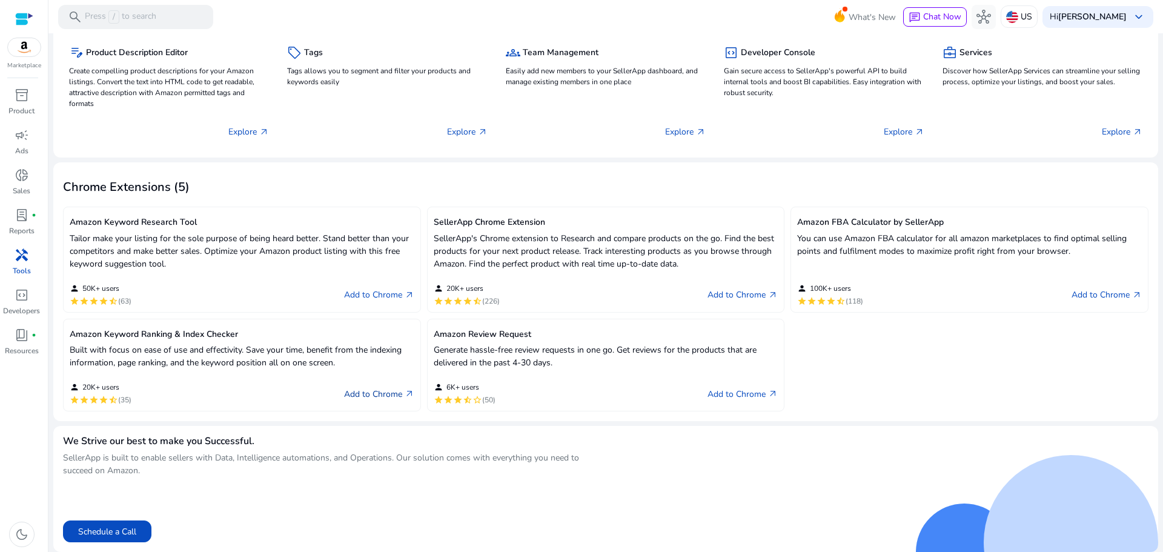
click at [356, 391] on link "Add to Chrome arrow_outward" at bounding box center [379, 393] width 70 height 15
click at [18, 110] on p "Product" at bounding box center [21, 110] width 26 height 11
click at [18, 109] on p "Product" at bounding box center [21, 110] width 26 height 11
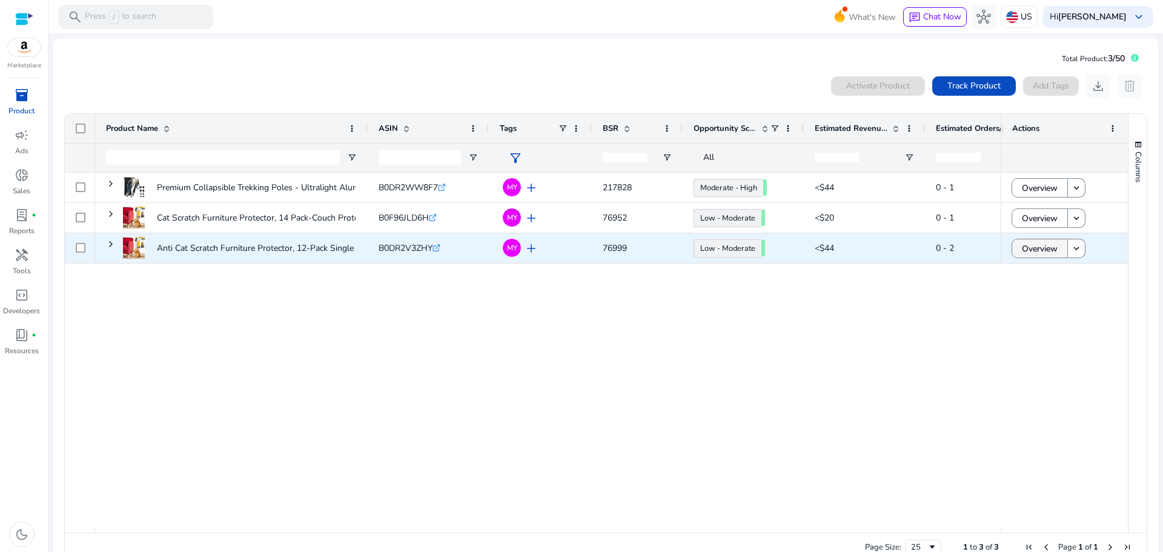
click at [1022, 245] on span "Overview" at bounding box center [1040, 248] width 36 height 25
click at [1020, 245] on div "We are getting things ready for you... Total Product: 3/50 0 products selected …" at bounding box center [605, 292] width 1105 height 518
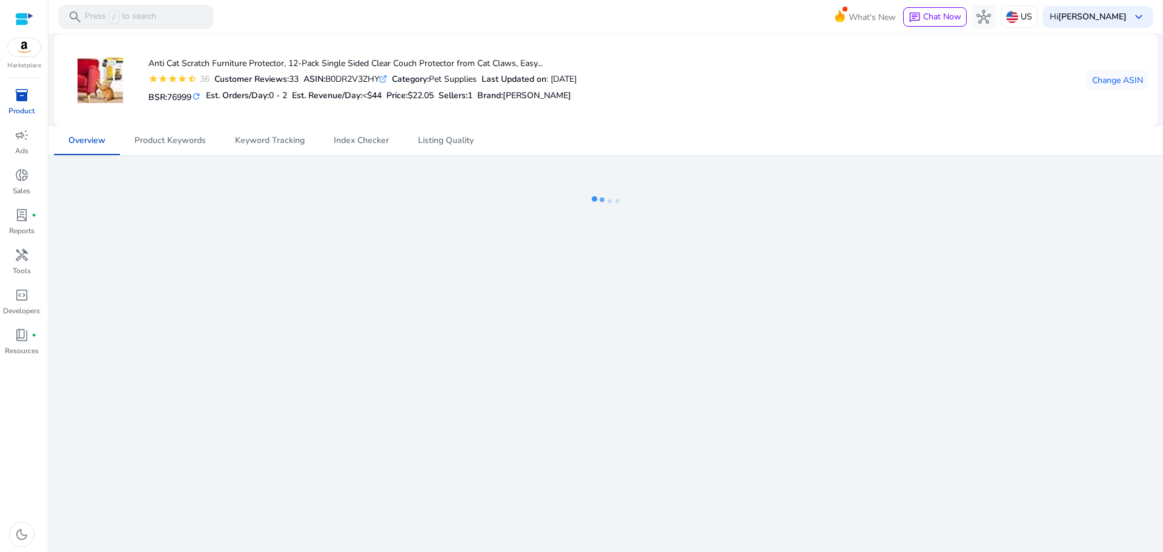
click at [640, 55] on div "Anti Cat Scratch Furniture Protector, 12-Pack Single Sided Clear Couch Protecto…" at bounding box center [606, 80] width 1084 height 73
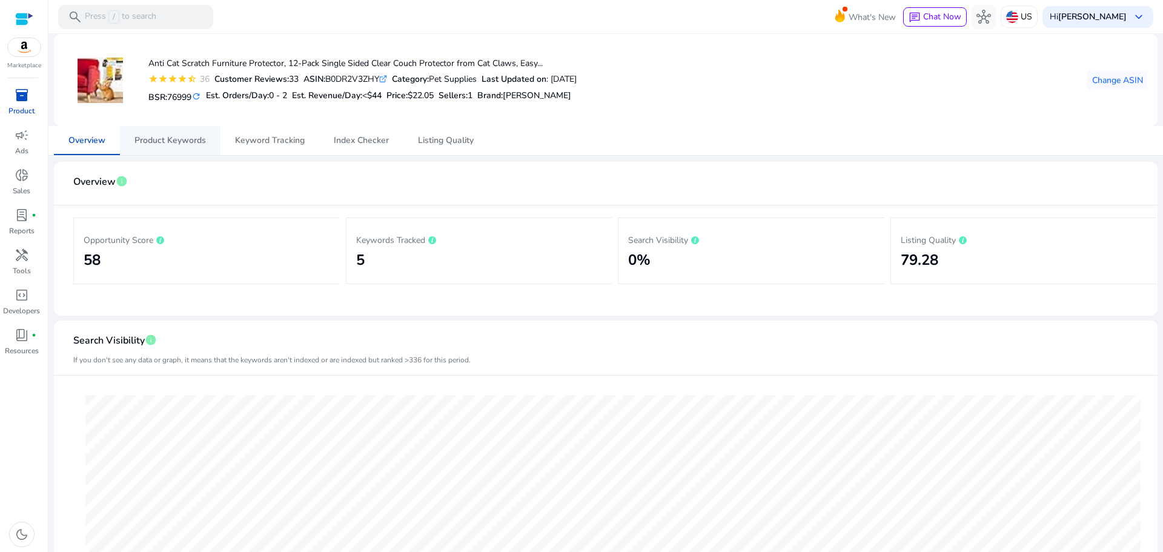
click at [165, 144] on span "Product Keywords" at bounding box center [169, 140] width 71 height 8
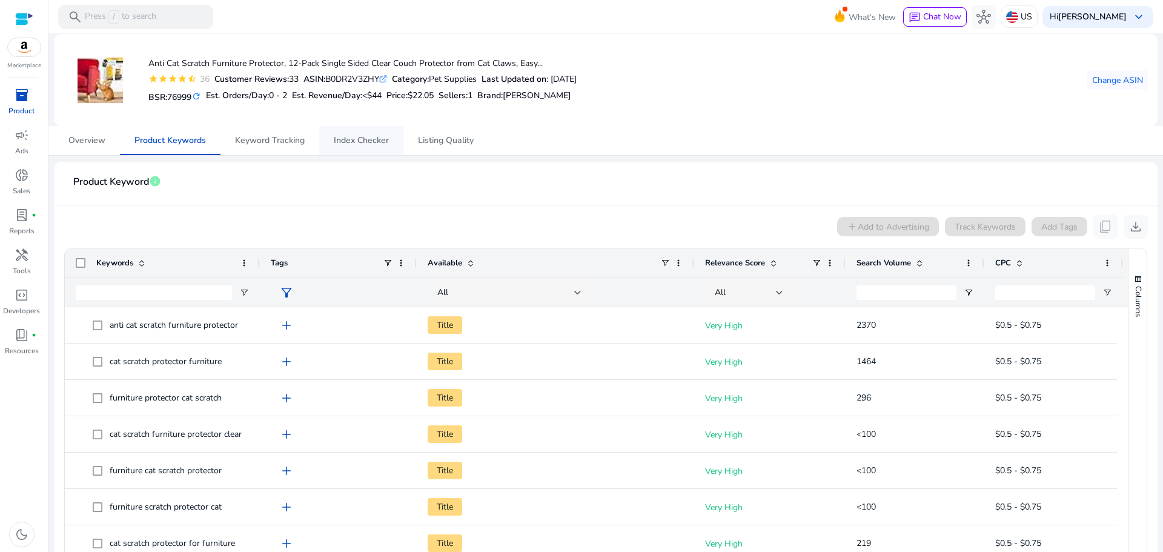
click at [365, 141] on span "Index Checker" at bounding box center [361, 140] width 55 height 8
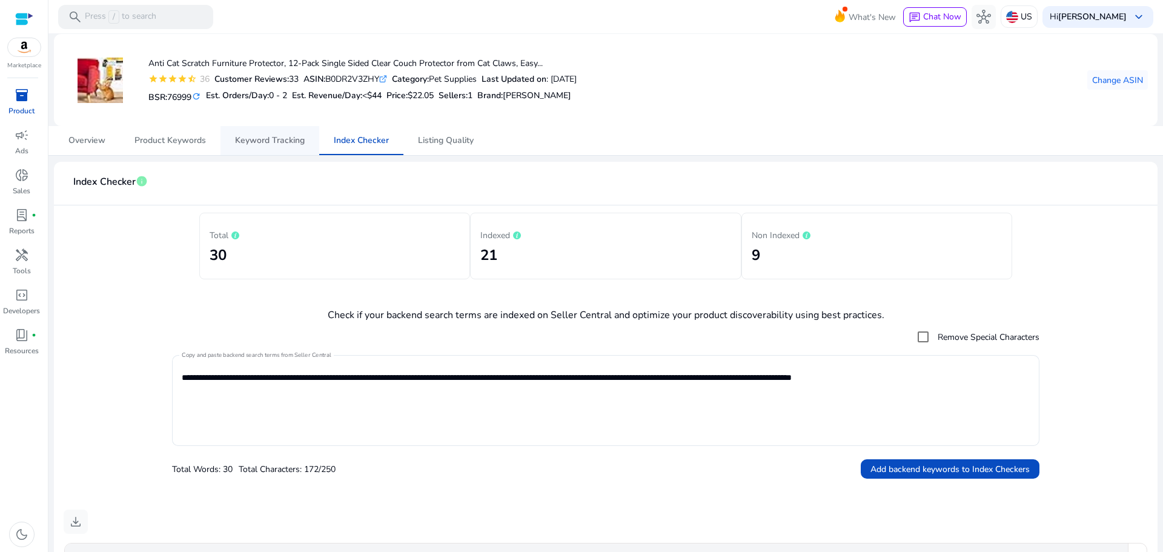
click at [246, 136] on span "Keyword Tracking" at bounding box center [270, 140] width 70 height 8
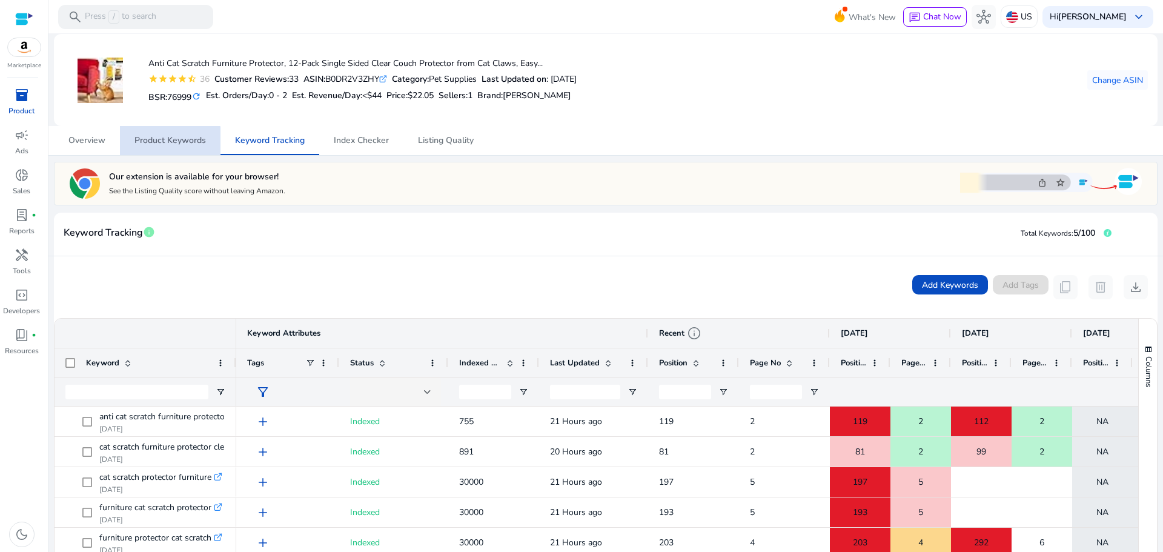
click at [163, 142] on span "Product Keywords" at bounding box center [169, 140] width 71 height 8
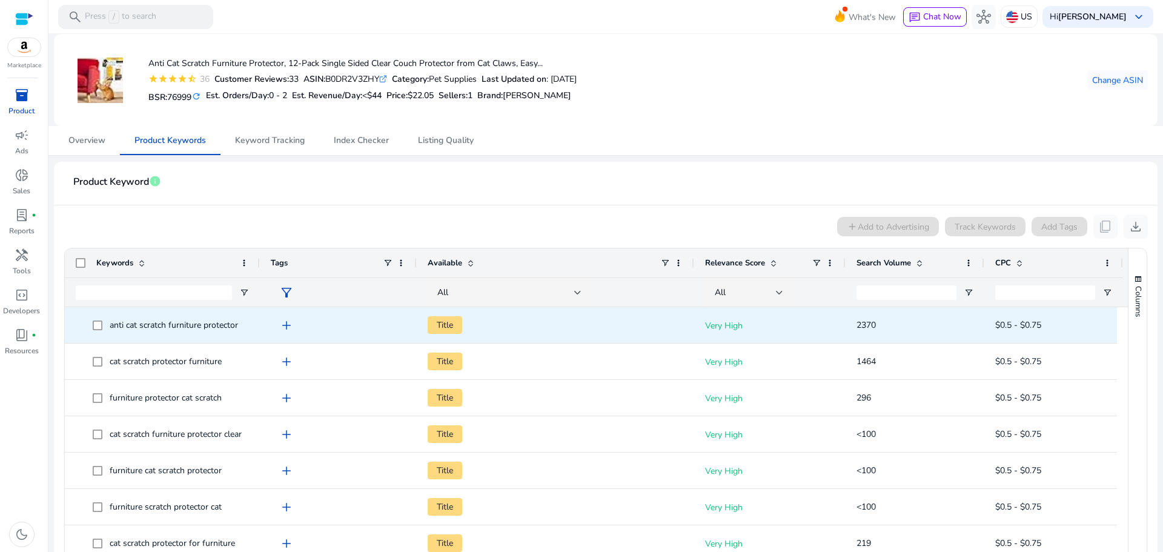
click at [167, 320] on span "anti cat scratch furniture protector" at bounding box center [174, 325] width 128 height 12
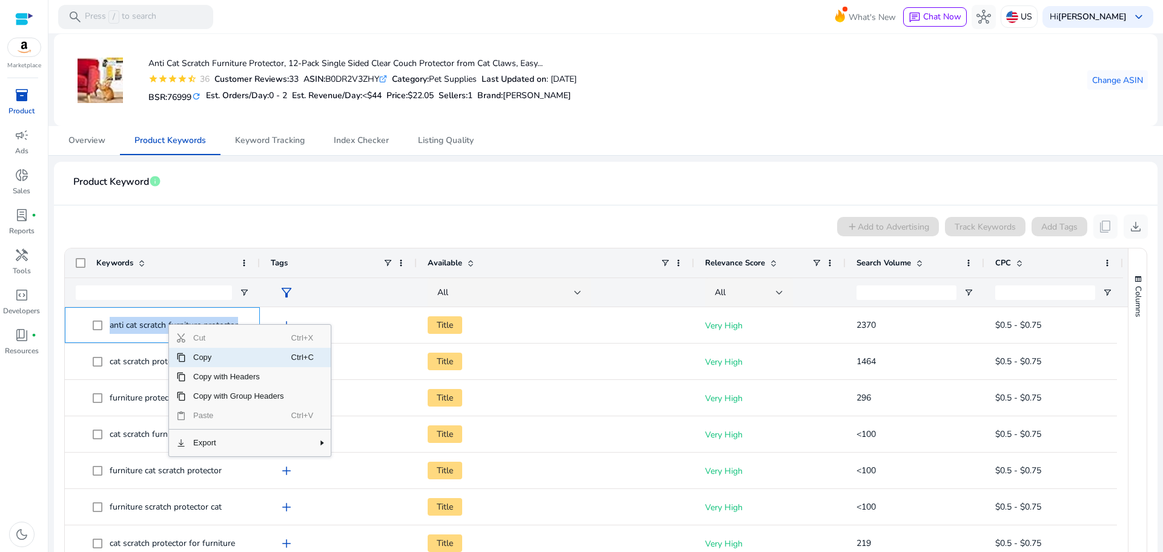
click at [193, 357] on span "Copy" at bounding box center [238, 357] width 105 height 19
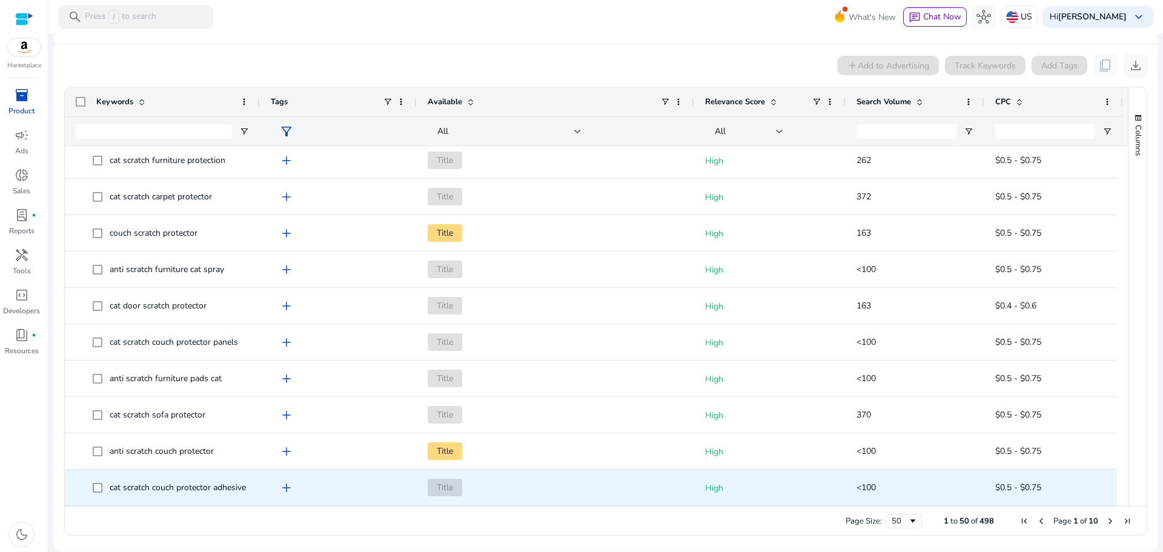
click at [216, 486] on span "cat scratch couch protector adhesive" at bounding box center [178, 487] width 136 height 12
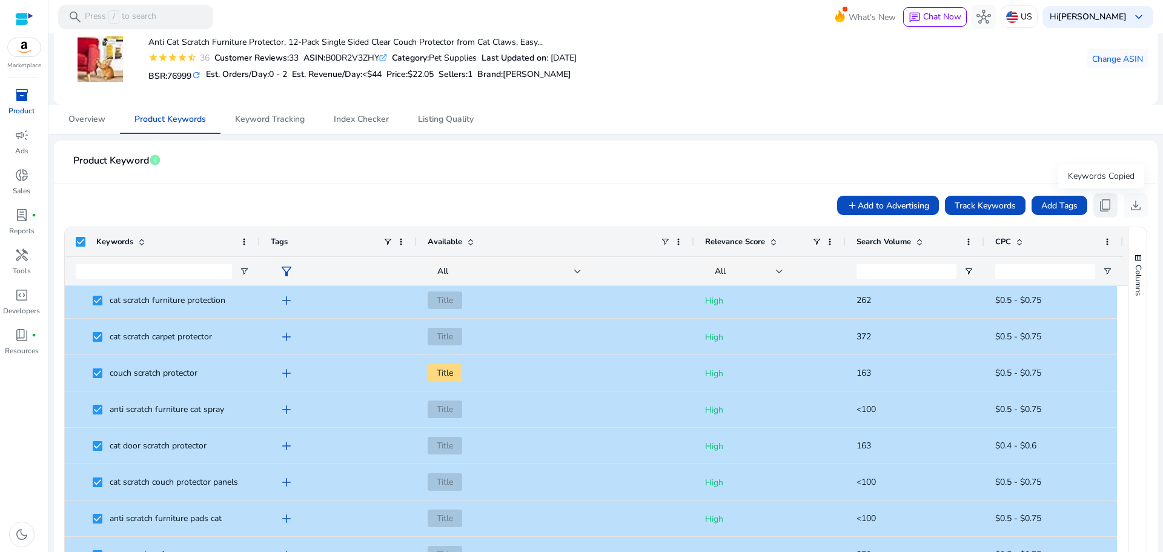
click at [1103, 203] on span "content_copy" at bounding box center [1105, 205] width 15 height 15
click at [320, 191] on app-product-keyword-grid "add Add to Advertising Track Keywords Add Tags content_copy download Press ENTE…" at bounding box center [606, 432] width 1084 height 497
click at [1107, 171] on mat-card-header "Product Keyword info" at bounding box center [606, 167] width 1084 height 34
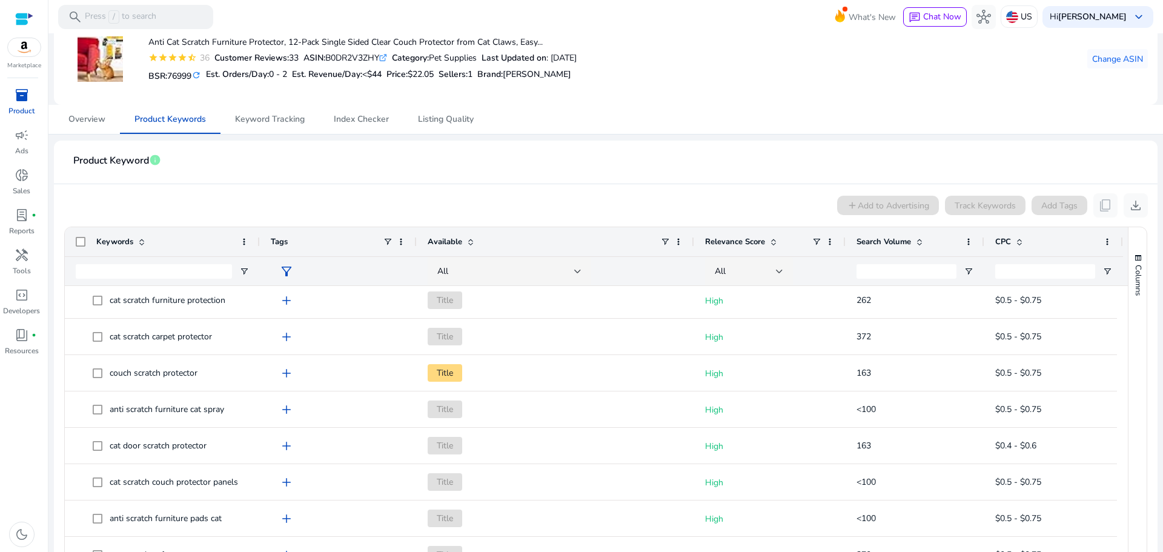
click at [451, 243] on span "Available" at bounding box center [445, 241] width 35 height 11
click at [732, 246] on span "Relevance Score" at bounding box center [735, 241] width 60 height 11
click at [732, 243] on span "Relevance Score" at bounding box center [735, 241] width 60 height 11
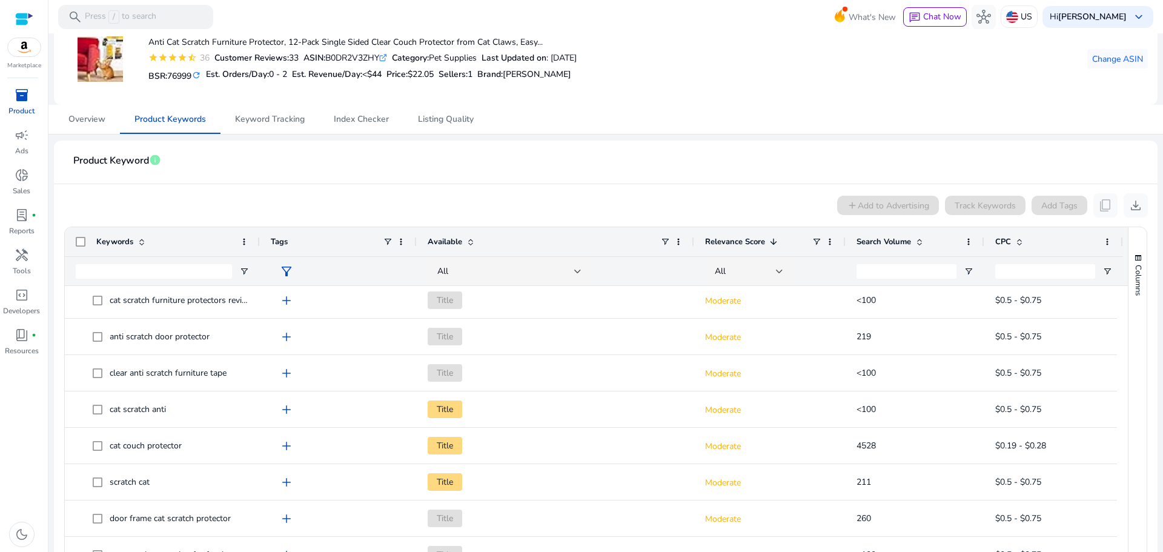
click at [732, 243] on span "Relevance Score" at bounding box center [735, 241] width 60 height 11
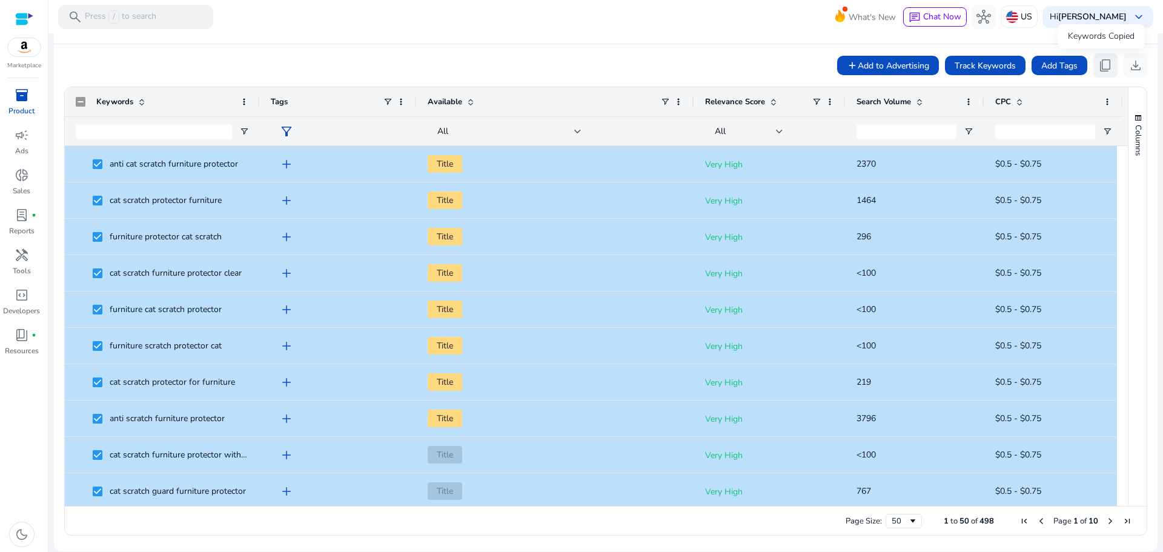
click at [1105, 70] on span "content_copy" at bounding box center [1105, 65] width 15 height 15
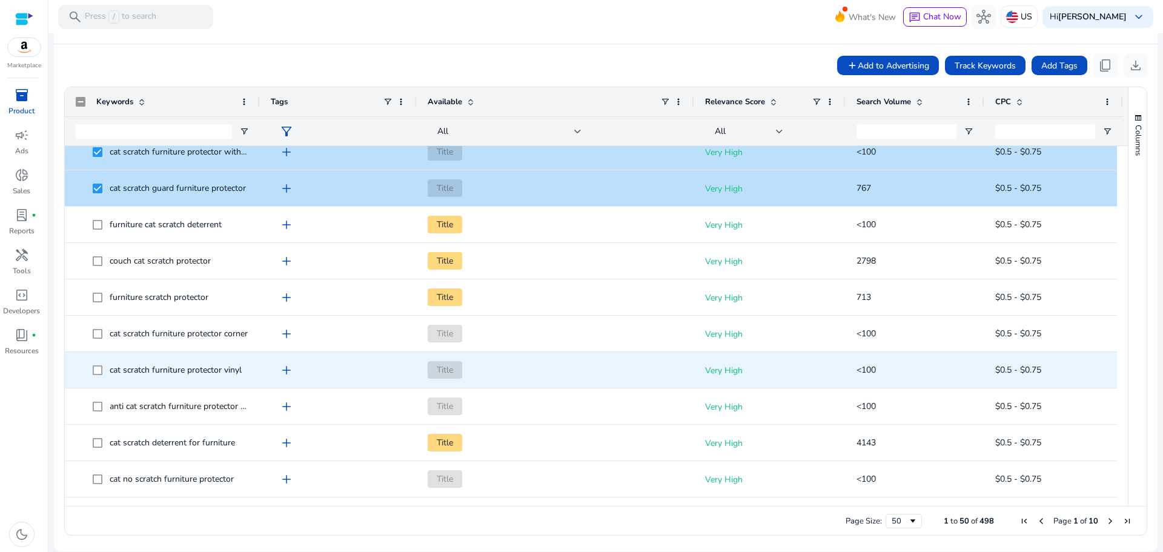
scroll to position [363, 0]
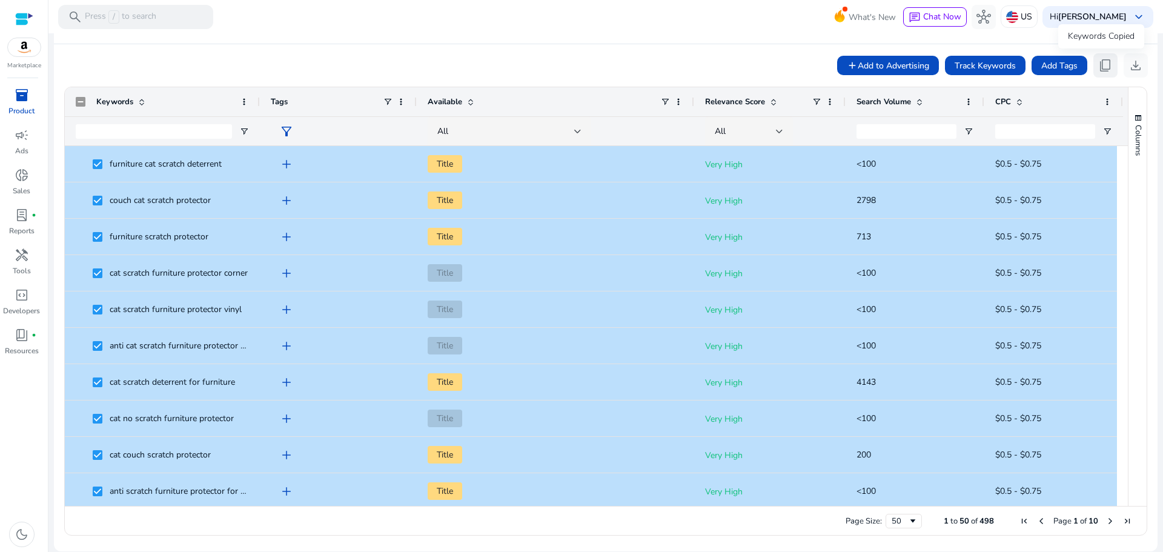
click at [1100, 74] on button "content_copy" at bounding box center [1105, 65] width 24 height 24
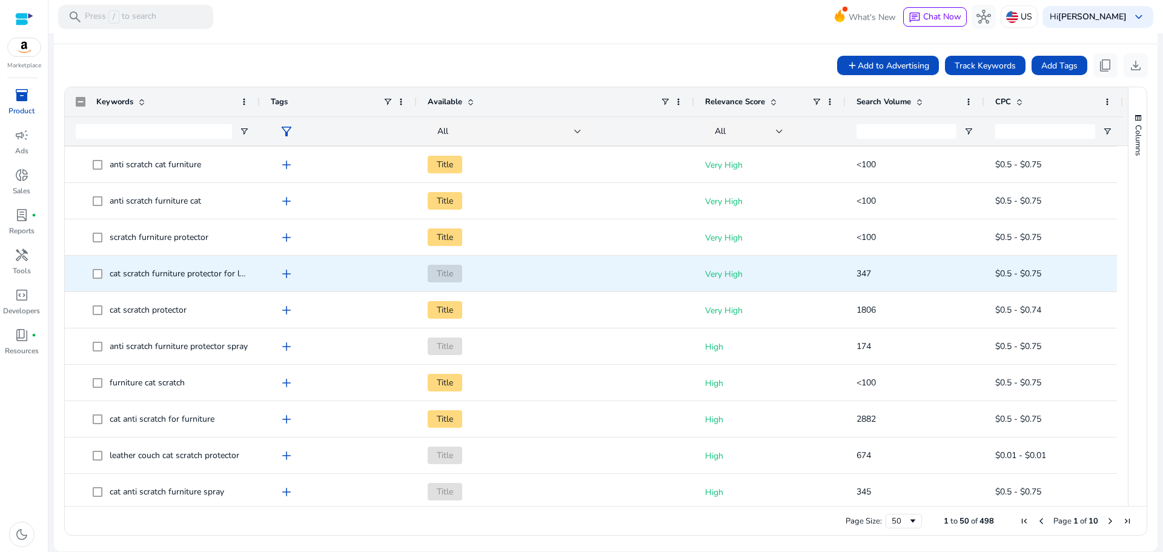
scroll to position [727, 0]
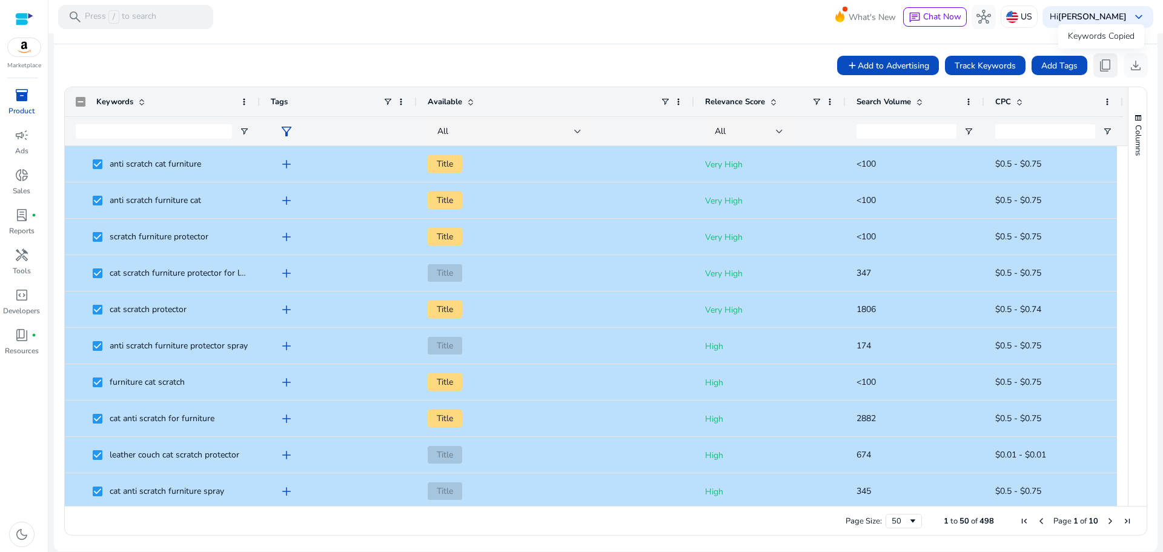
click at [1098, 65] on span "content_copy" at bounding box center [1105, 65] width 15 height 15
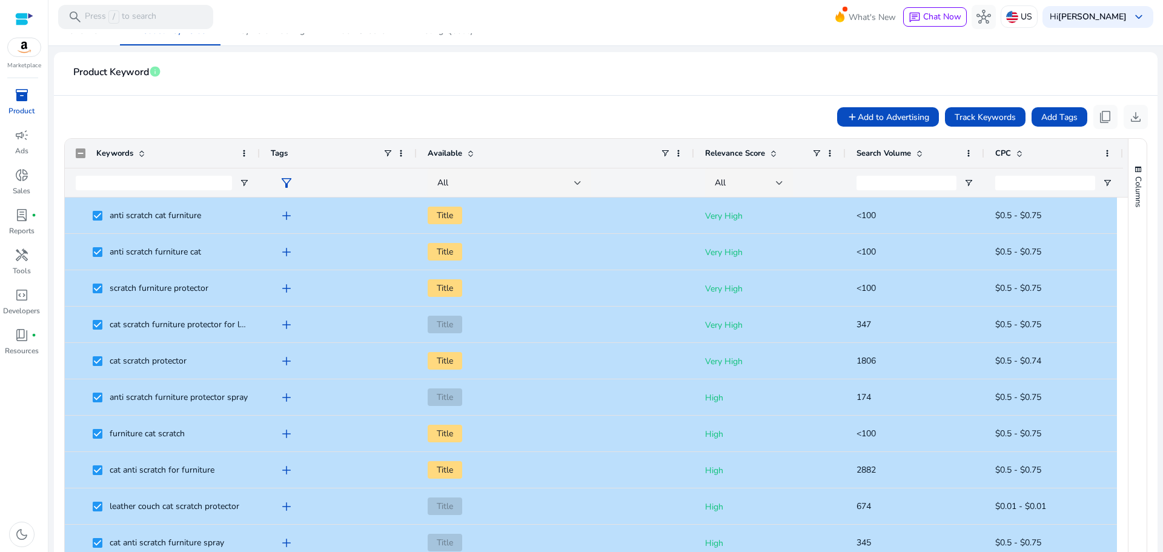
scroll to position [0, 0]
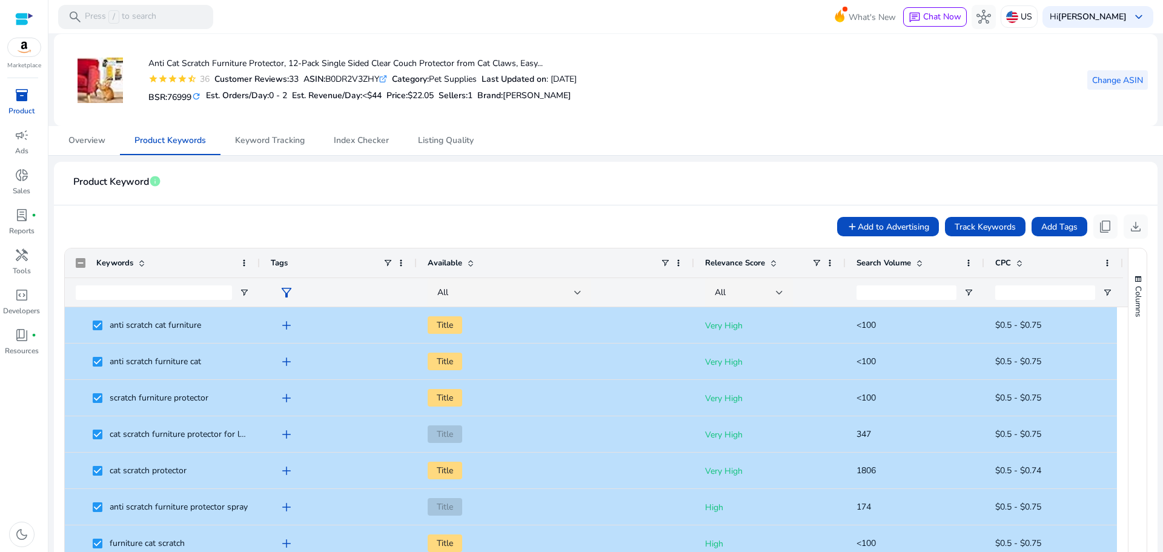
click at [1105, 81] on span "Change ASIN" at bounding box center [1117, 80] width 51 height 13
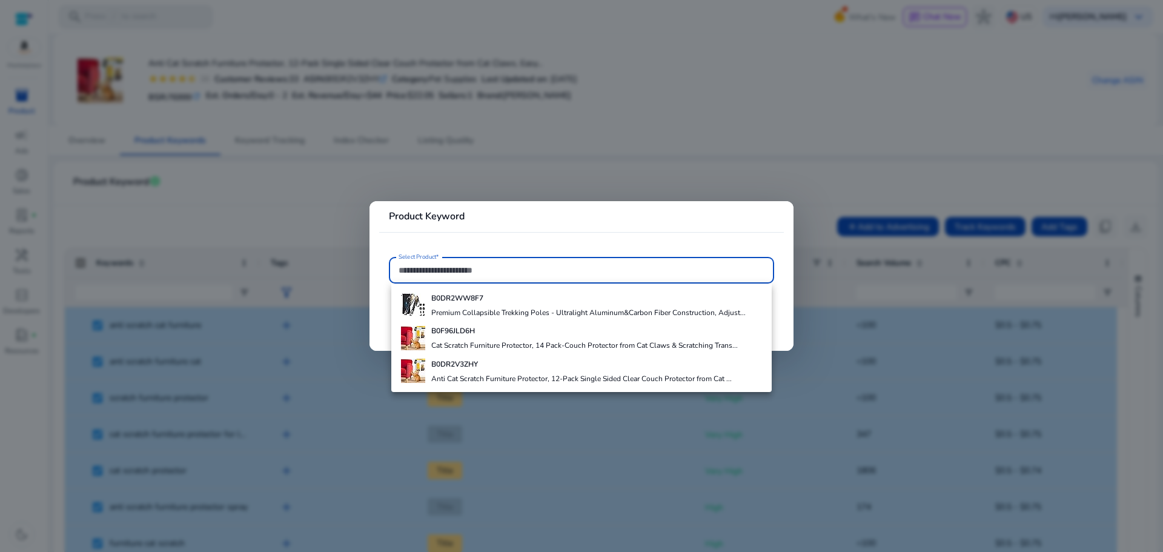
click at [1005, 101] on div at bounding box center [581, 276] width 1163 height 552
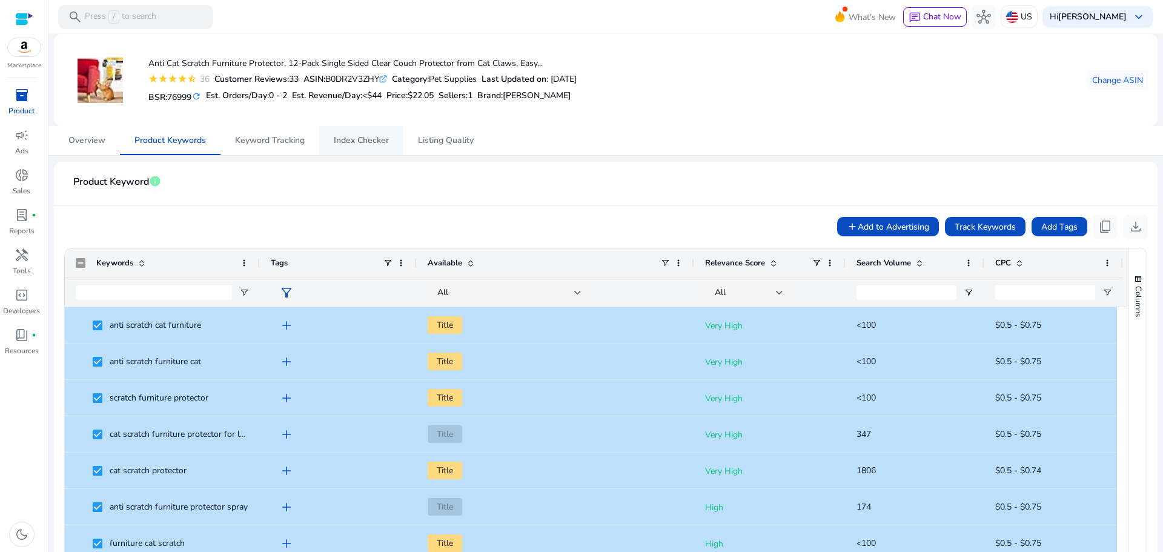
click at [353, 136] on span "Index Checker" at bounding box center [361, 140] width 55 height 8
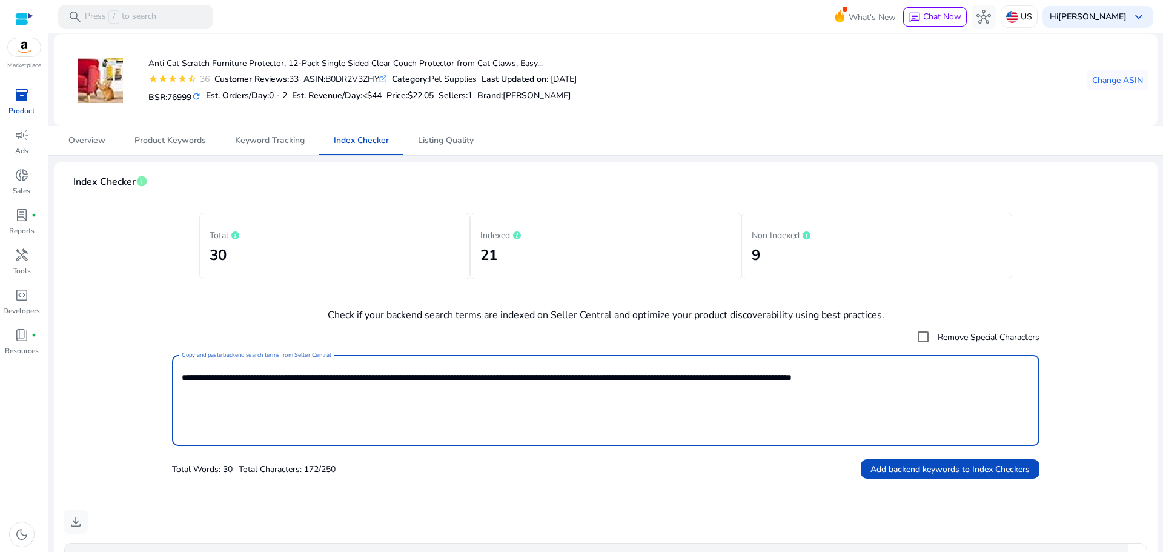
click at [206, 386] on textarea "**********" at bounding box center [606, 400] width 848 height 79
click at [206, 383] on textarea "**********" at bounding box center [606, 400] width 848 height 79
click at [207, 381] on textarea "**********" at bounding box center [606, 400] width 848 height 79
click at [210, 376] on textarea "**********" at bounding box center [606, 400] width 848 height 79
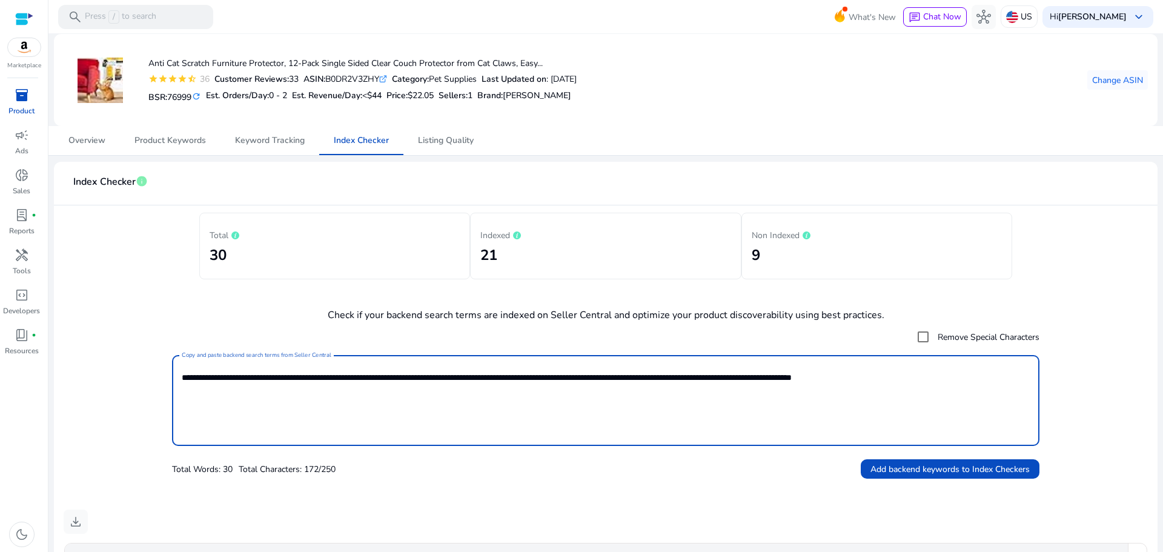
click at [210, 375] on textarea "**********" at bounding box center [606, 400] width 848 height 79
click at [210, 374] on textarea "**********" at bounding box center [606, 400] width 848 height 79
paste textarea "**********"
type textarea "**********"
drag, startPoint x: 1116, startPoint y: 331, endPoint x: 1140, endPoint y: 295, distance: 43.7
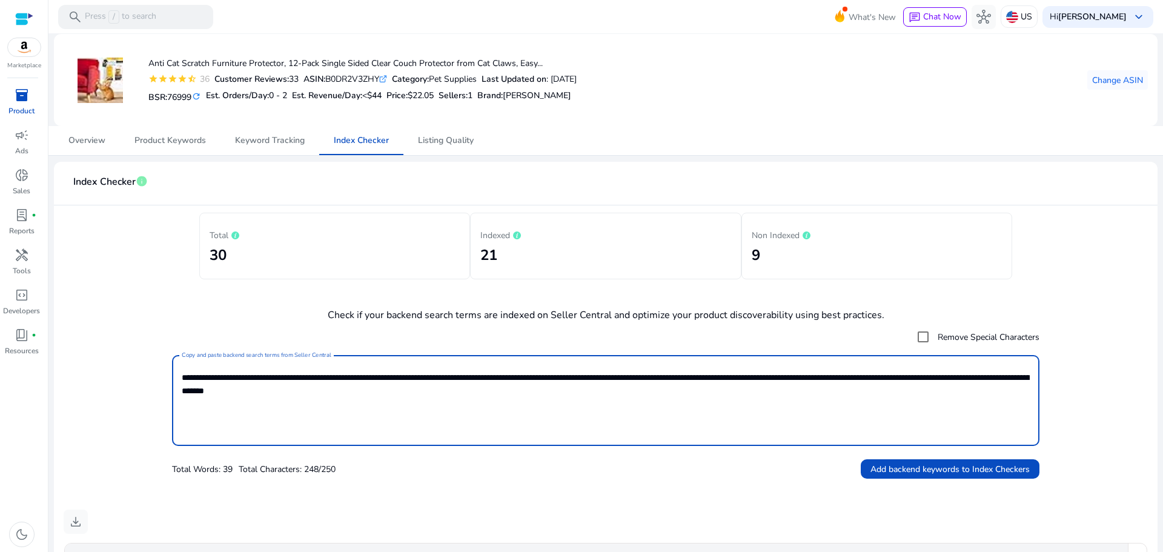
click at [1117, 325] on form "**********" at bounding box center [606, 402] width 1084 height 154
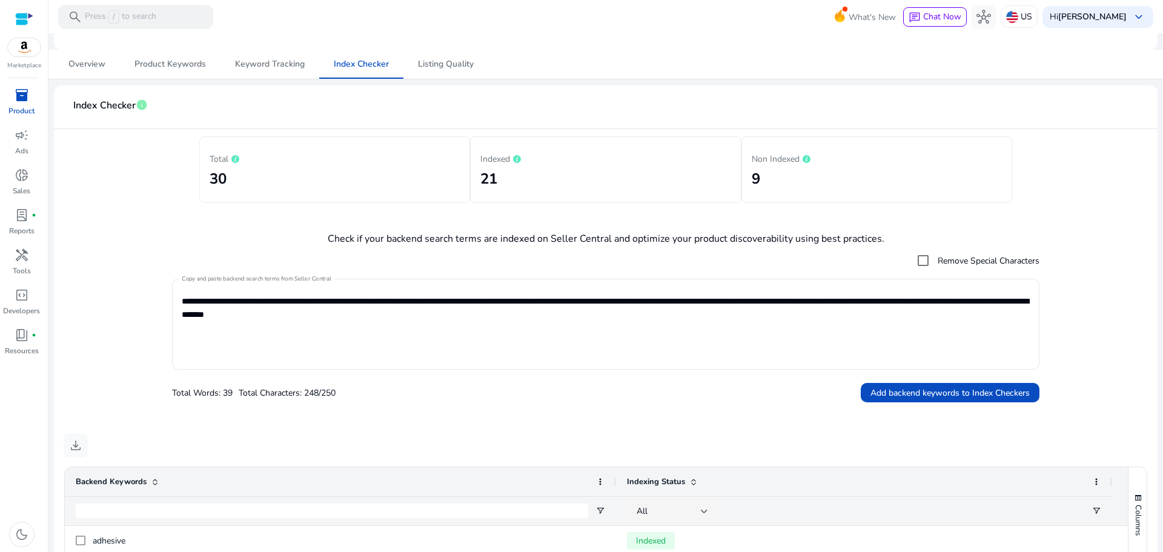
scroll to position [78, 0]
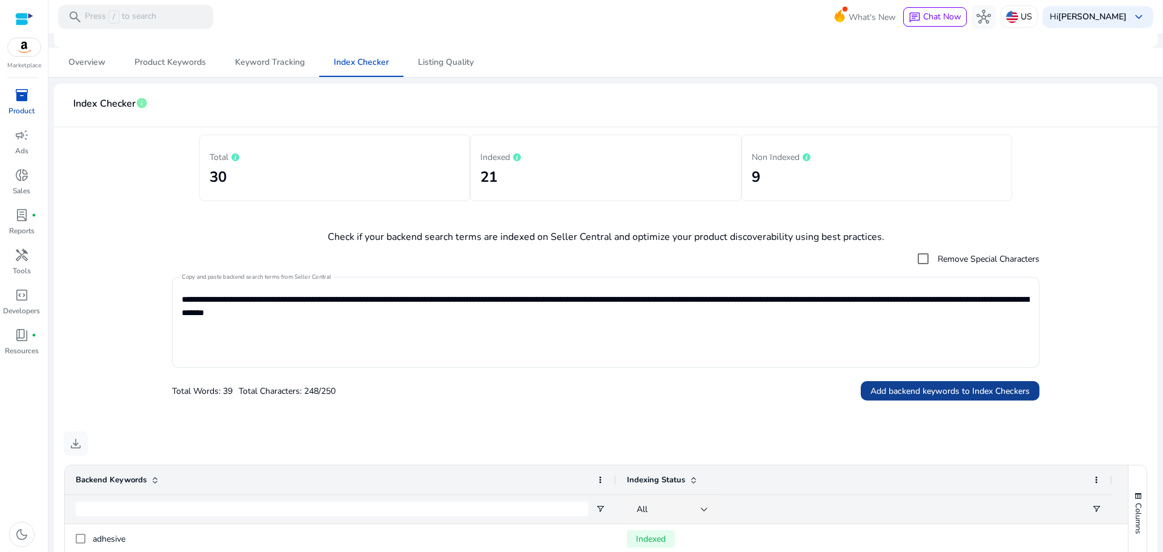
click at [973, 389] on span "Add backend keywords to Index Checkers" at bounding box center [949, 391] width 159 height 13
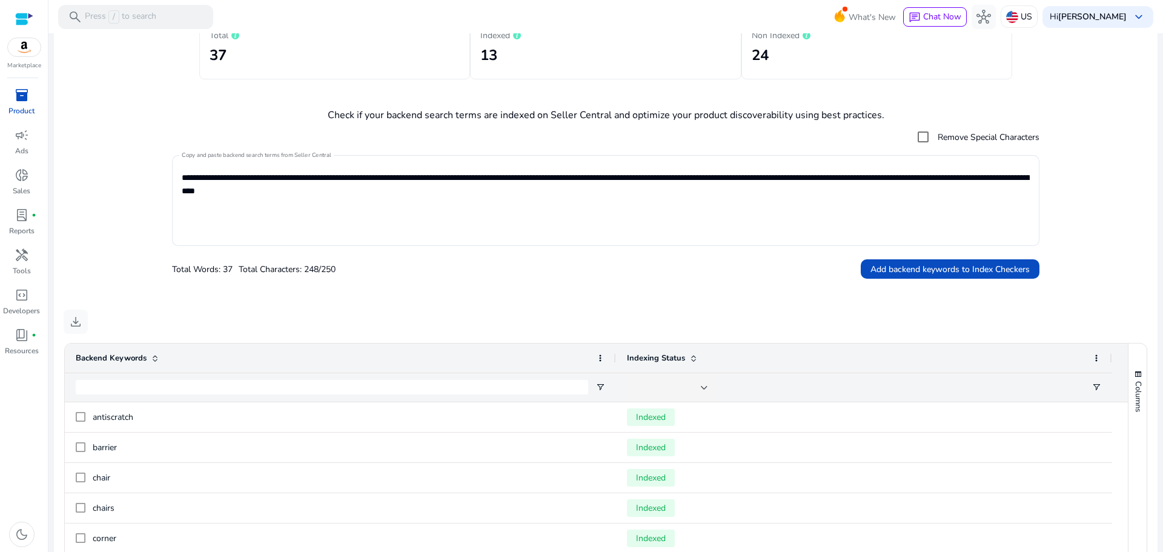
scroll to position [160, 0]
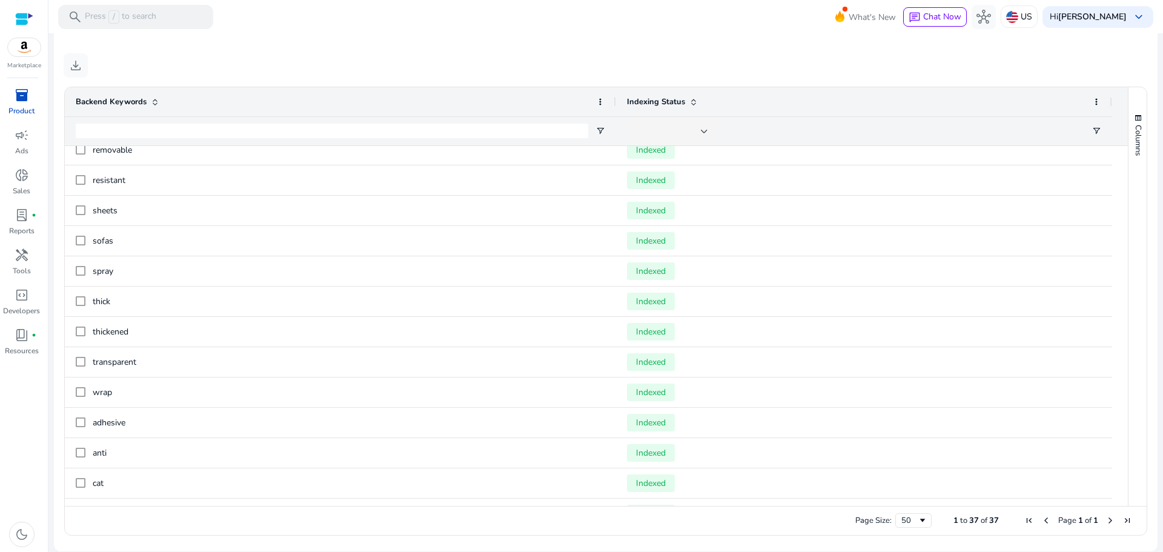
scroll to position [521, 0]
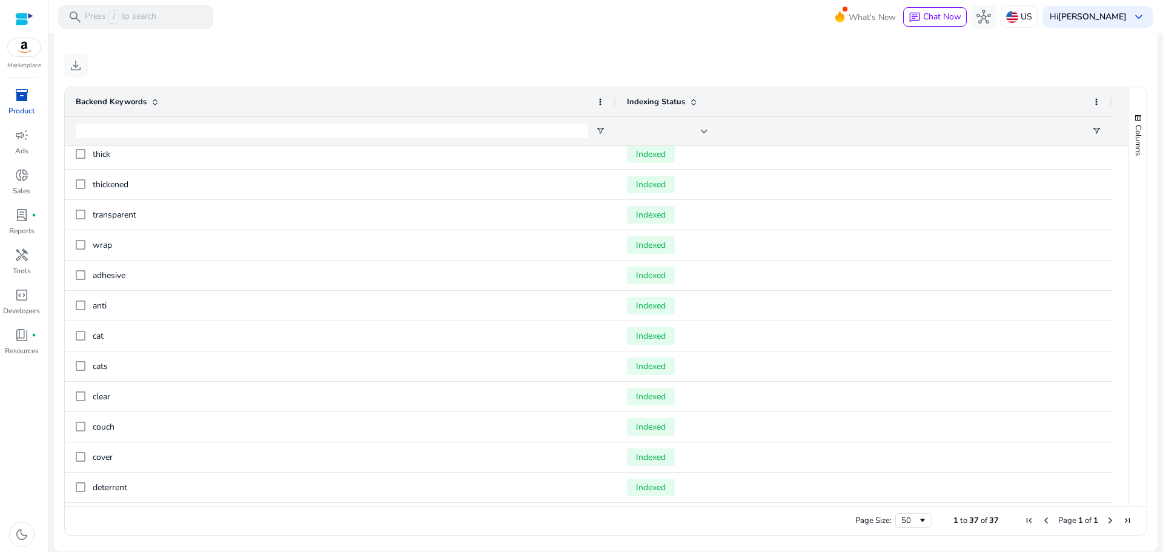
click at [1099, 445] on div "leather Indexed pins Indexed prevention Indexed protection Indexed protective I…" at bounding box center [588, 185] width 1047 height 1120
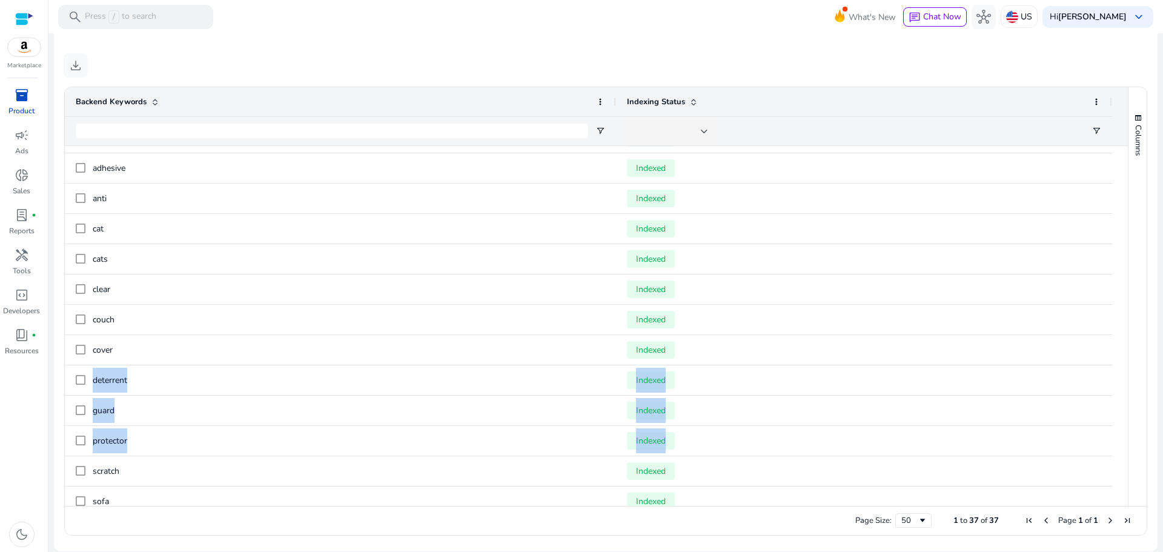
click at [1138, 300] on div "Columns" at bounding box center [1137, 296] width 18 height 418
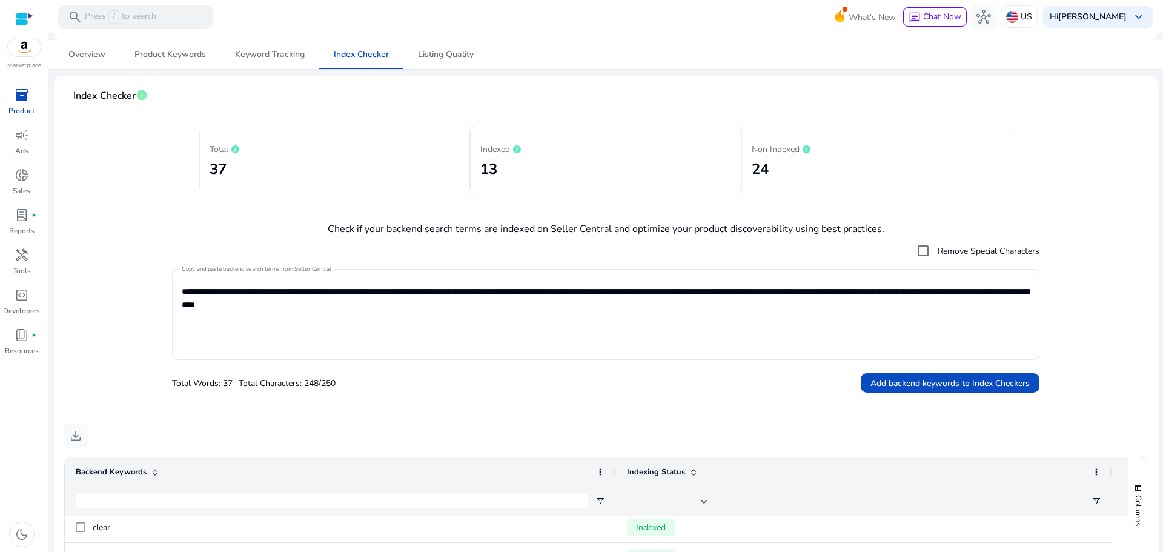
scroll to position [0, 0]
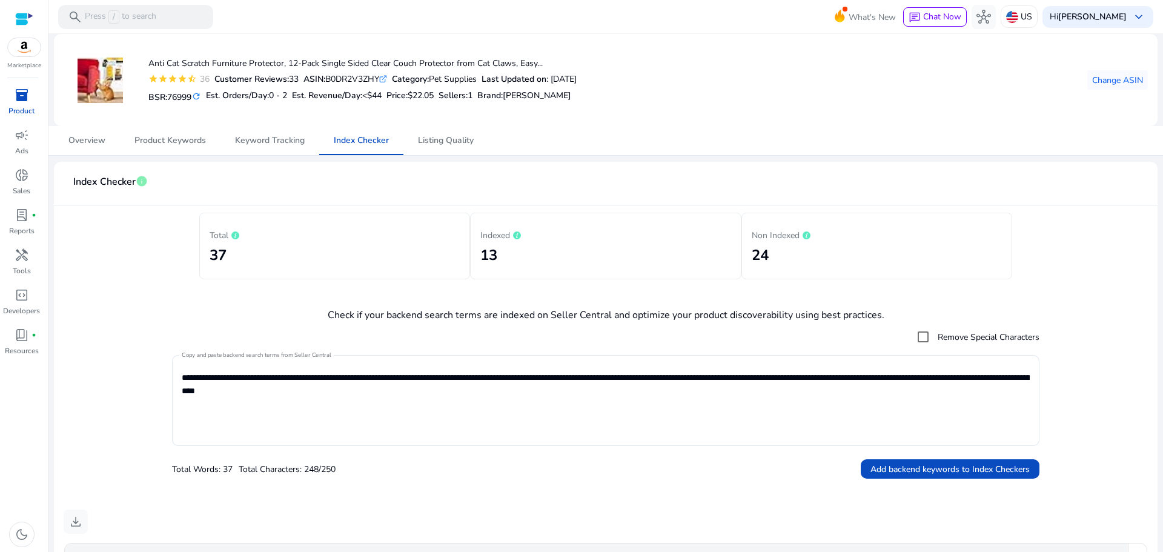
click at [17, 14] on div at bounding box center [24, 19] width 18 height 14
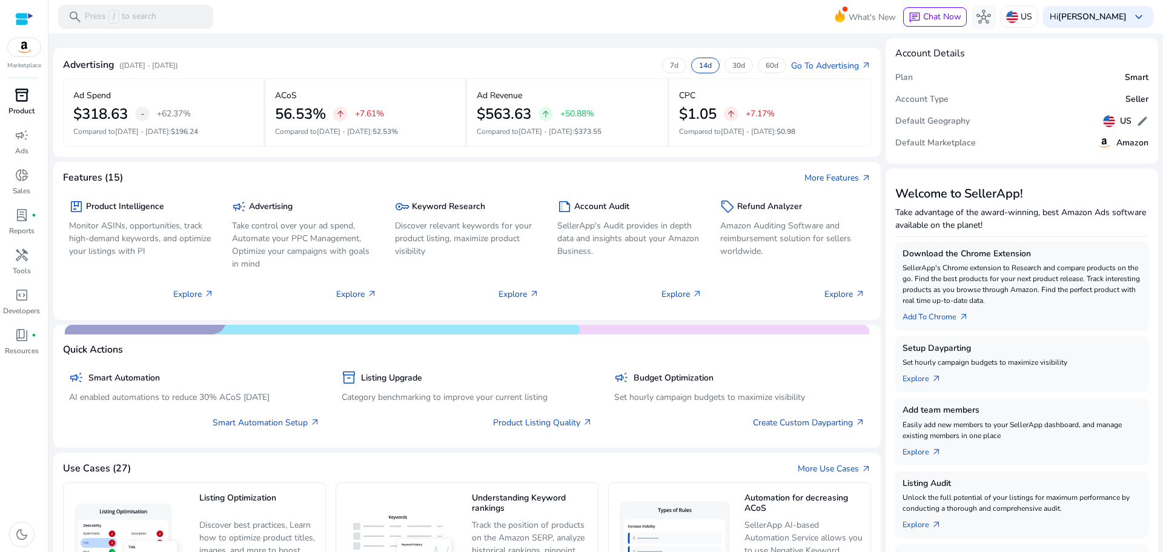
click at [28, 108] on p "Product" at bounding box center [21, 110] width 26 height 11
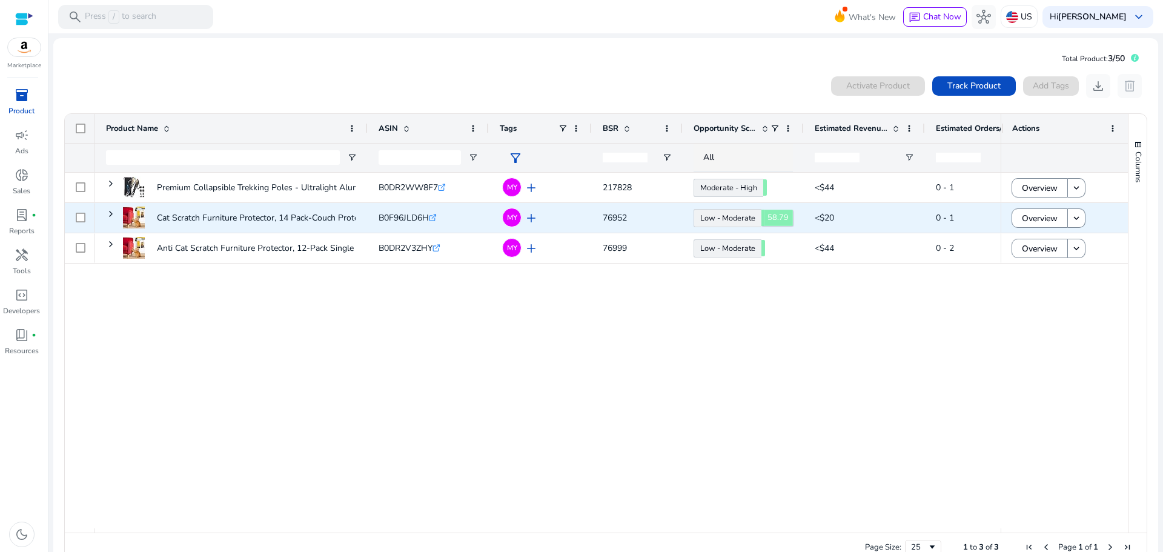
click at [742, 217] on body "We recommend switching to desktop view for the best experience. Marketplace inv…" at bounding box center [581, 276] width 1163 height 552
click at [1042, 218] on span "Overview" at bounding box center [1040, 218] width 36 height 25
